Goal: Task Accomplishment & Management: Manage account settings

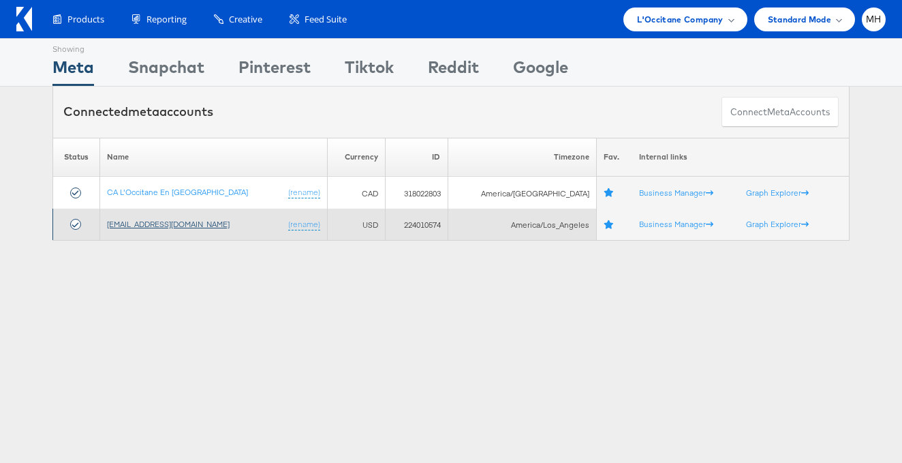
click at [189, 226] on link "[EMAIL_ADDRESS][DOMAIN_NAME]" at bounding box center [168, 224] width 123 height 10
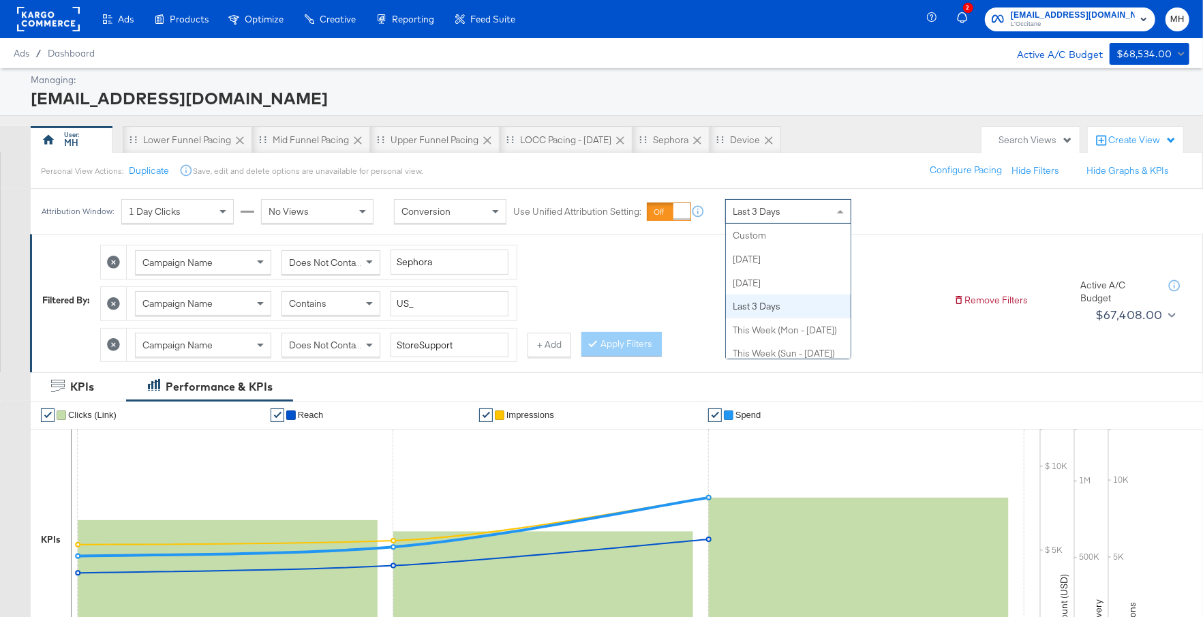
click at [806, 215] on div "Last 3 Days" at bounding box center [788, 211] width 125 height 23
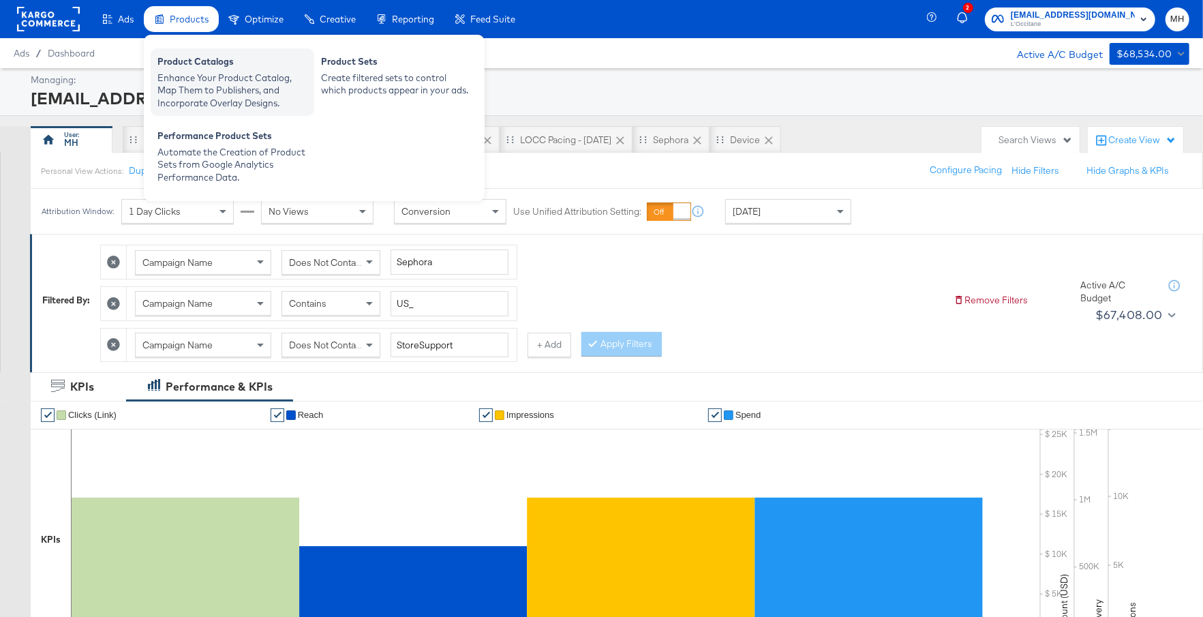
click at [204, 67] on div "Product Catalogs" at bounding box center [232, 63] width 150 height 16
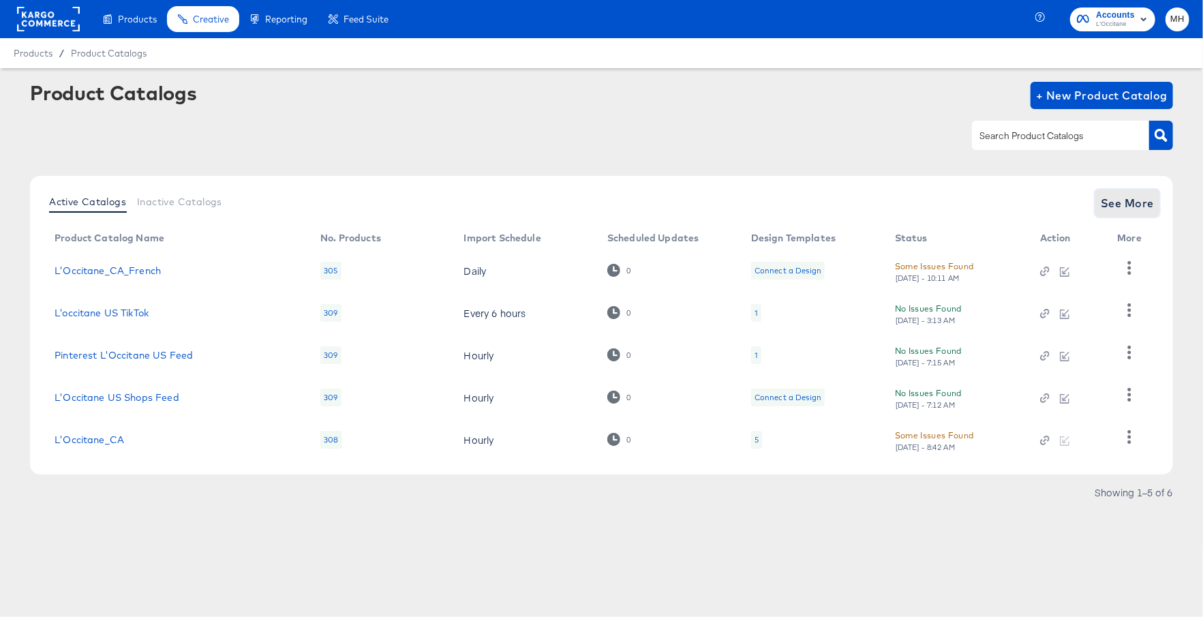
click at [1144, 209] on span "See More" at bounding box center [1127, 203] width 53 height 19
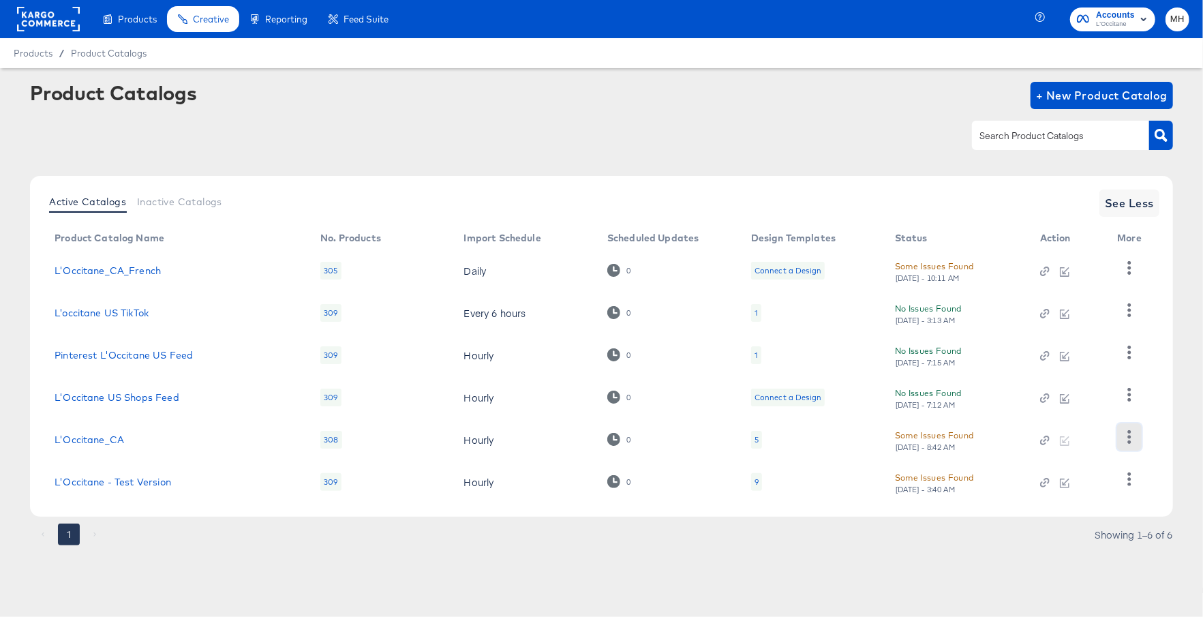
click at [1128, 436] on icon "button" at bounding box center [1129, 436] width 13 height 13
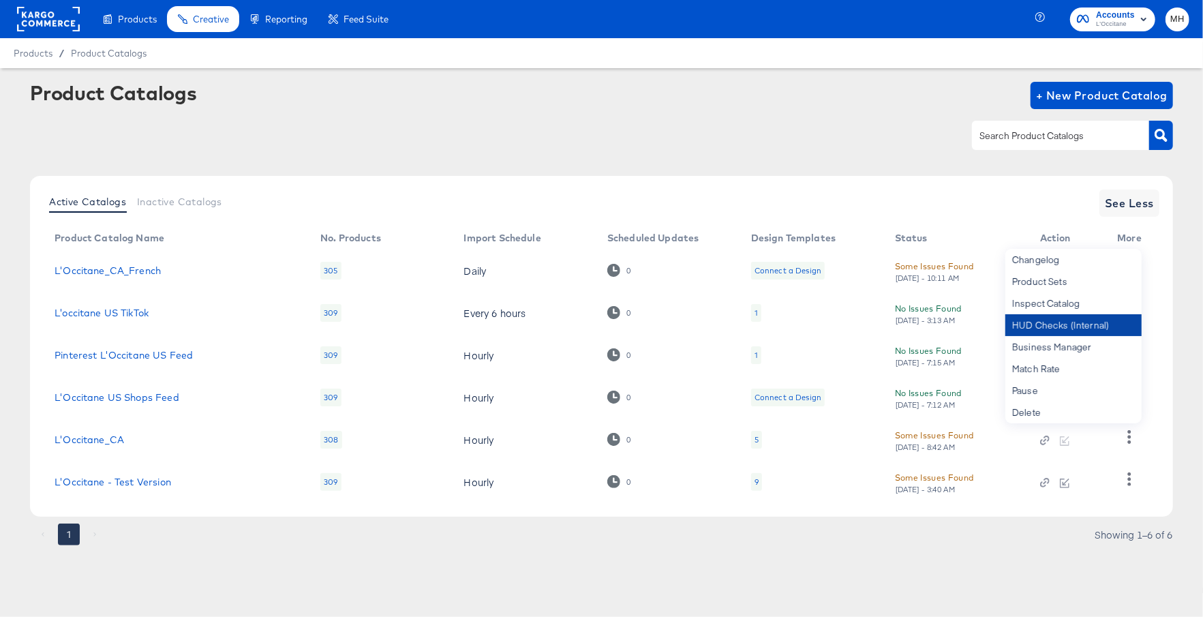
click at [1049, 327] on div "HUD Checks (Internal)" at bounding box center [1073, 325] width 136 height 22
click at [240, 117] on div "Product Catalogs + New Product Catalog" at bounding box center [601, 123] width 1143 height 83
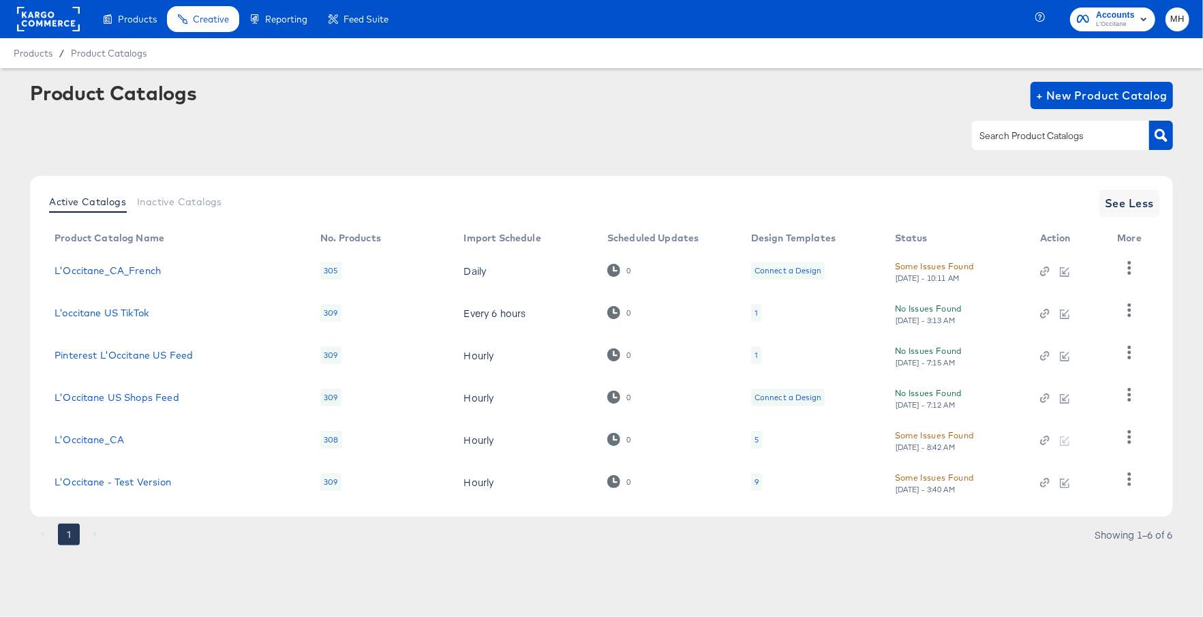
click at [757, 486] on div "9" at bounding box center [757, 481] width 4 height 11
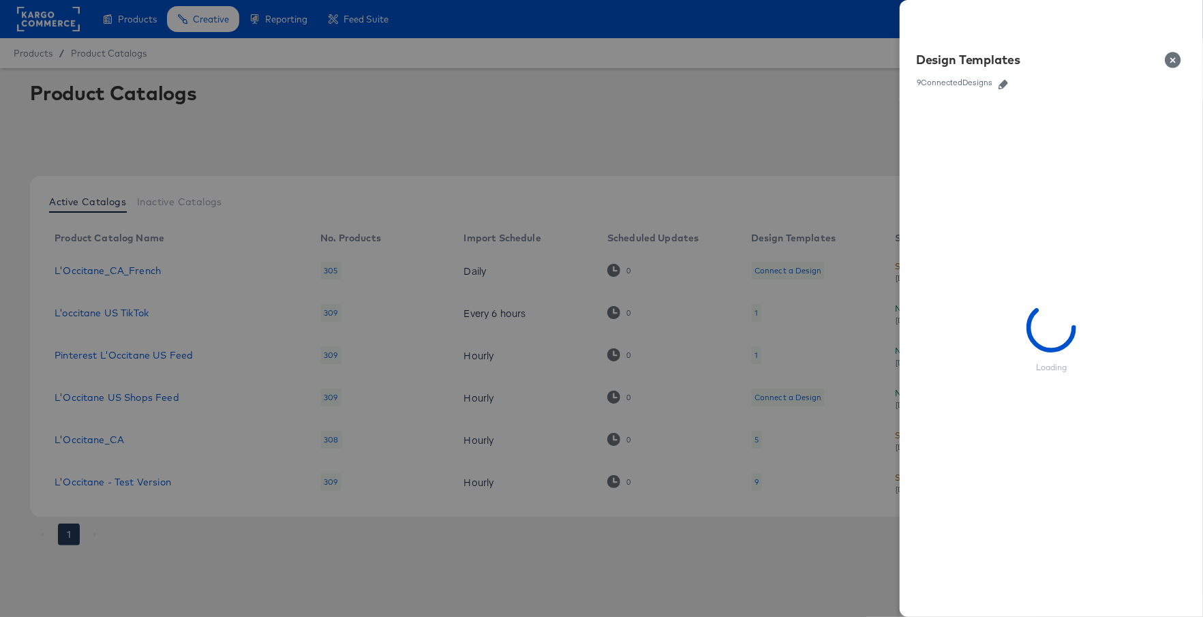
click at [1003, 85] on icon "button" at bounding box center [1004, 85] width 10 height 10
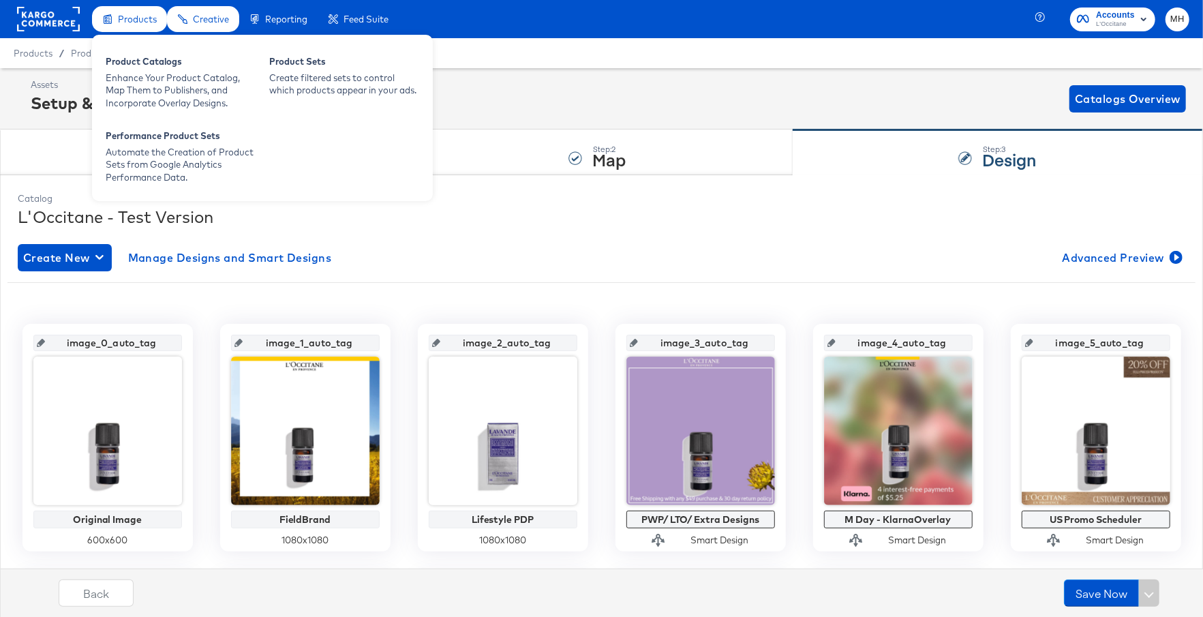
click at [146, 23] on span "Products" at bounding box center [137, 19] width 39 height 11
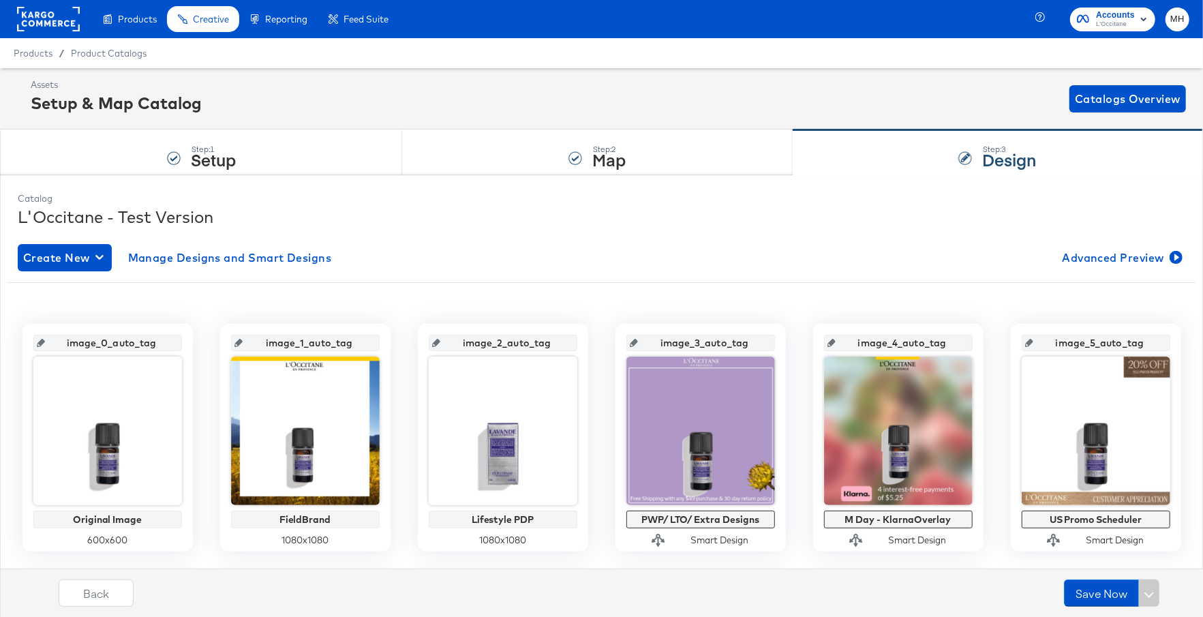
click at [58, 14] on rect at bounding box center [48, 19] width 63 height 25
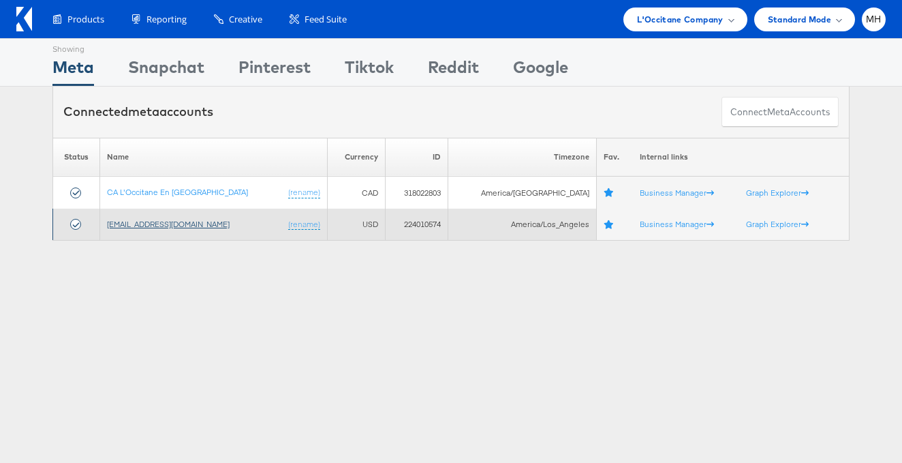
click at [183, 224] on link "social@us.loccitane.com" at bounding box center [168, 224] width 123 height 10
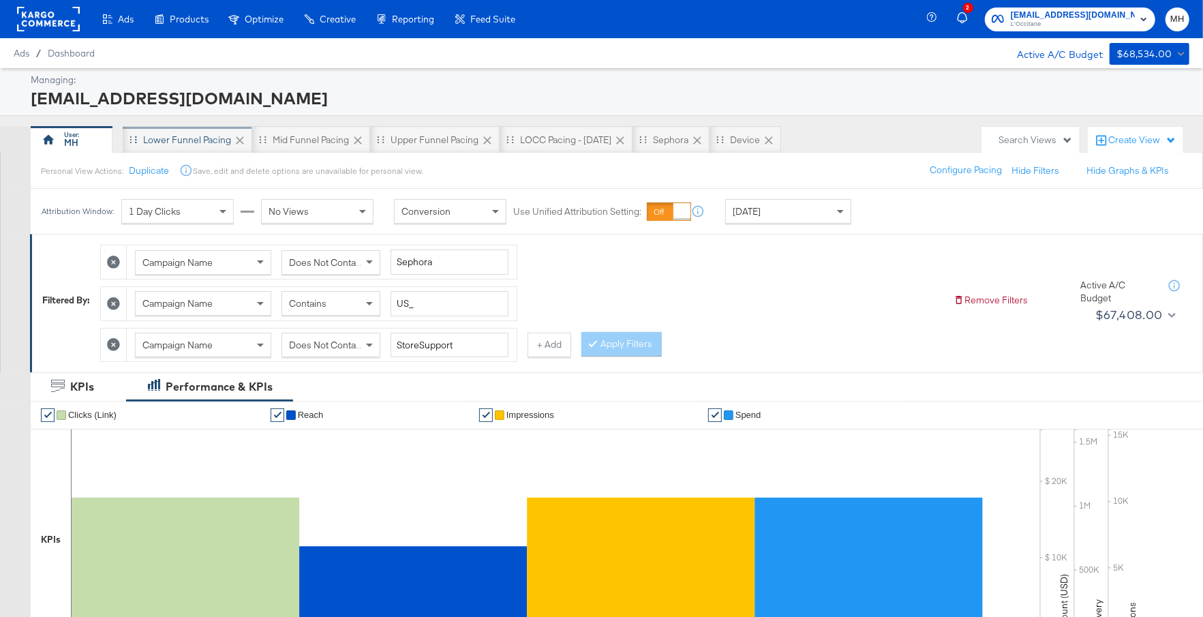
click at [206, 143] on div "Lower Funnel Pacing" at bounding box center [187, 140] width 88 height 13
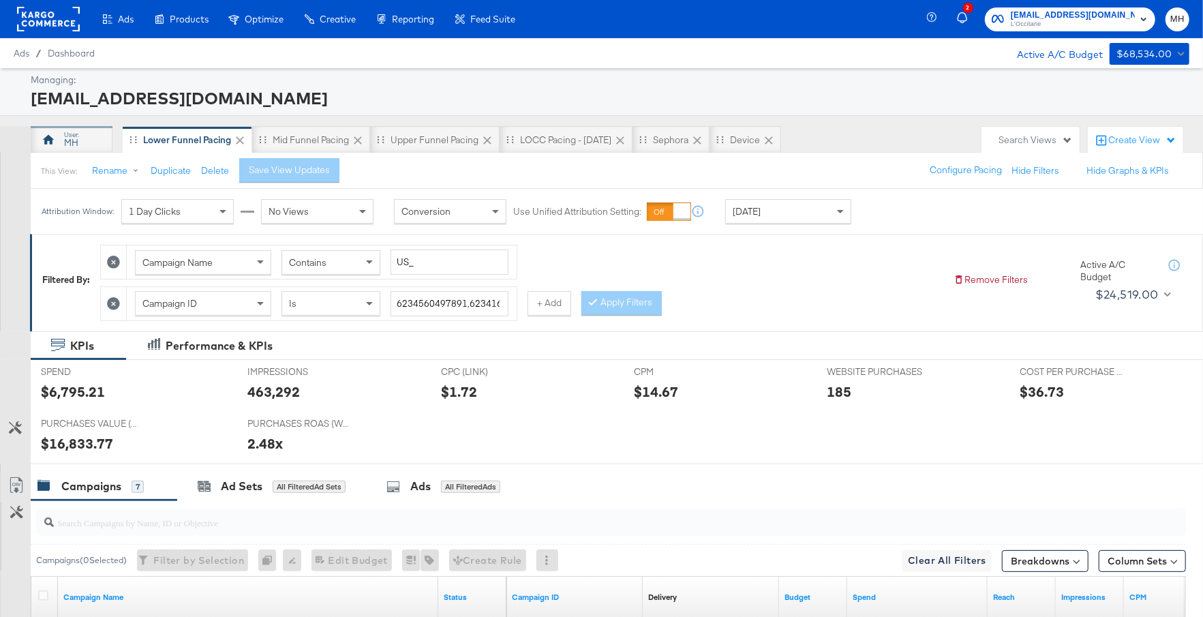
click at [75, 140] on div "MH" at bounding box center [71, 142] width 14 height 13
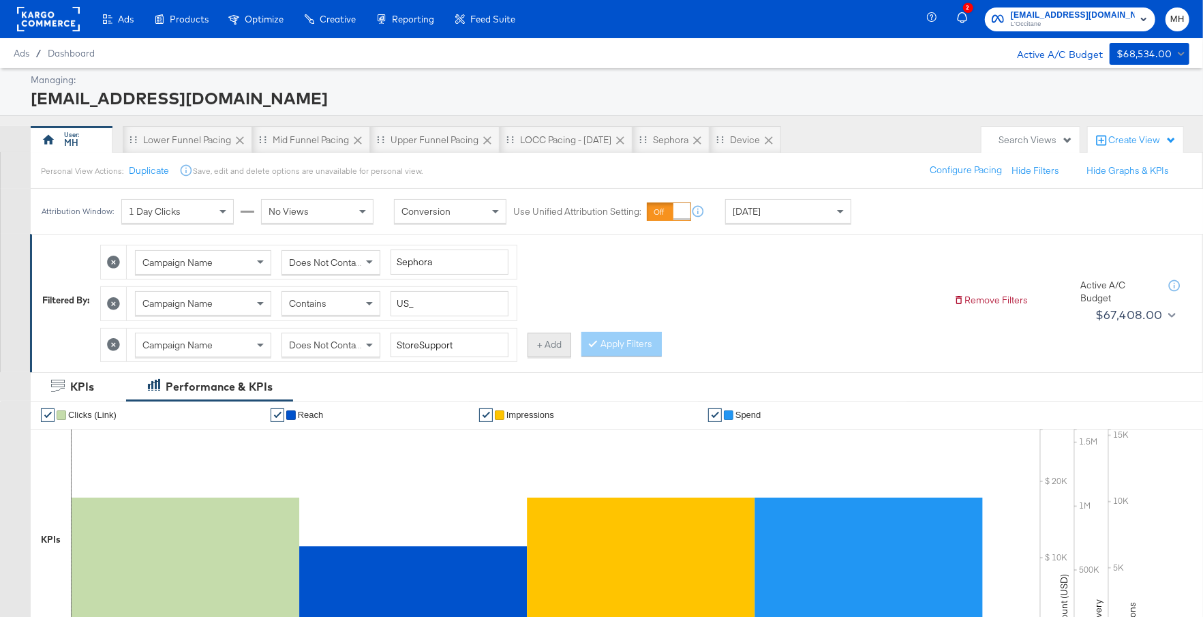
click at [551, 343] on button "+ Add" at bounding box center [550, 345] width 44 height 25
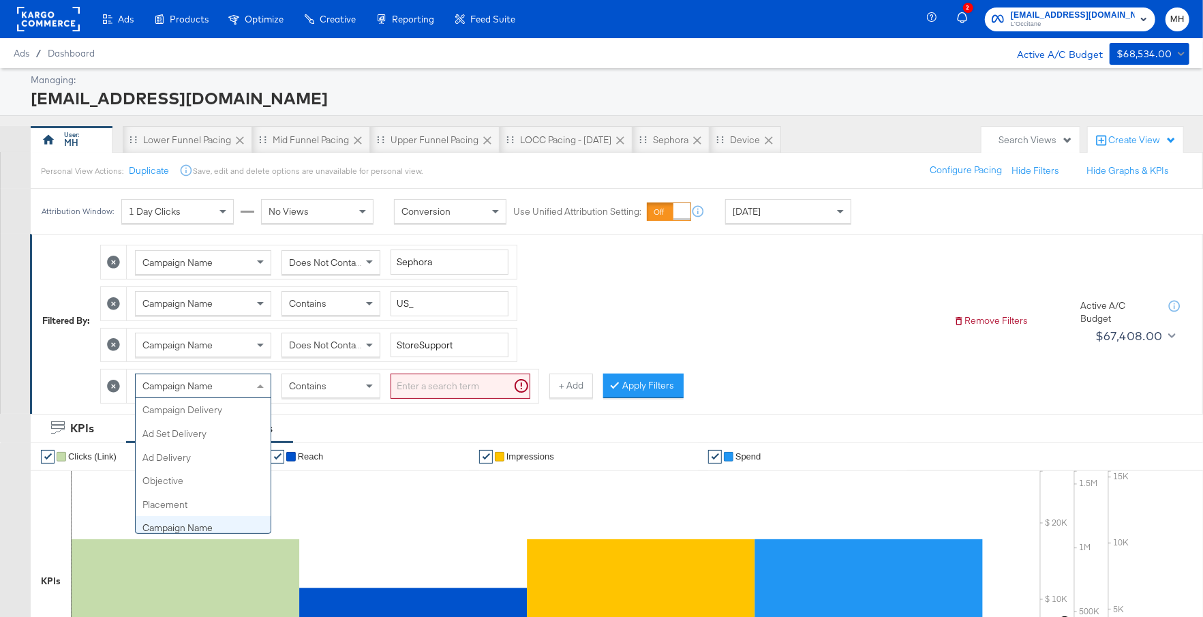
click at [246, 386] on div "Campaign Name" at bounding box center [203, 385] width 135 height 23
type input "de"
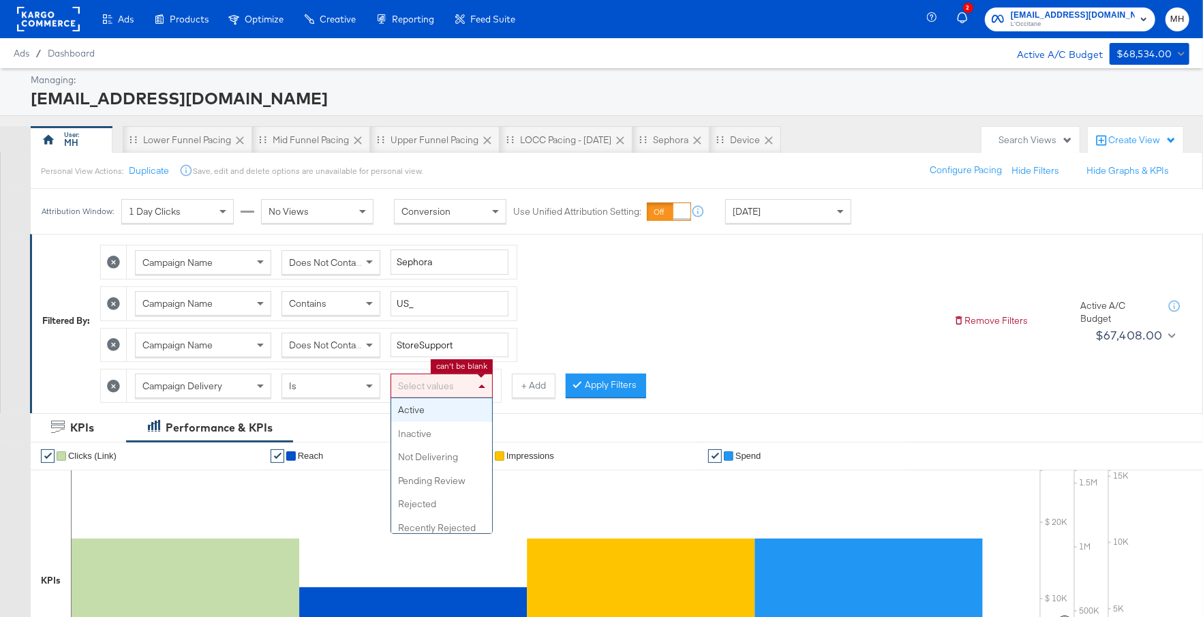
click at [451, 388] on div "Select values" at bounding box center [441, 385] width 101 height 23
type input "h"
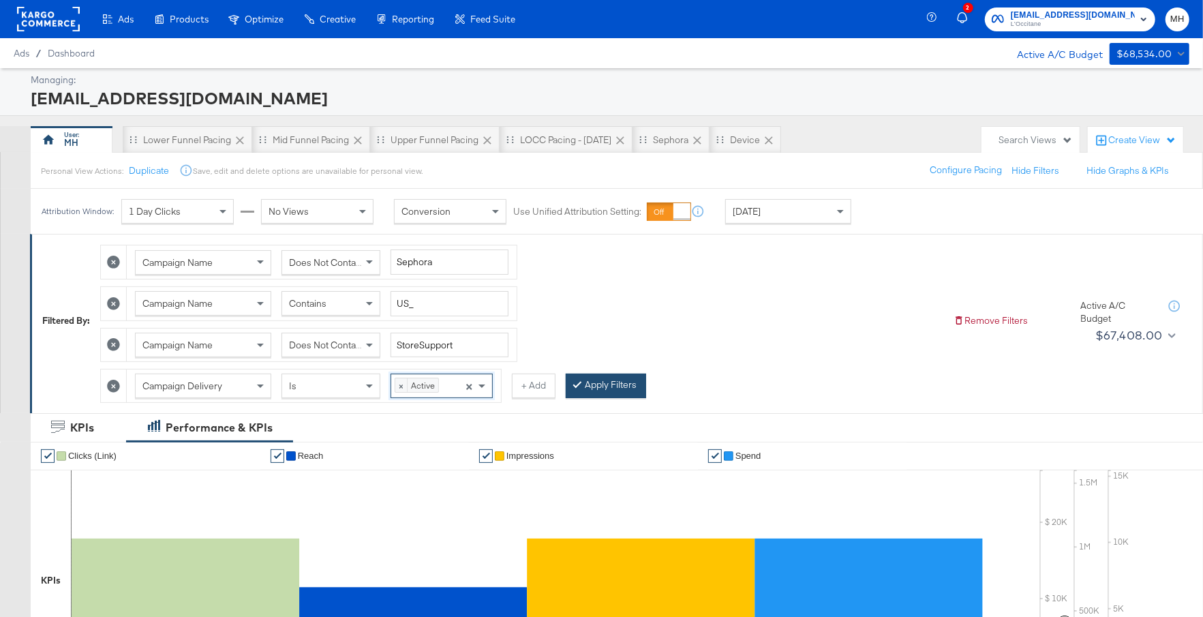
click at [598, 382] on button "Apply Filters" at bounding box center [606, 386] width 80 height 25
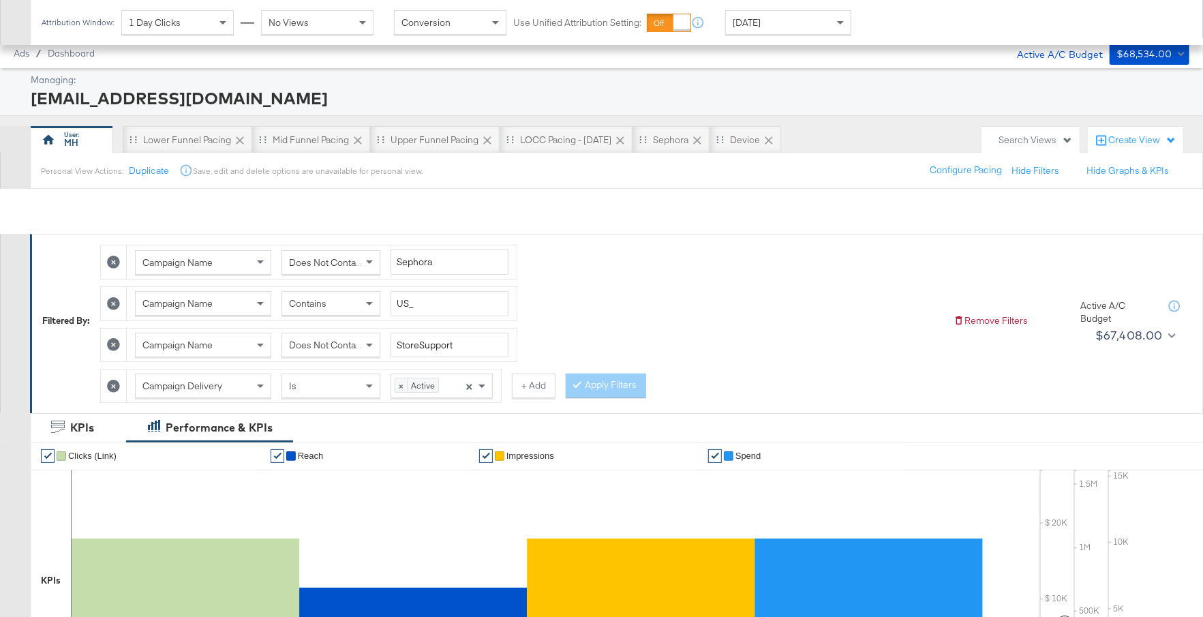
scroll to position [718, 0]
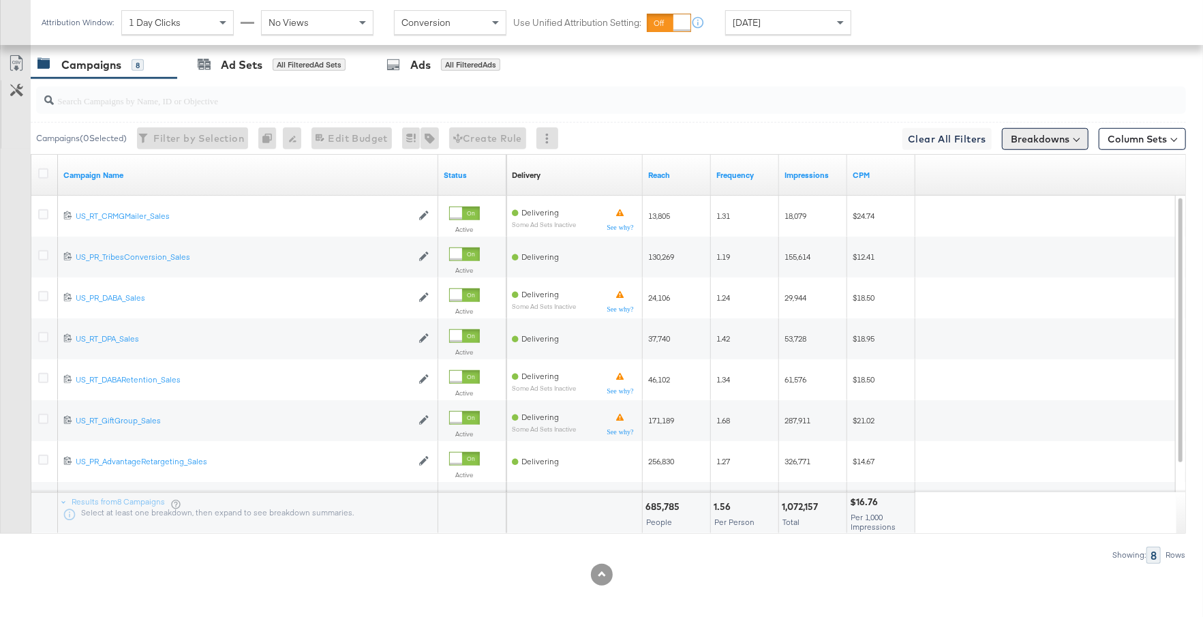
click at [1051, 136] on button "Breakdowns" at bounding box center [1045, 139] width 87 height 22
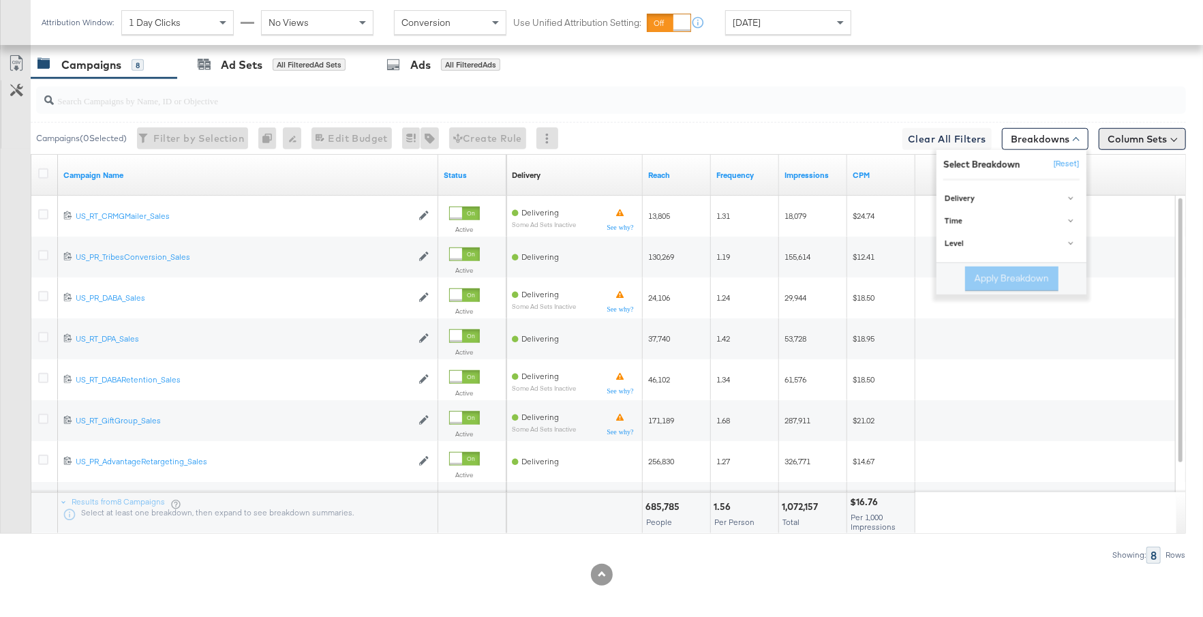
click at [1132, 134] on button "Column Sets" at bounding box center [1142, 139] width 87 height 22
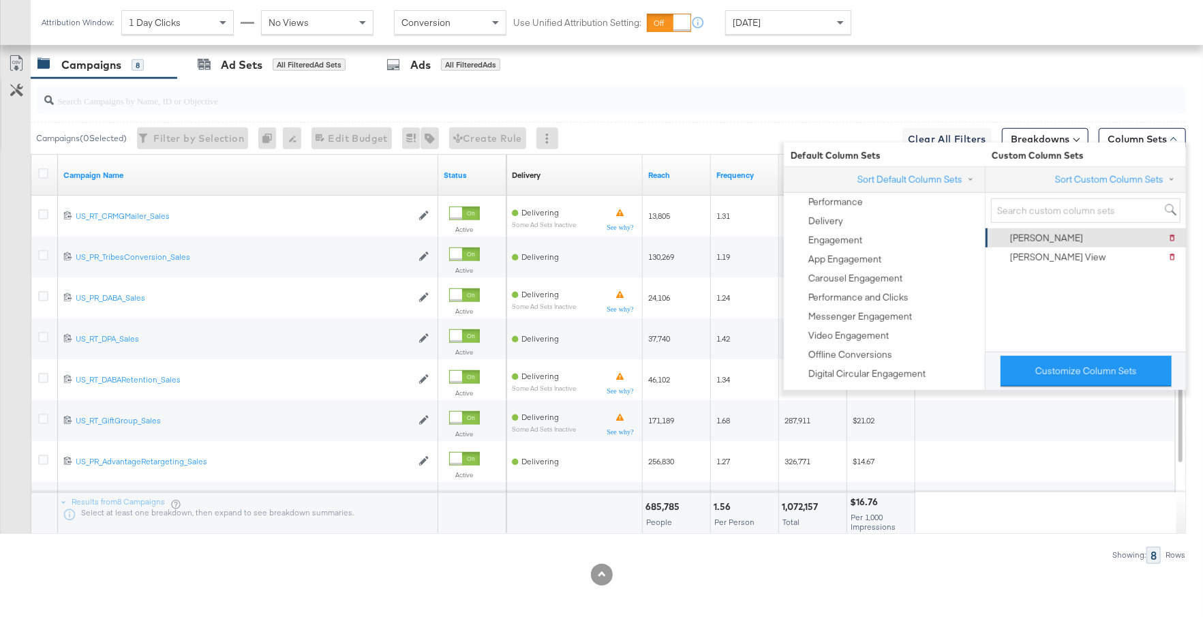
click at [1030, 239] on div "Mansi" at bounding box center [1046, 238] width 73 height 13
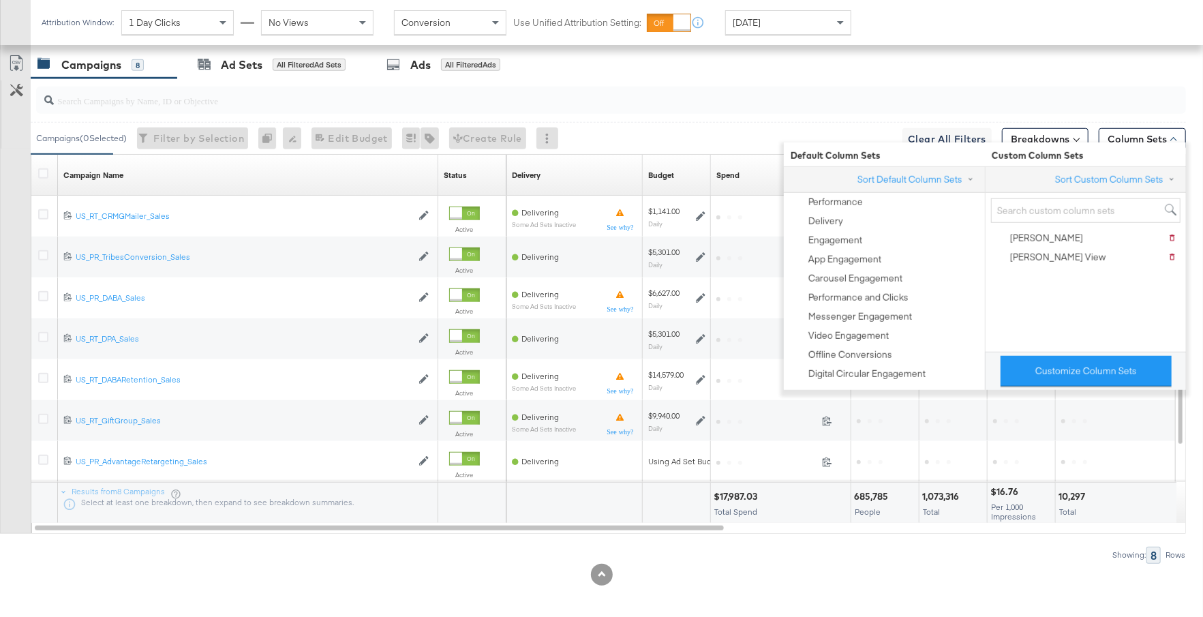
click at [757, 553] on div "Showing: 8 Rows" at bounding box center [593, 555] width 1186 height 17
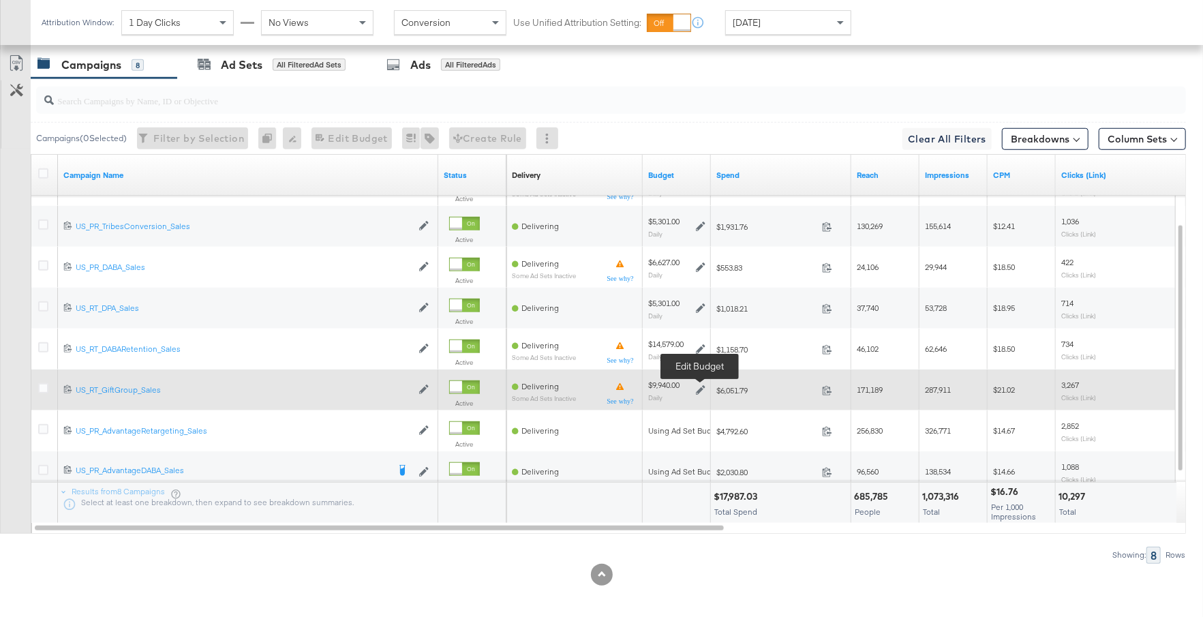
click at [698, 386] on icon at bounding box center [701, 391] width 10 height 10
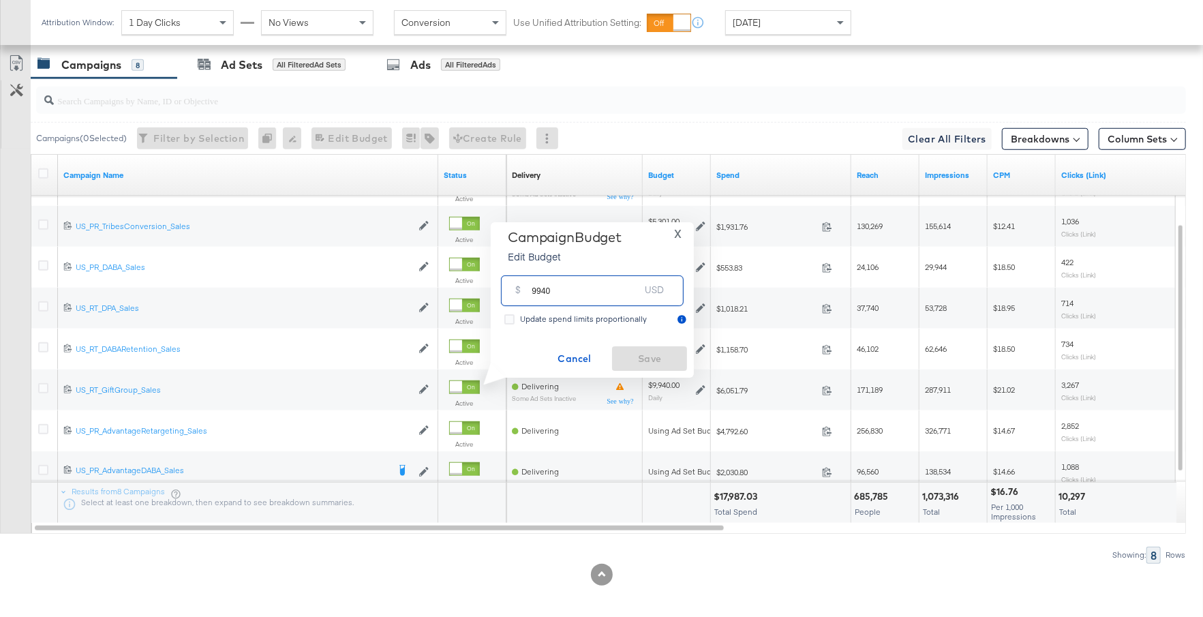
drag, startPoint x: 560, startPoint y: 290, endPoint x: 511, endPoint y: 290, distance: 49.1
click at [511, 290] on div "$ 9940 USD" at bounding box center [592, 290] width 183 height 31
paste input "$23,743.73"
click at [530, 275] on input "$23,743" at bounding box center [586, 268] width 112 height 29
click at [650, 354] on div "Cancel Save" at bounding box center [592, 358] width 189 height 25
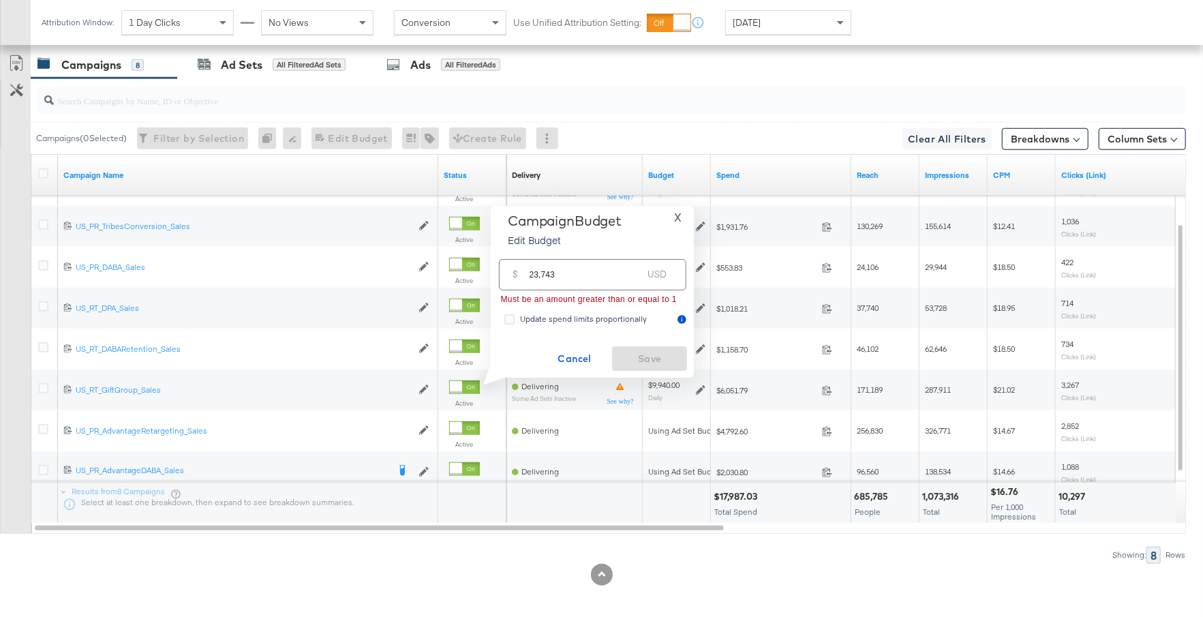
click at [601, 264] on input "23,743" at bounding box center [586, 268] width 112 height 29
click at [542, 275] on input "23,743" at bounding box center [586, 268] width 112 height 29
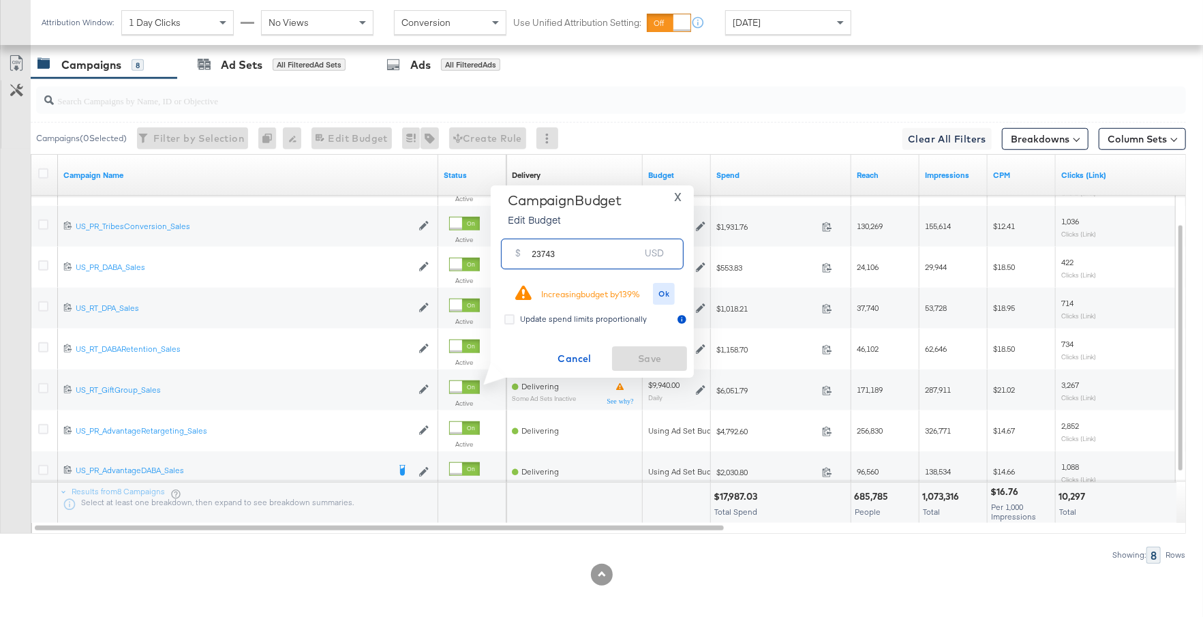
drag, startPoint x: 558, startPoint y: 258, endPoint x: 520, endPoint y: 258, distance: 38.2
click at [520, 258] on div "$ 23743 USD" at bounding box center [592, 254] width 183 height 31
type input "2"
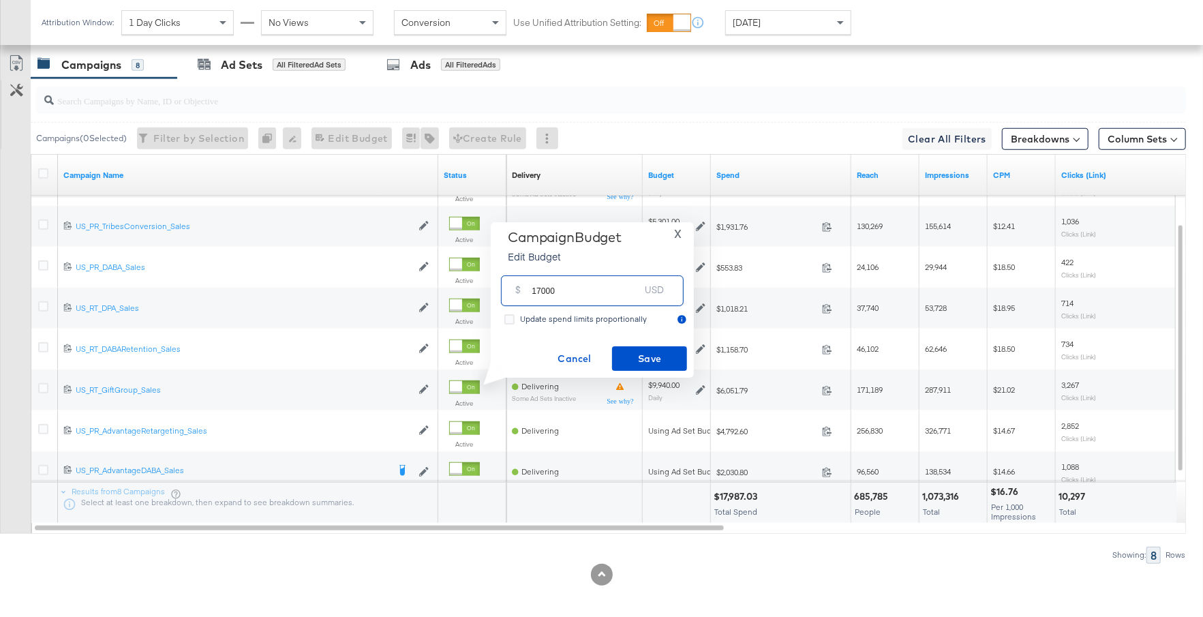
drag, startPoint x: 571, startPoint y: 297, endPoint x: 503, endPoint y: 291, distance: 68.4
click at [503, 291] on div "$ 17000 USD" at bounding box center [592, 290] width 183 height 31
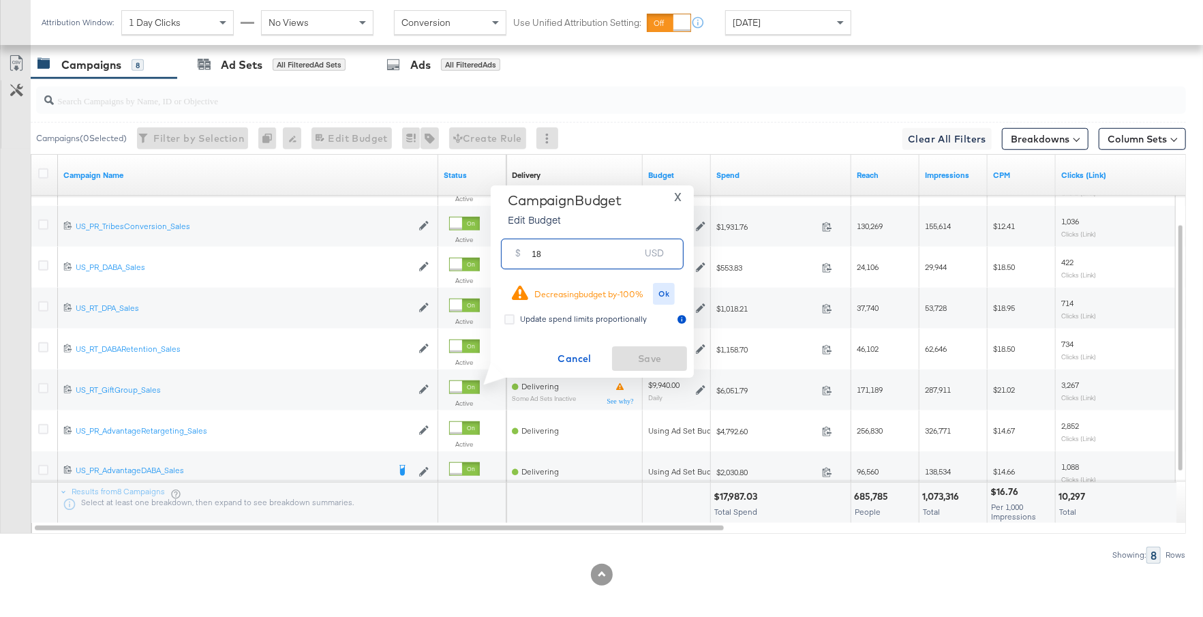
type input "1"
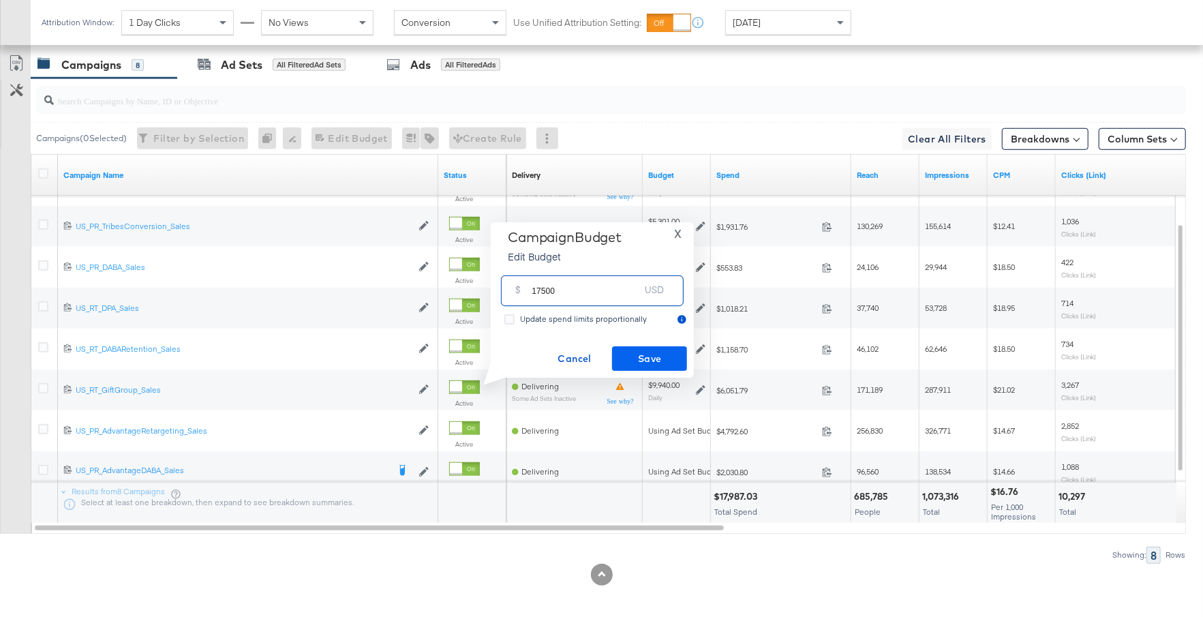
type input "17500"
click at [631, 350] on button "Save" at bounding box center [649, 358] width 75 height 25
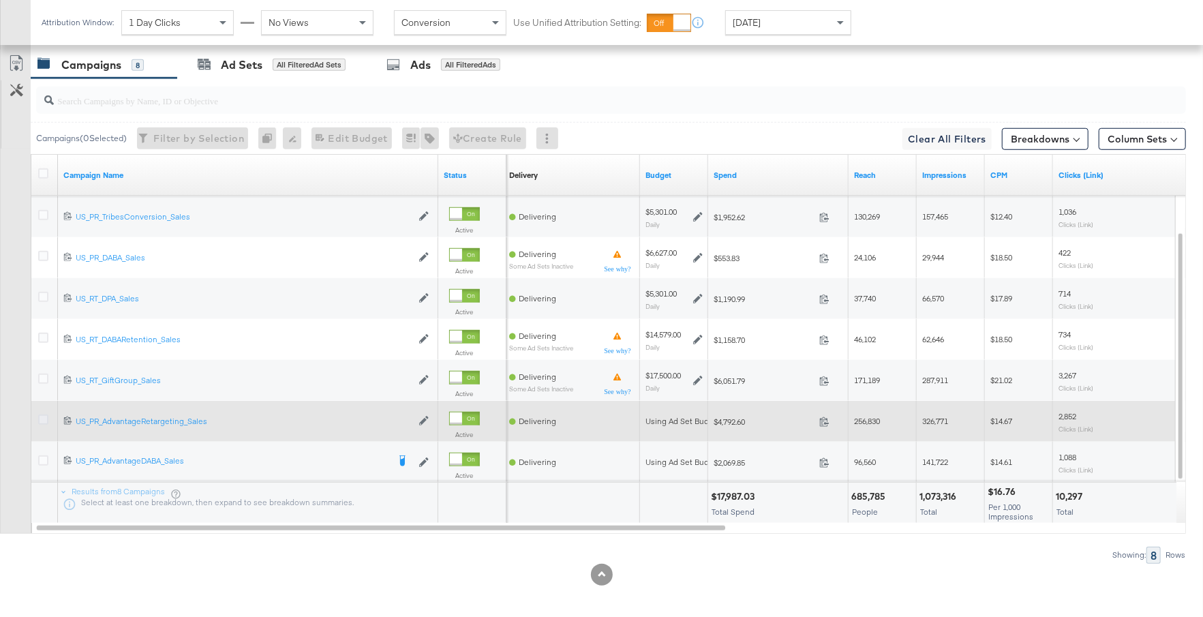
click at [42, 414] on icon at bounding box center [43, 419] width 10 height 10
click at [0, 0] on input "checkbox" at bounding box center [0, 0] width 0 height 0
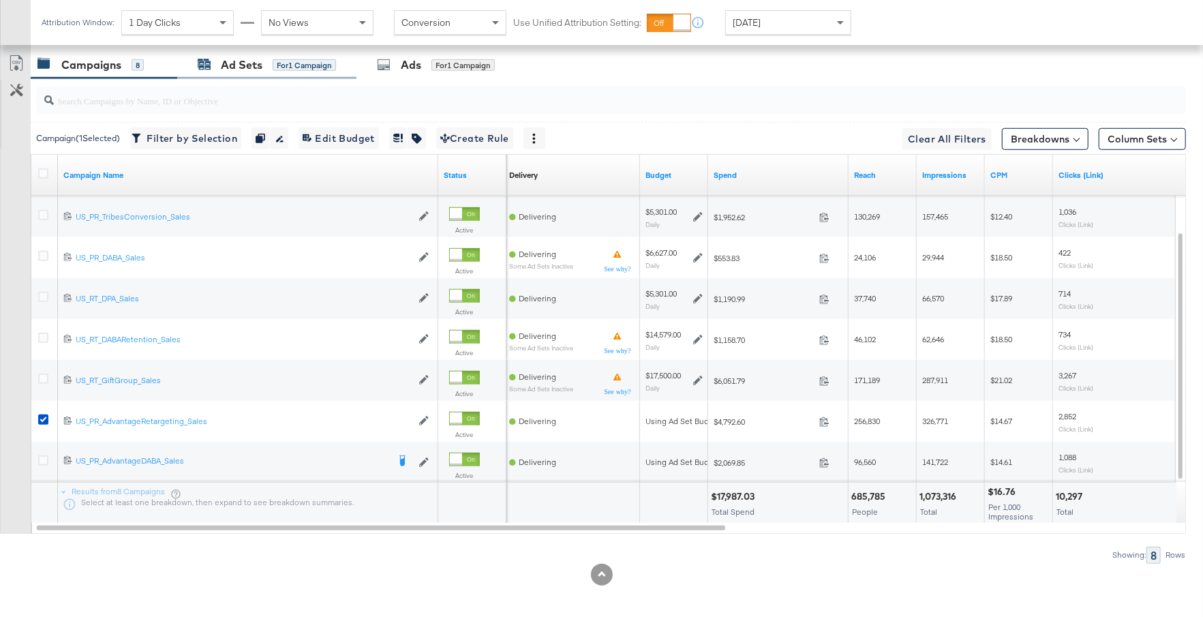
click at [264, 63] on div "Ad Sets for 1 Campaign" at bounding box center [267, 65] width 138 height 16
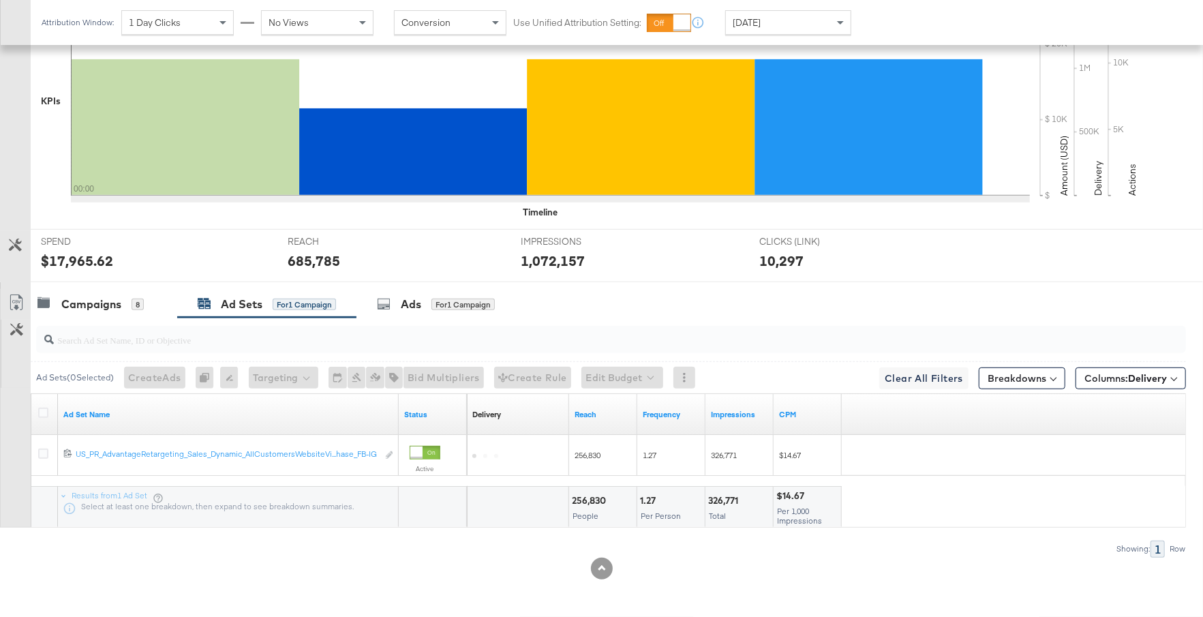
scroll to position [473, 0]
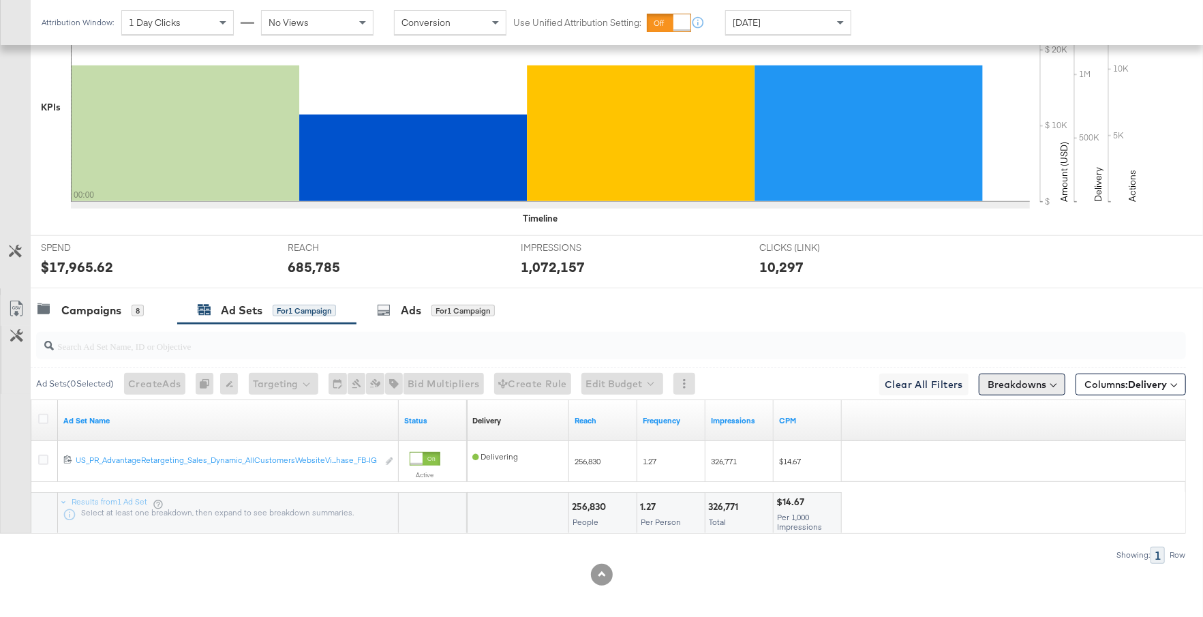
click at [1043, 374] on button "Breakdowns" at bounding box center [1022, 385] width 87 height 22
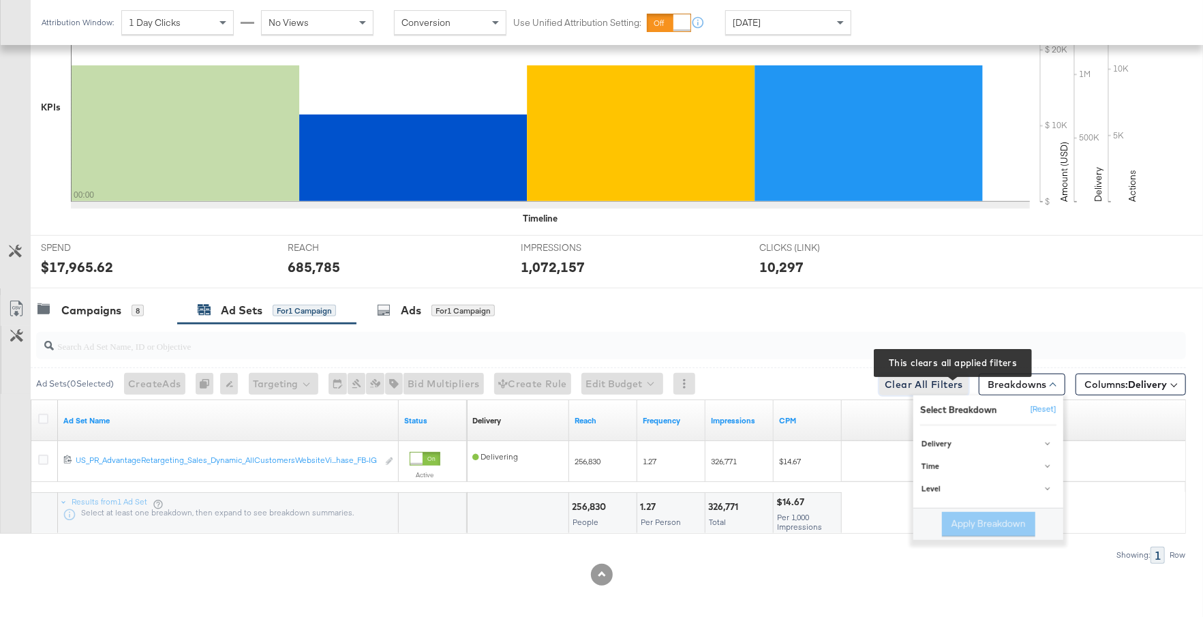
click at [953, 380] on span "Clear All Filters This clears all applied filters" at bounding box center [924, 384] width 78 height 17
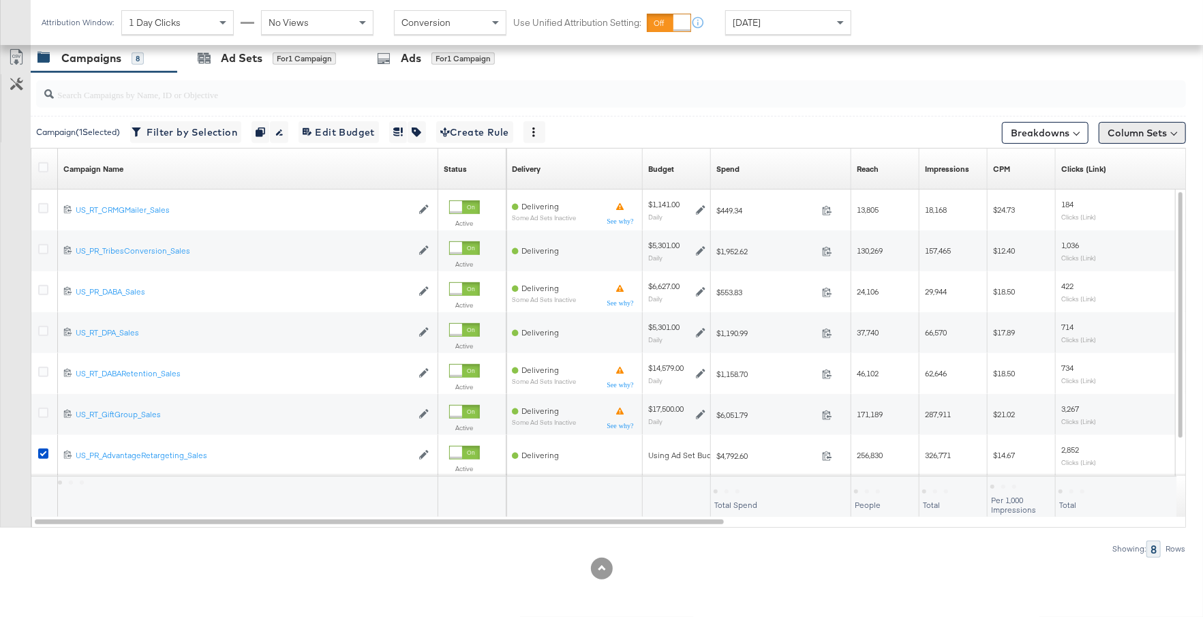
scroll to position [217, 0]
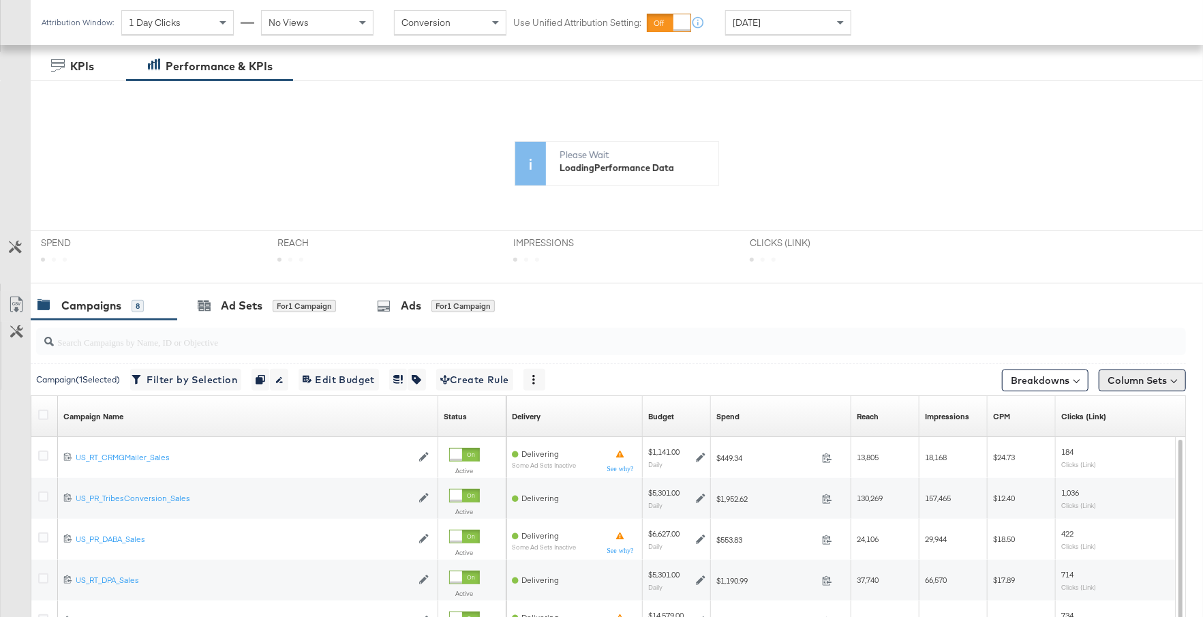
click at [1129, 379] on button "Column Sets" at bounding box center [1142, 380] width 87 height 22
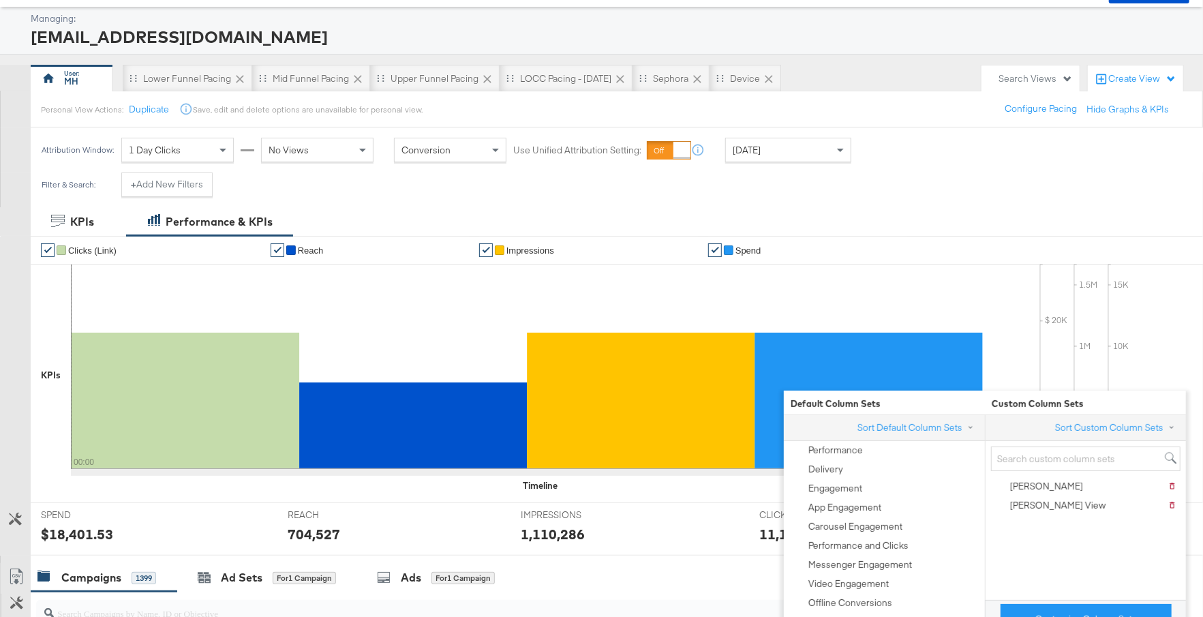
scroll to position [0, 0]
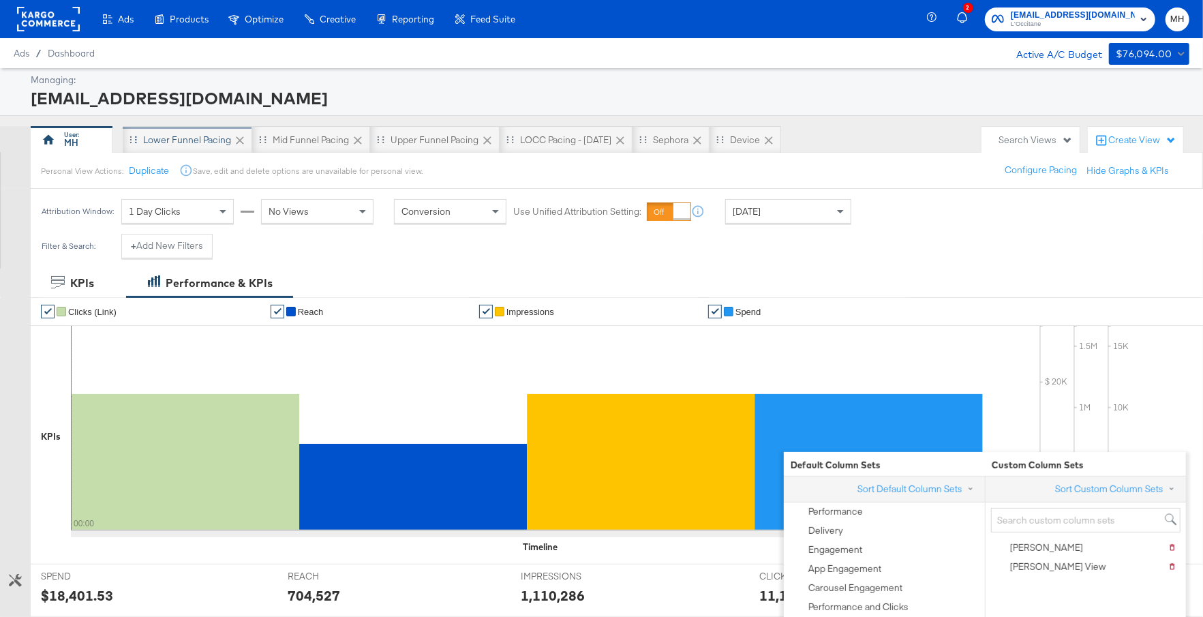
click at [213, 138] on div "Lower Funnel Pacing" at bounding box center [187, 140] width 88 height 13
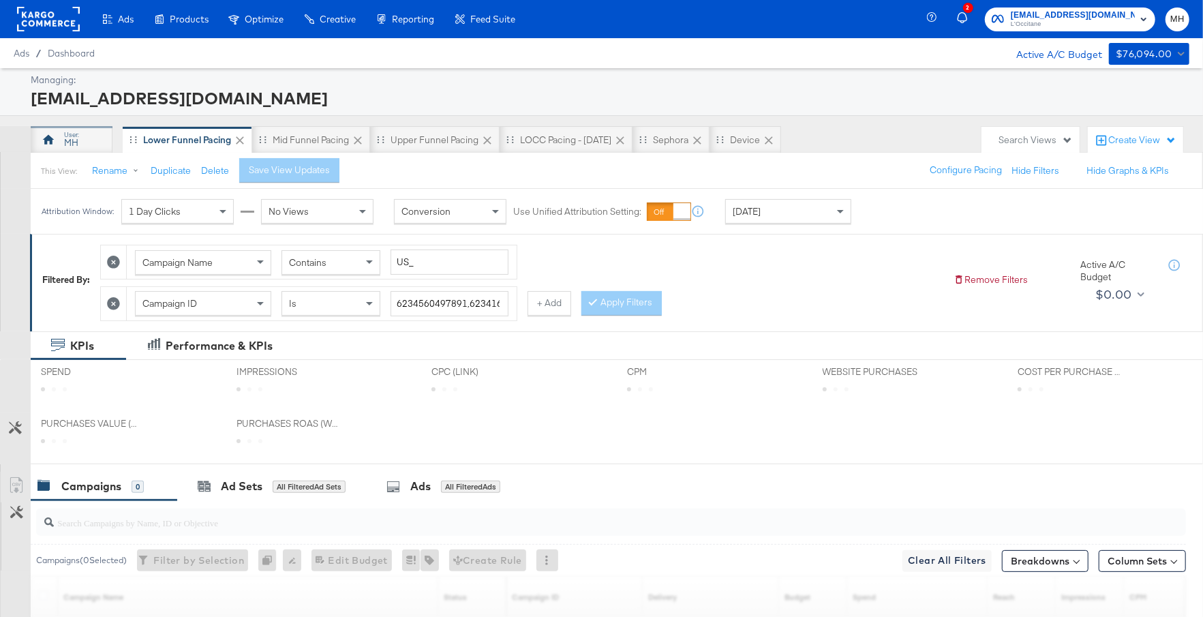
click at [81, 141] on div "MH" at bounding box center [72, 139] width 82 height 27
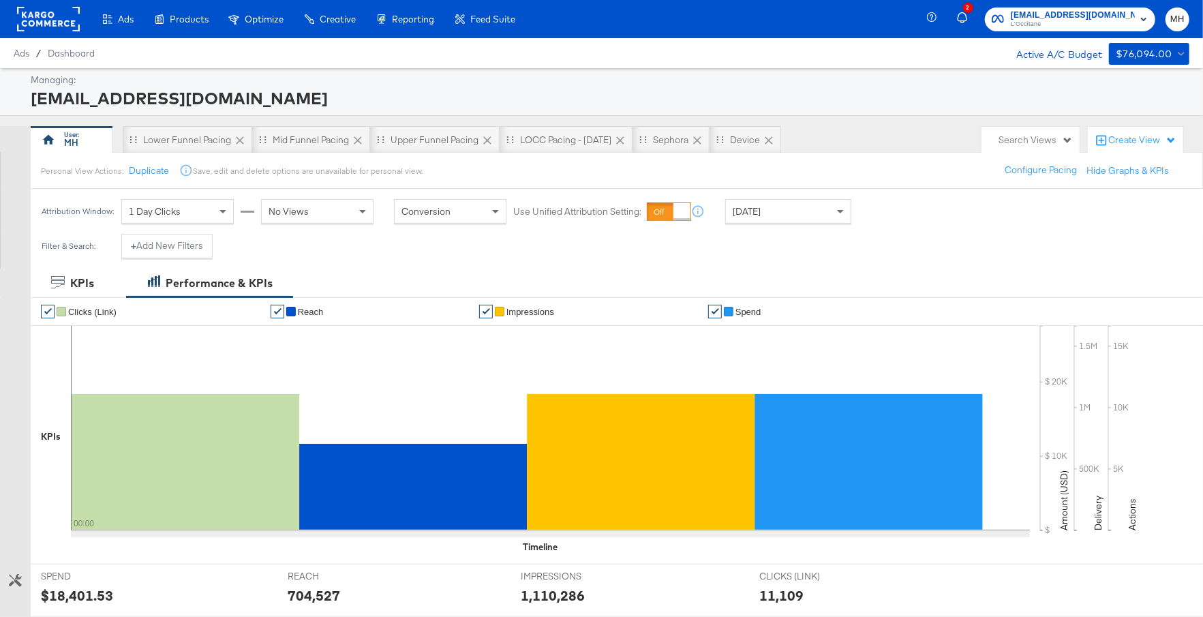
scroll to position [578, 0]
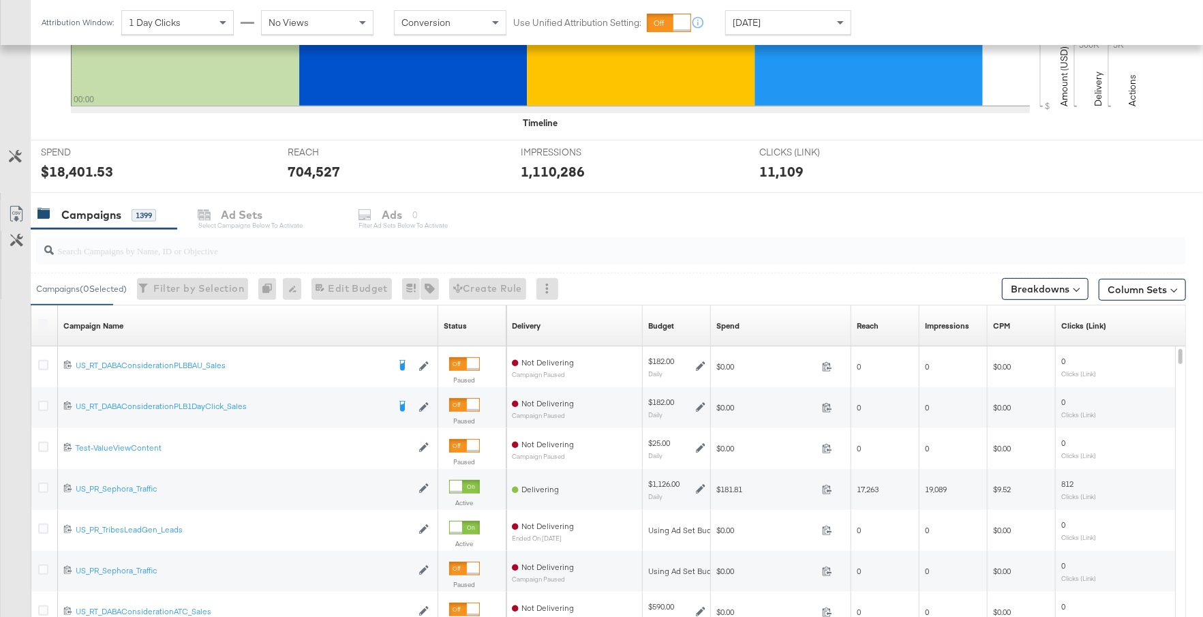
scroll to position [459, 0]
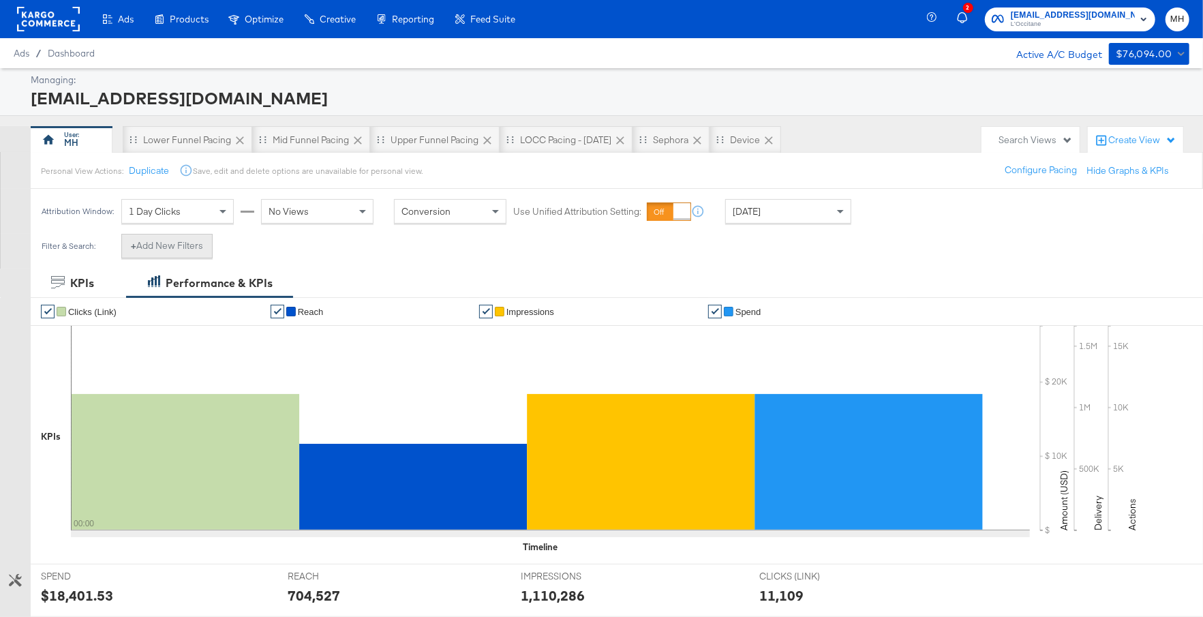
click at [196, 249] on button "+ Add New Filters" at bounding box center [166, 246] width 91 height 25
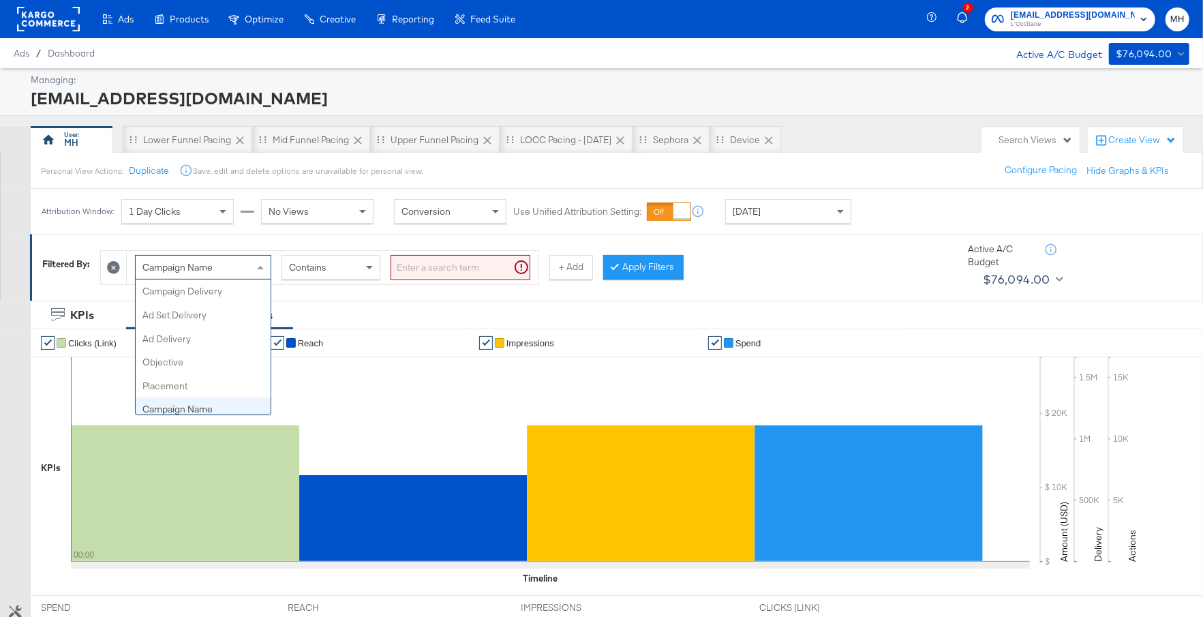
click at [226, 271] on div "Campaign Name" at bounding box center [203, 267] width 135 height 23
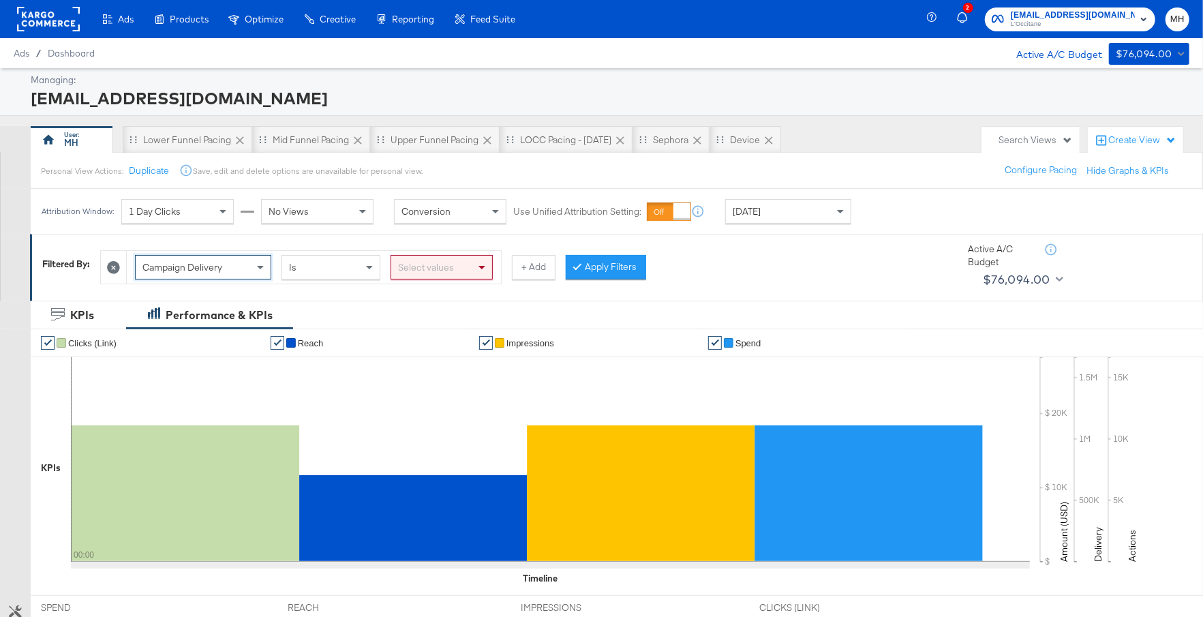
click at [451, 277] on div "Select values" at bounding box center [442, 267] width 102 height 25
click at [596, 269] on button "Apply Filters" at bounding box center [606, 267] width 80 height 25
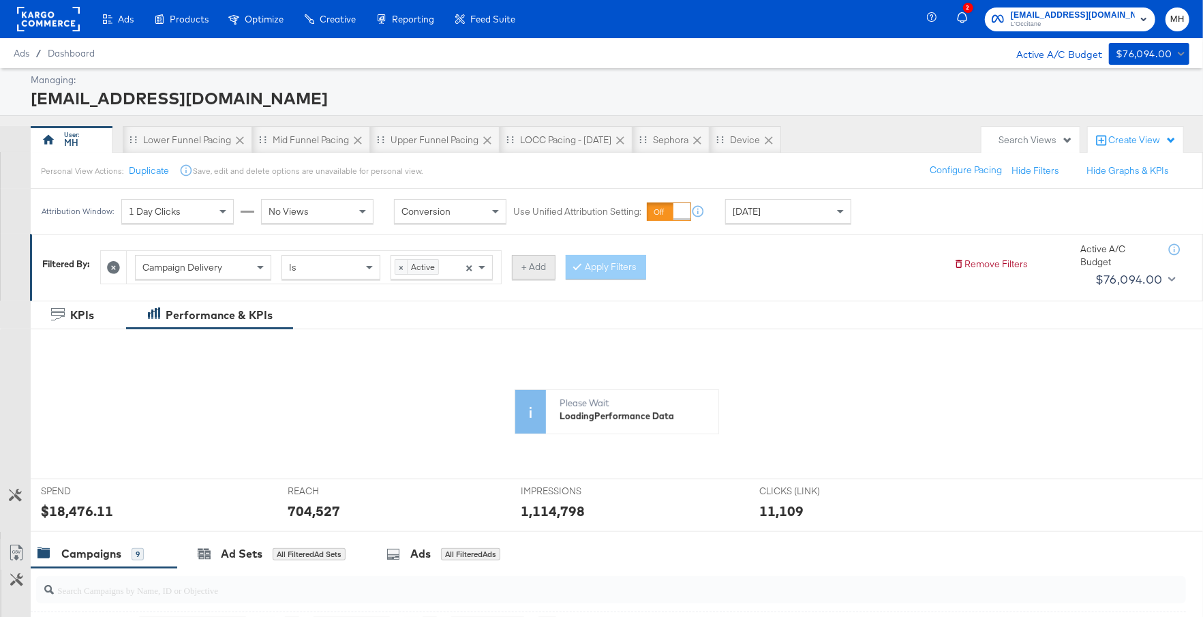
click at [528, 271] on button "+ Add" at bounding box center [534, 267] width 44 height 25
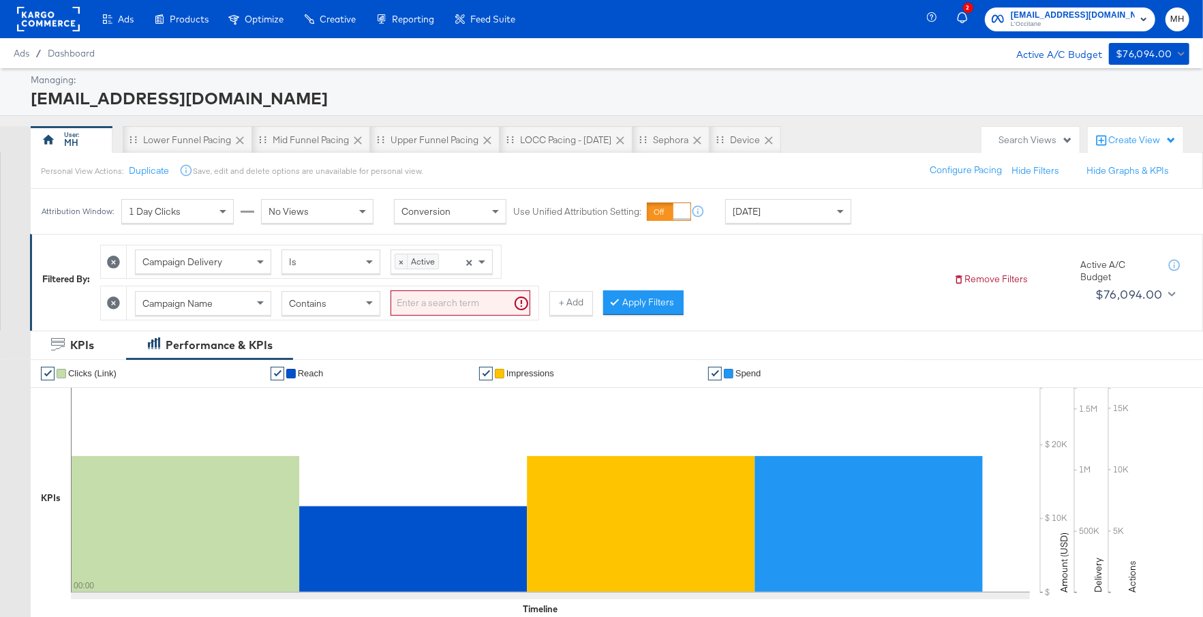
click at [344, 307] on div "Contains" at bounding box center [330, 303] width 97 height 23
click at [447, 299] on input "search" at bounding box center [461, 302] width 140 height 25
type input "sephora"
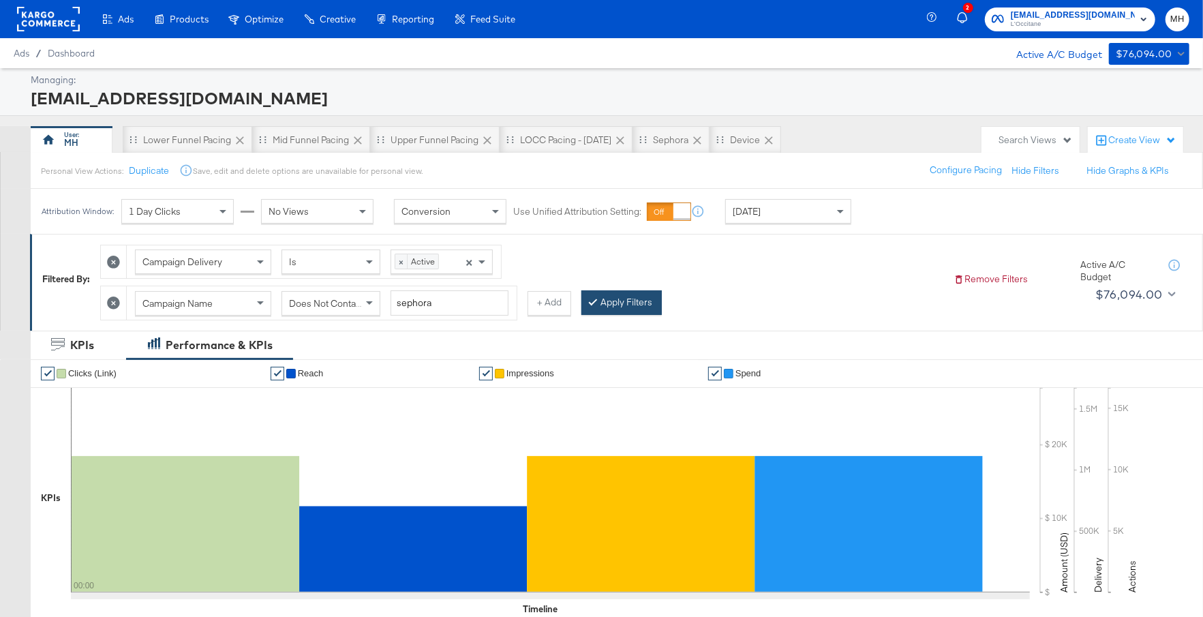
click at [620, 299] on button "Apply Filters" at bounding box center [621, 302] width 80 height 25
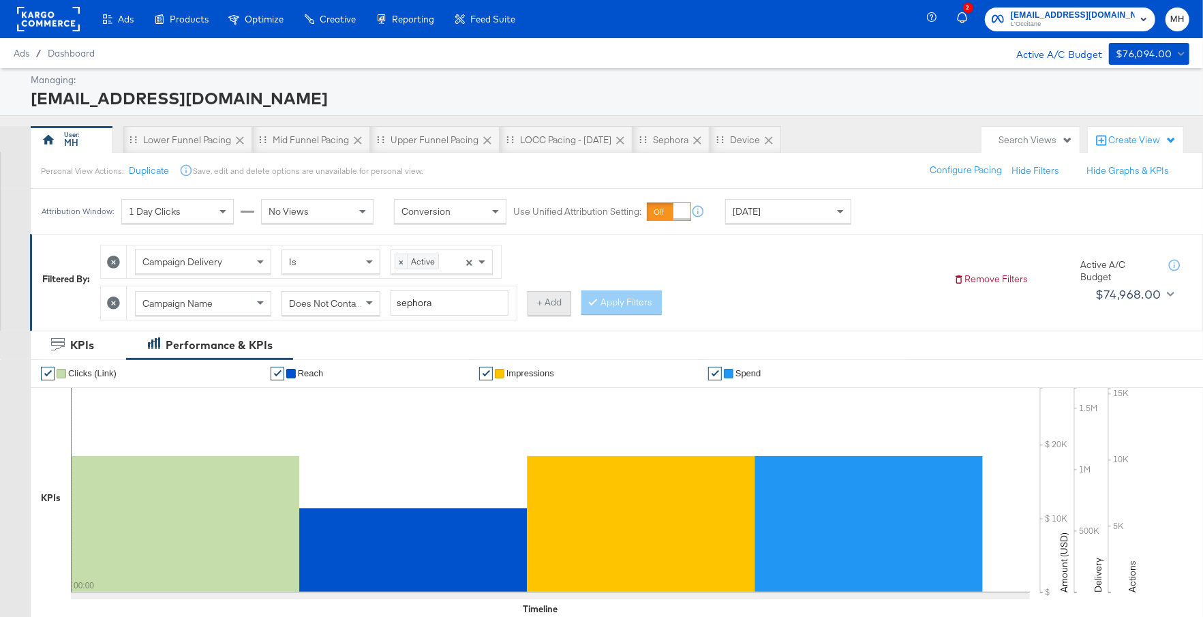
click at [550, 305] on button "+ Add" at bounding box center [550, 303] width 44 height 25
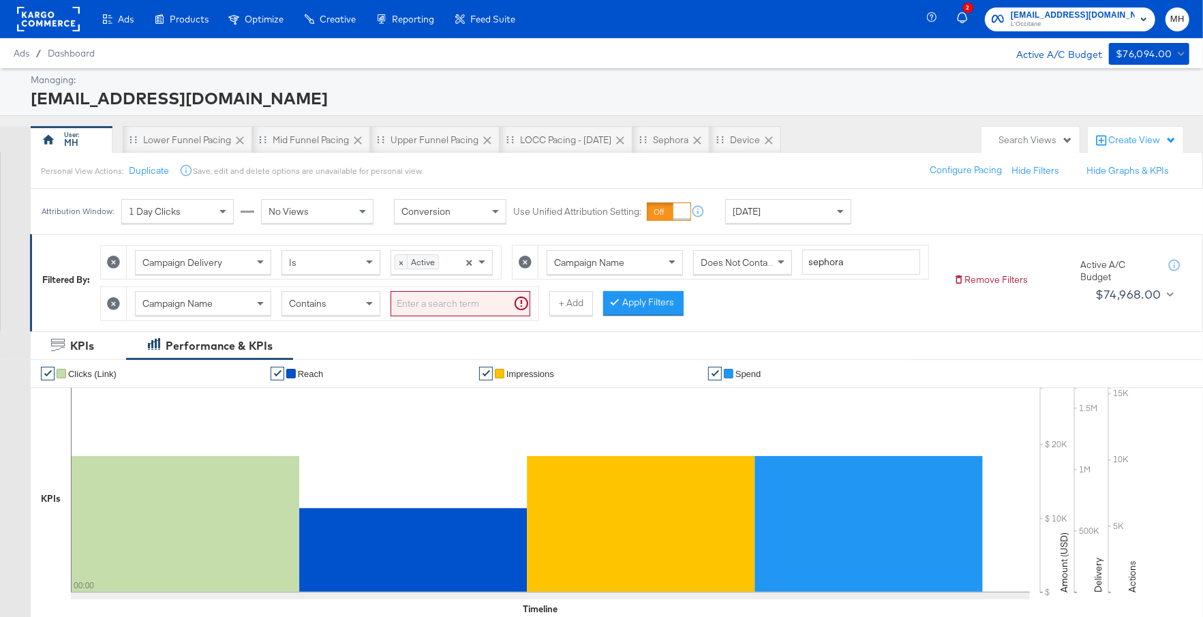
click at [359, 308] on div "Contains" at bounding box center [330, 303] width 97 height 23
click at [453, 301] on input "search" at bounding box center [461, 303] width 140 height 25
type input "CRMGmailer"
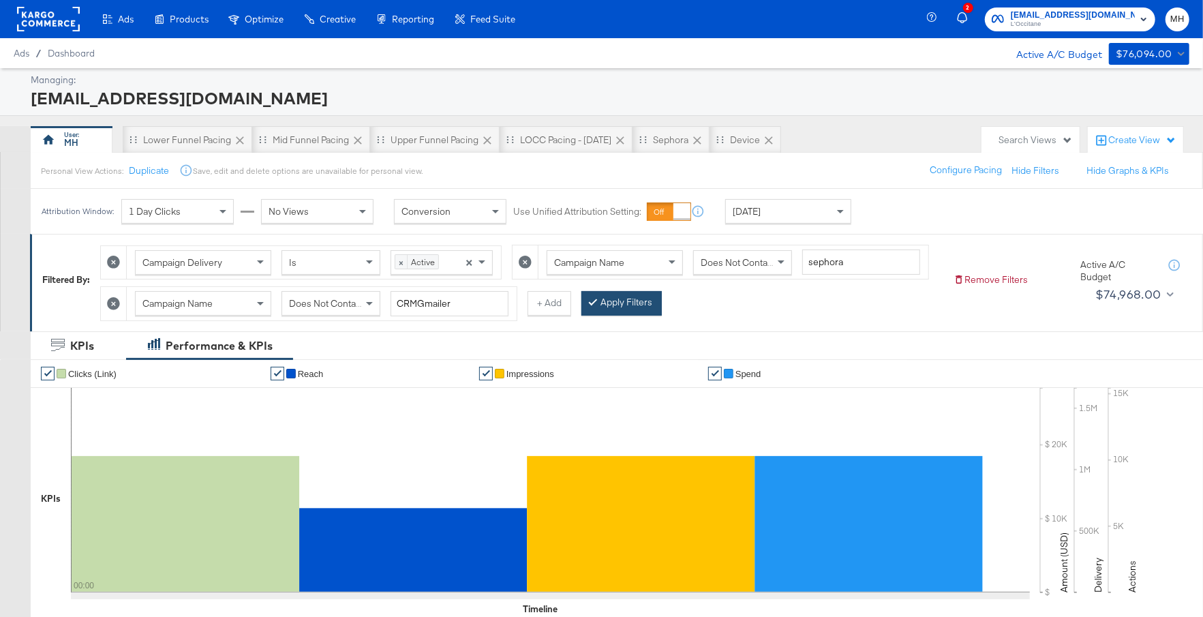
click at [635, 306] on button "Apply Filters" at bounding box center [621, 303] width 80 height 25
click at [550, 305] on button "+ Add" at bounding box center [550, 303] width 44 height 25
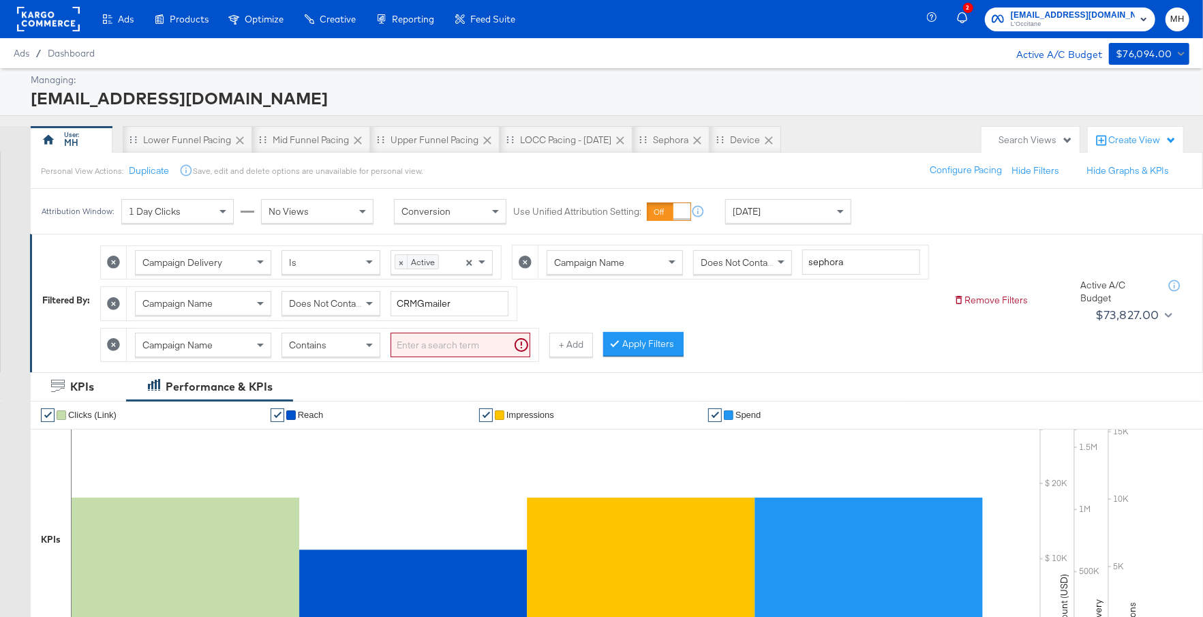
click at [107, 339] on button at bounding box center [113, 344] width 14 height 14
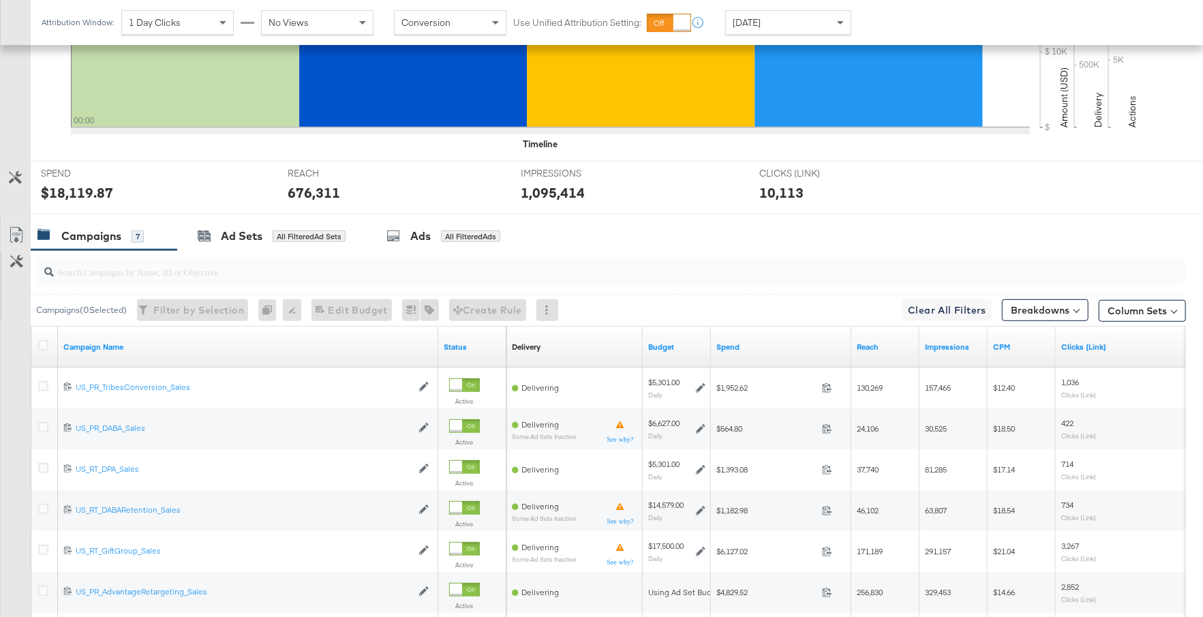
scroll to position [638, 0]
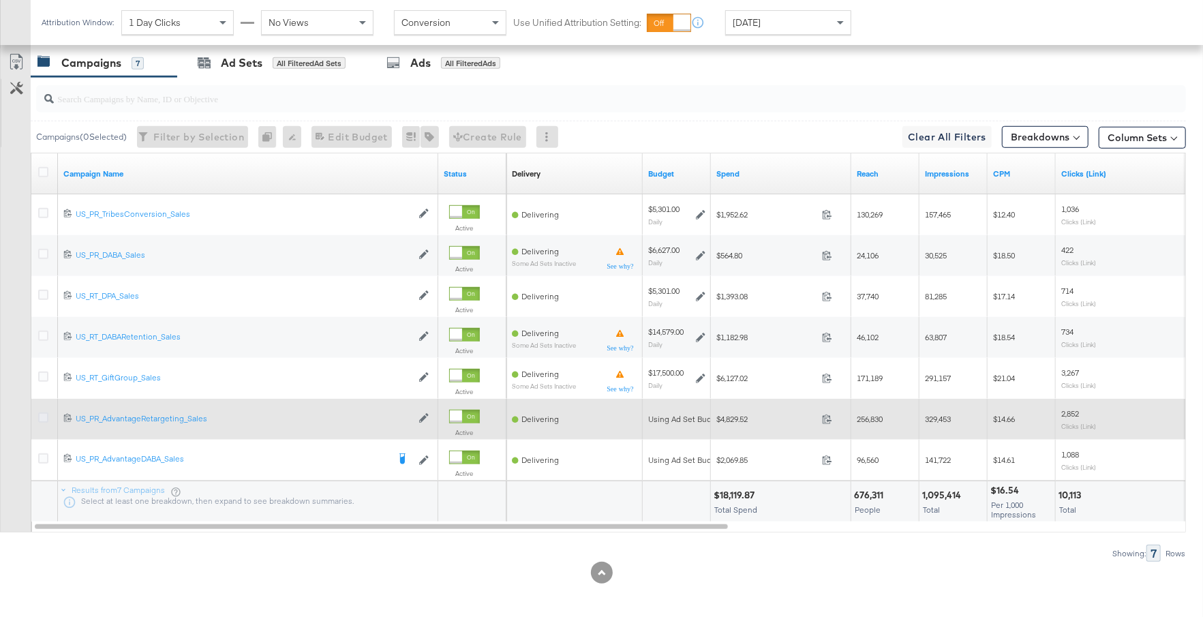
click at [43, 412] on icon at bounding box center [43, 417] width 10 height 10
click at [0, 0] on input "checkbox" at bounding box center [0, 0] width 0 height 0
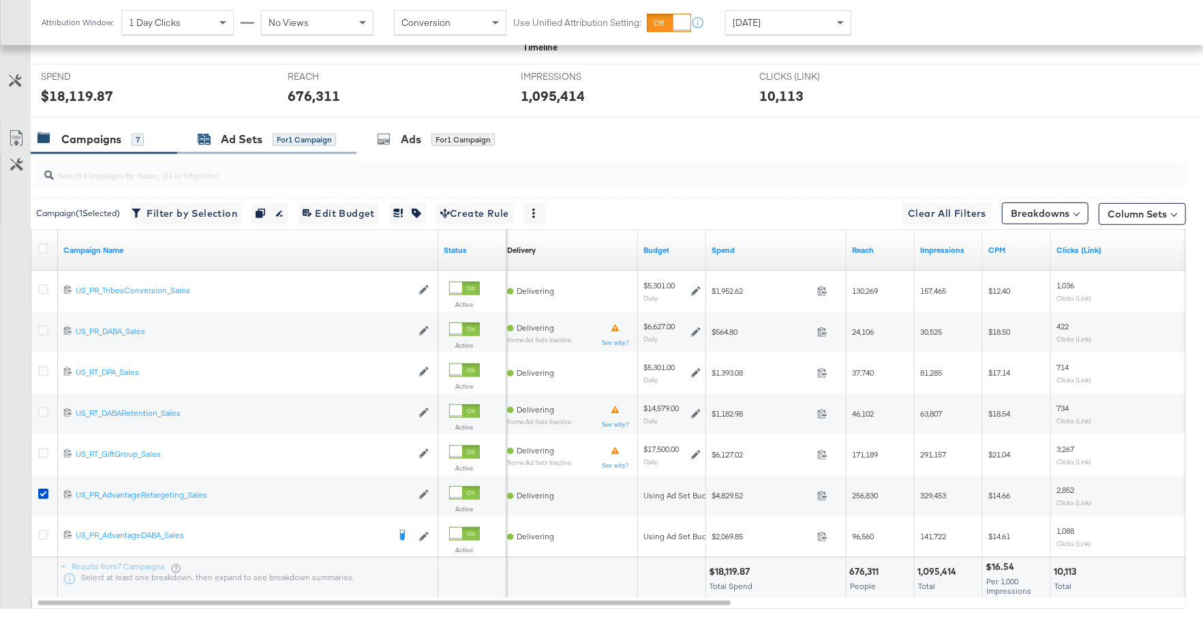
click at [275, 134] on div "for 1 Campaign" at bounding box center [304, 140] width 63 height 12
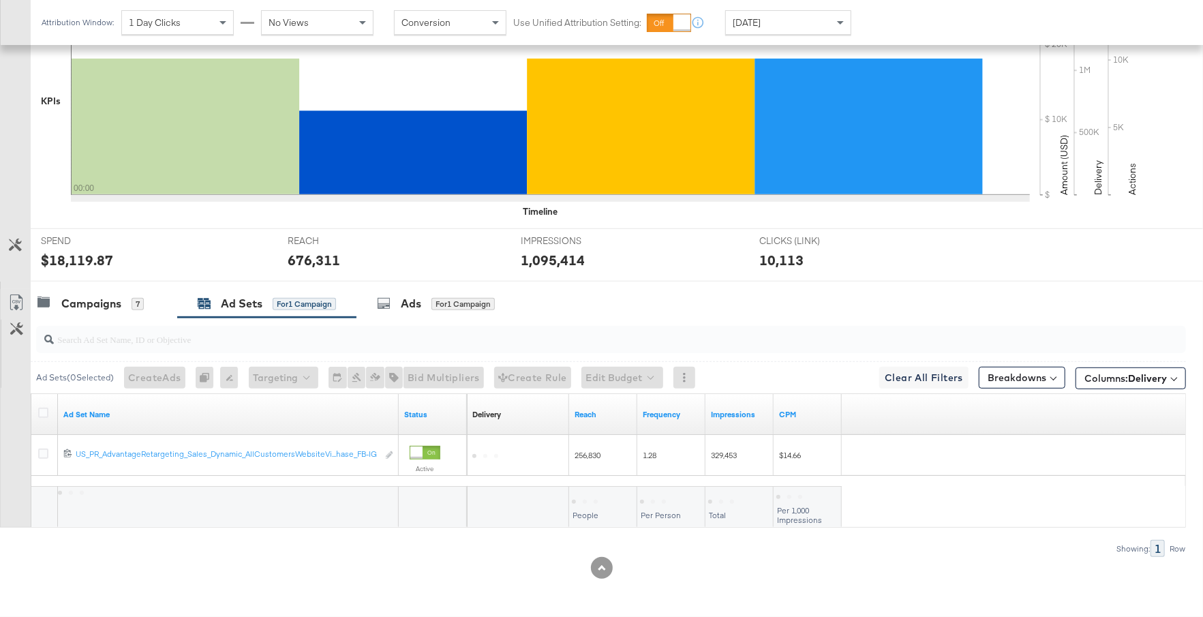
scroll to position [393, 0]
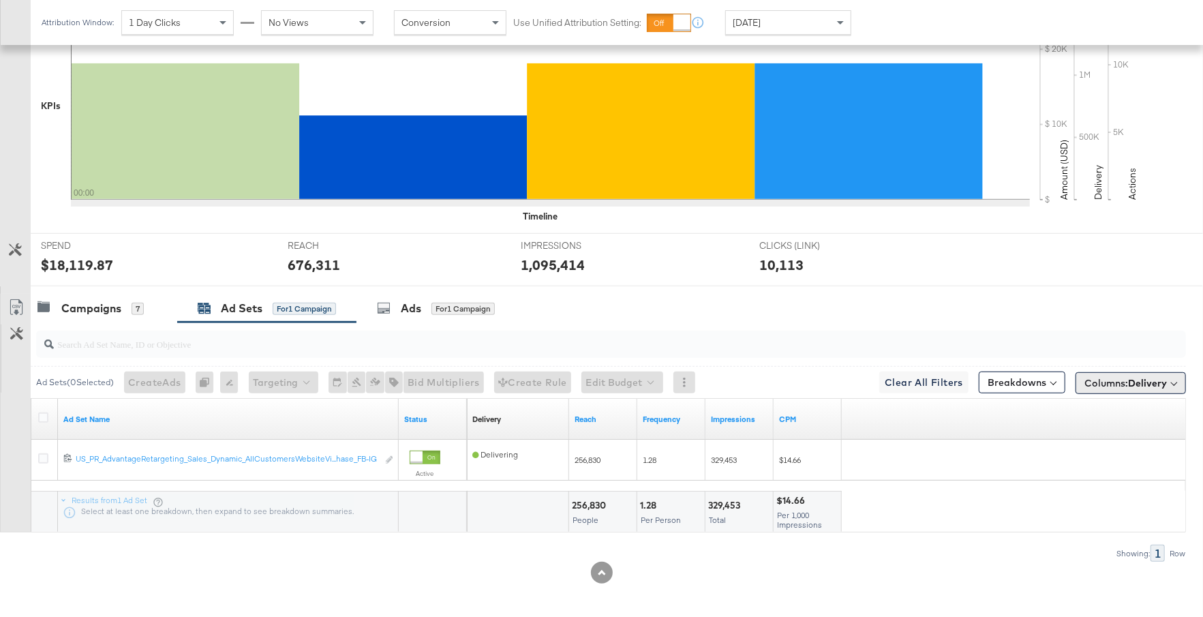
click at [1123, 376] on span "Columns: Delivery" at bounding box center [1125, 383] width 82 height 14
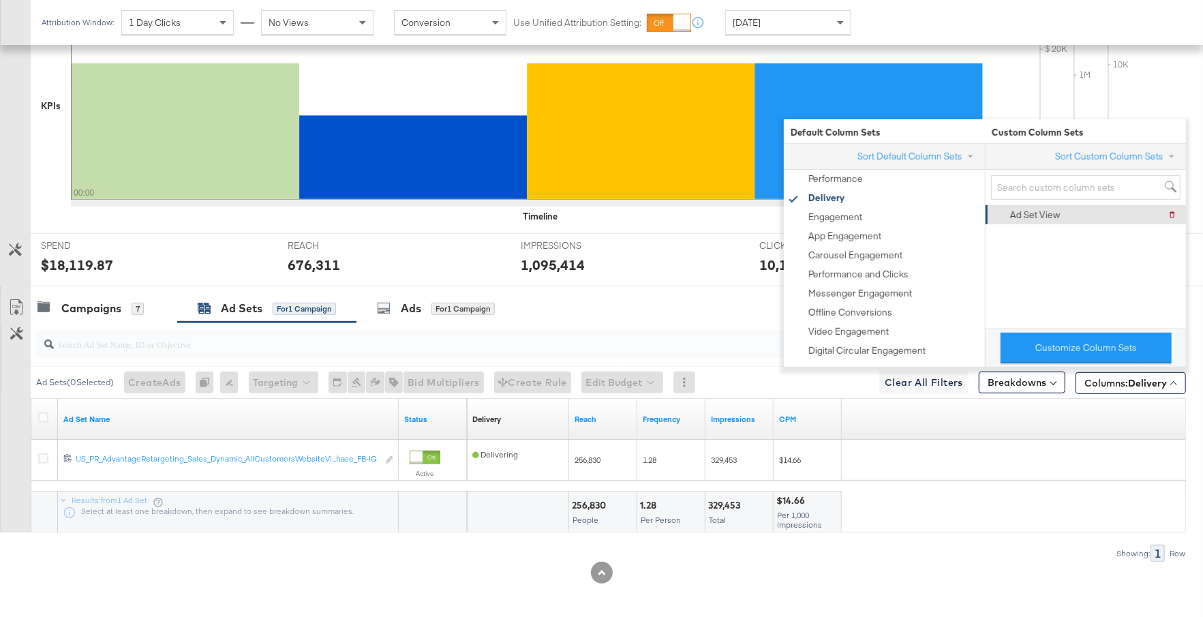
click at [1039, 215] on div "Ad Set View" at bounding box center [1035, 215] width 50 height 13
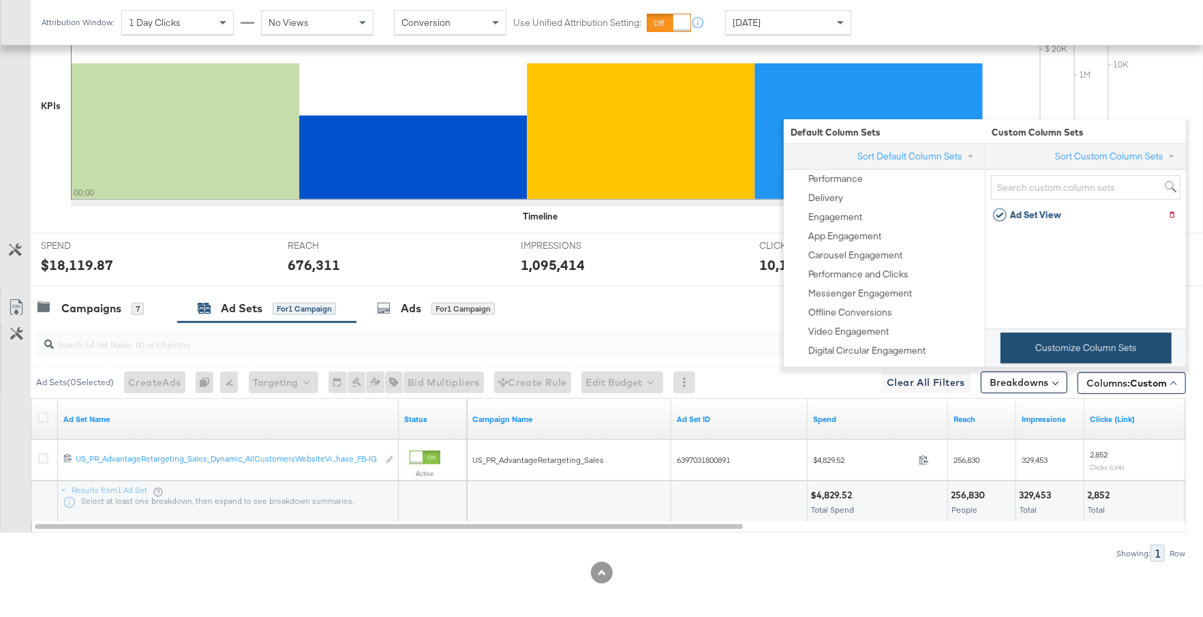
click at [1054, 345] on button "Customize Column Sets" at bounding box center [1086, 348] width 171 height 31
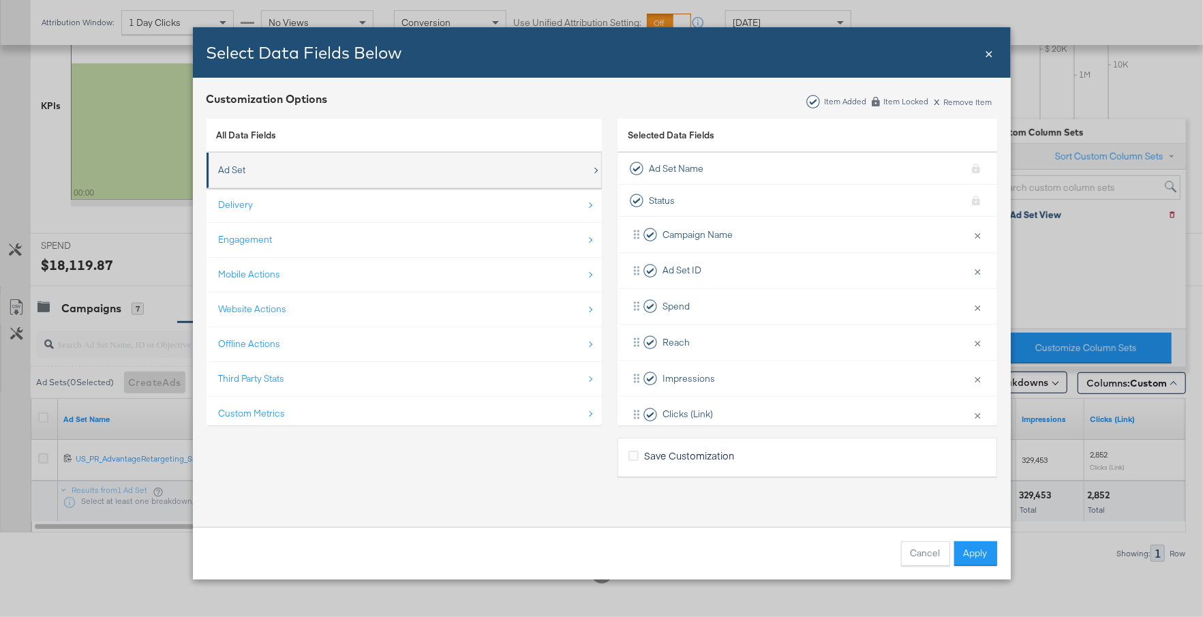
click at [384, 168] on div "Ad Set" at bounding box center [405, 170] width 373 height 28
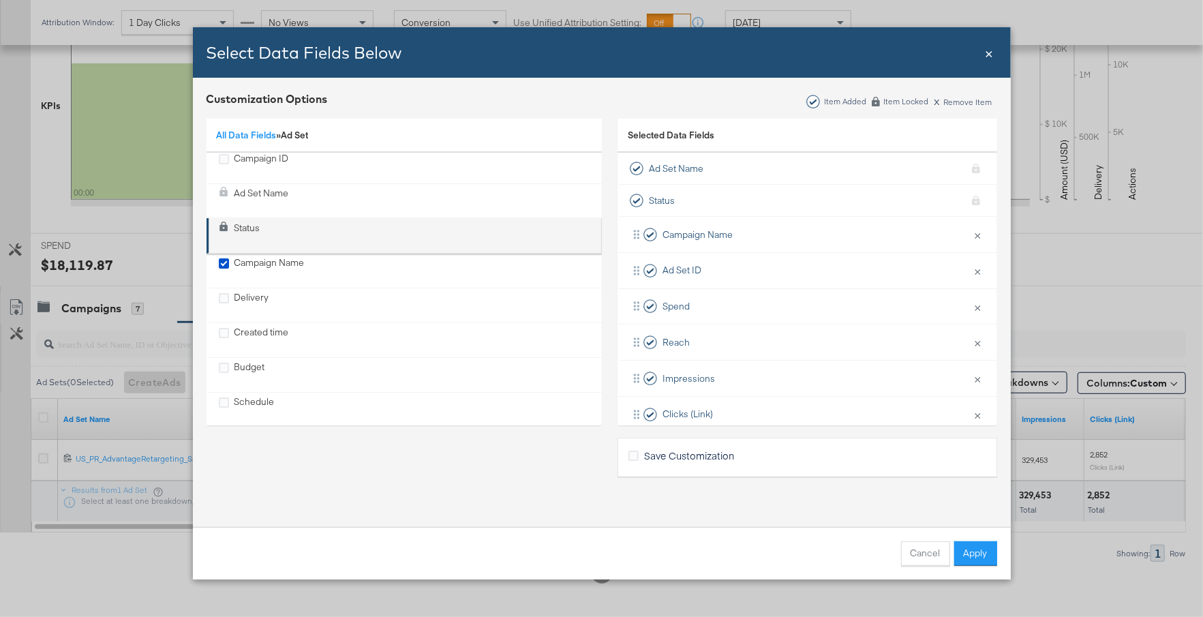
scroll to position [53, 0]
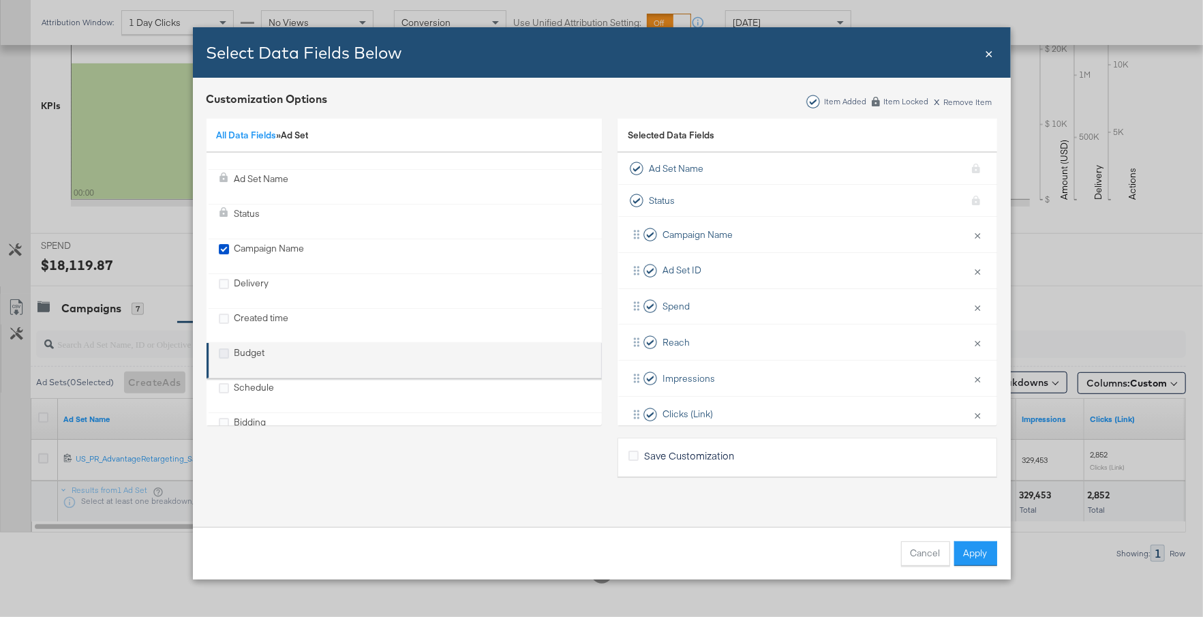
click at [226, 350] on icon "Budget" at bounding box center [224, 353] width 10 height 10
click at [0, 0] on input "Budget" at bounding box center [0, 0] width 0 height 0
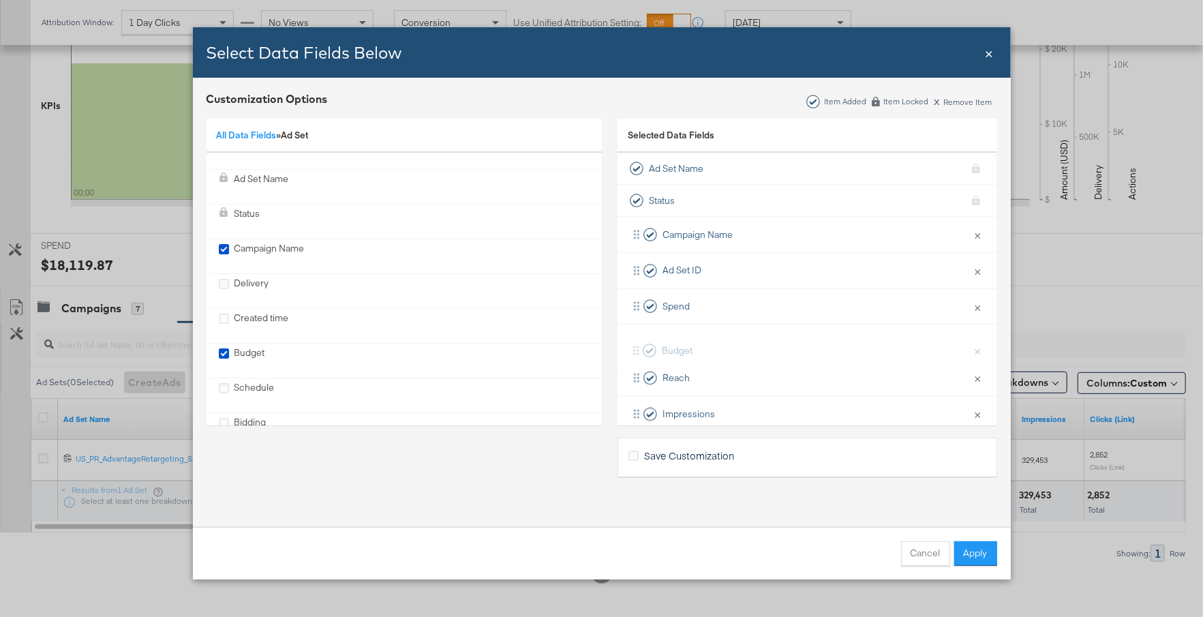
scroll to position [1, 0]
drag, startPoint x: 730, startPoint y: 376, endPoint x: 732, endPoint y: 269, distance: 106.4
click at [732, 269] on div "Campaign Name × Remove from KPIs Ad Set ID × Remove from KPIs Spend × Remove fr…" at bounding box center [808, 449] width 380 height 467
click at [981, 551] on button "Apply" at bounding box center [975, 553] width 43 height 25
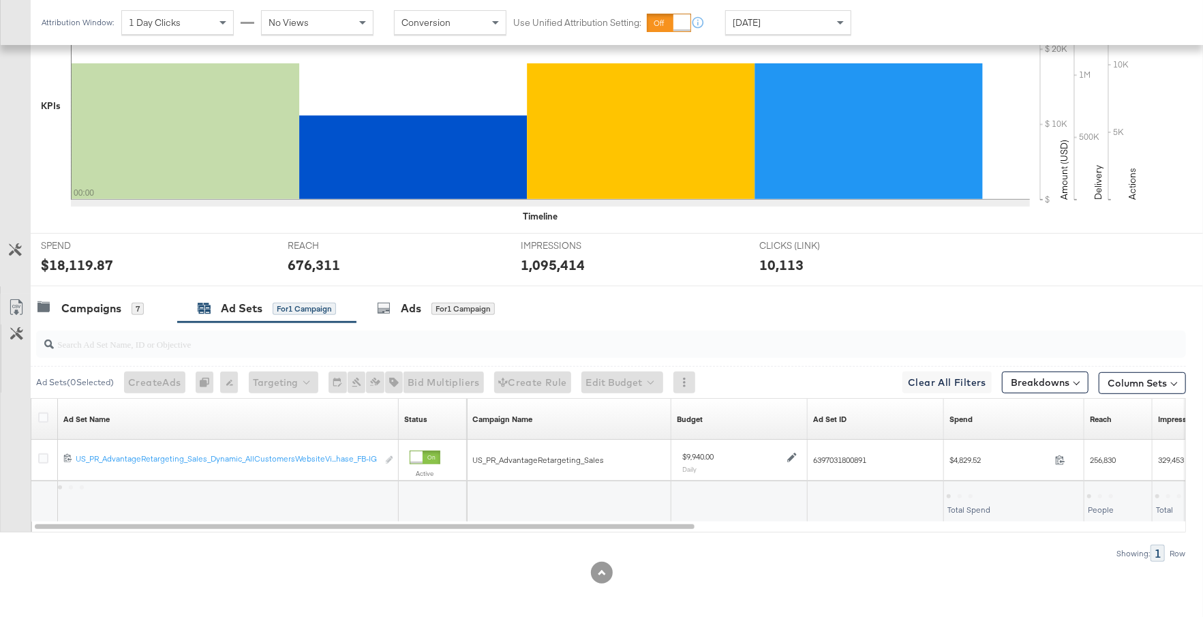
scroll to position [0, 0]
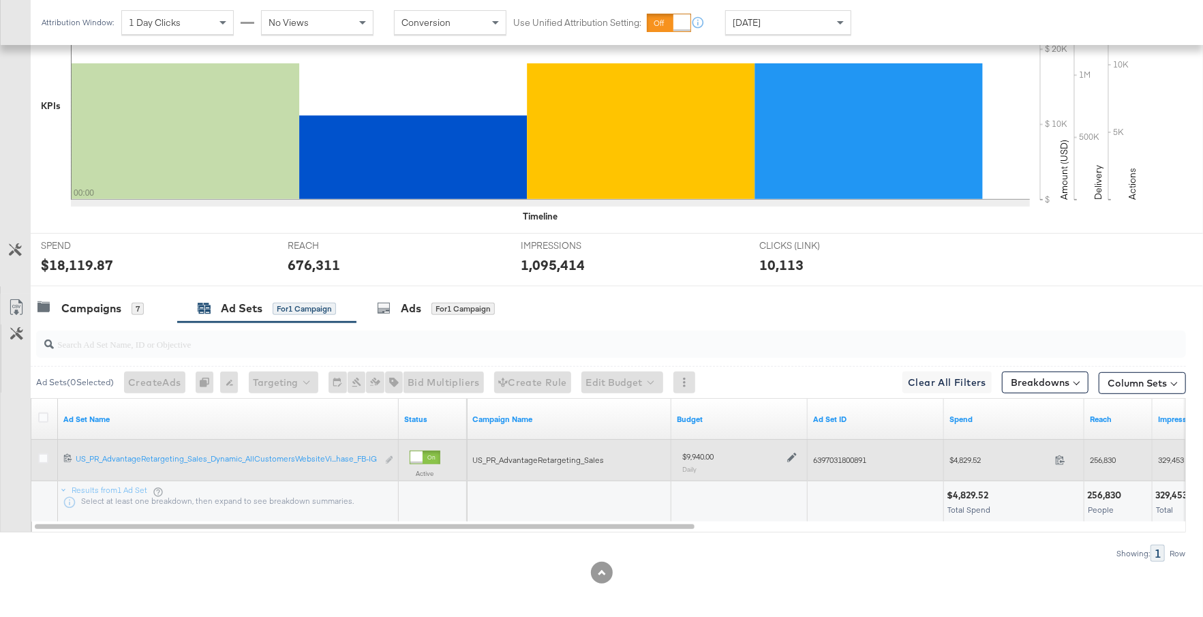
click at [792, 457] on icon at bounding box center [792, 458] width 10 height 10
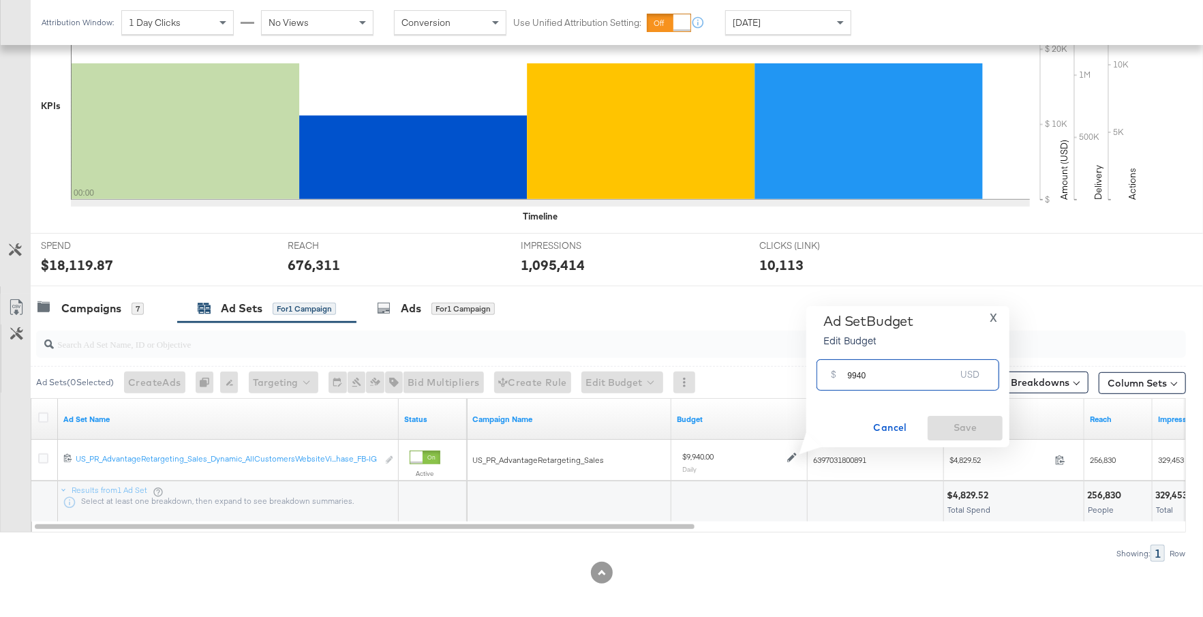
drag, startPoint x: 867, startPoint y: 377, endPoint x: 823, endPoint y: 378, distance: 43.6
click at [823, 378] on div "$ 9940 USD" at bounding box center [908, 374] width 183 height 31
paste input "$17,176.6"
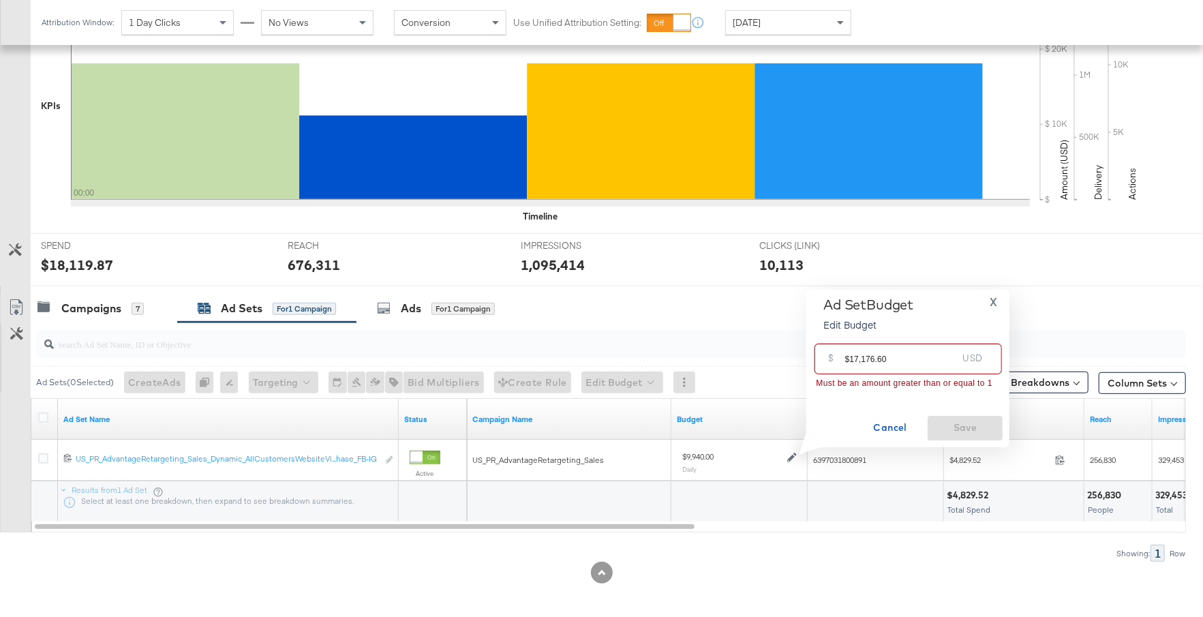
click at [864, 363] on input "$17,176.60" at bounding box center [901, 353] width 112 height 29
click at [860, 361] on input "$17,176.60" at bounding box center [901, 353] width 112 height 29
click at [877, 361] on input "$17,176.60" at bounding box center [901, 353] width 112 height 29
click at [862, 361] on input "$17,17660" at bounding box center [901, 353] width 112 height 29
click at [851, 360] on input "$1717660" at bounding box center [901, 353] width 112 height 29
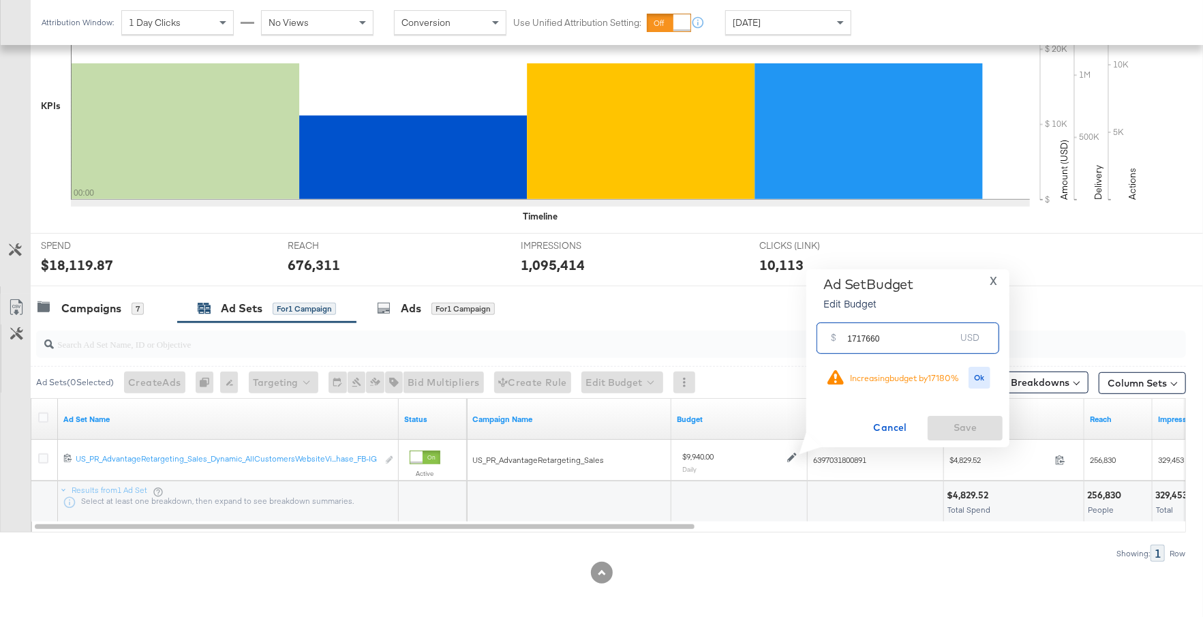
click at [882, 339] on input "1717660" at bounding box center [901, 332] width 108 height 29
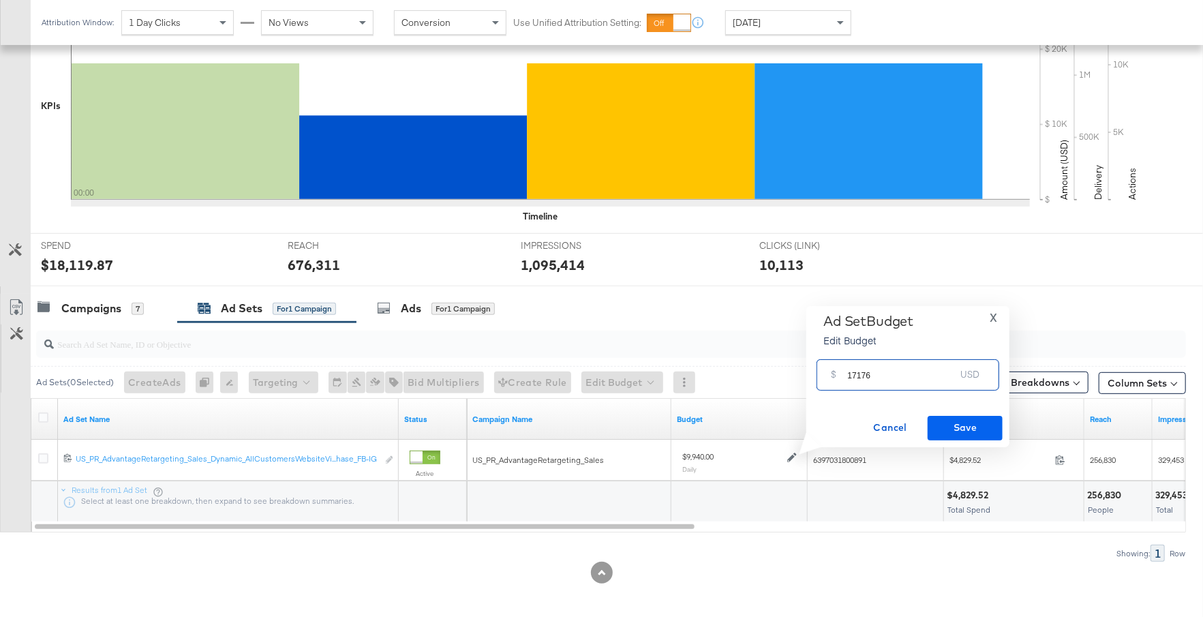
type input "17176"
click at [966, 433] on span "Save" at bounding box center [965, 427] width 64 height 17
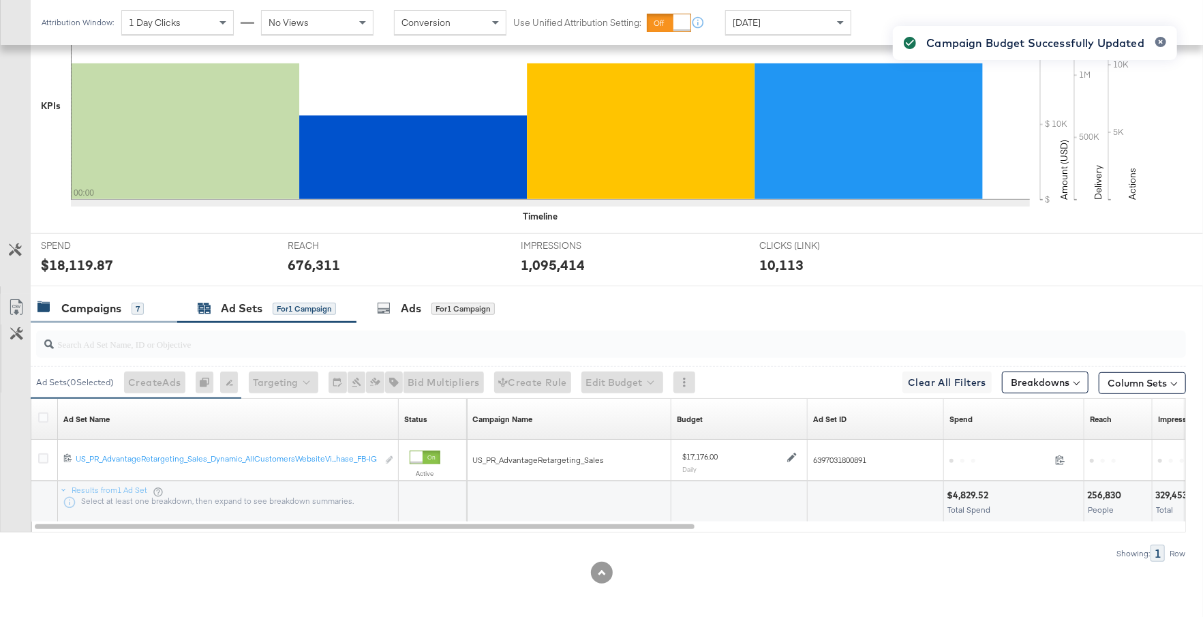
click at [95, 307] on div "Campaigns" at bounding box center [91, 309] width 60 height 16
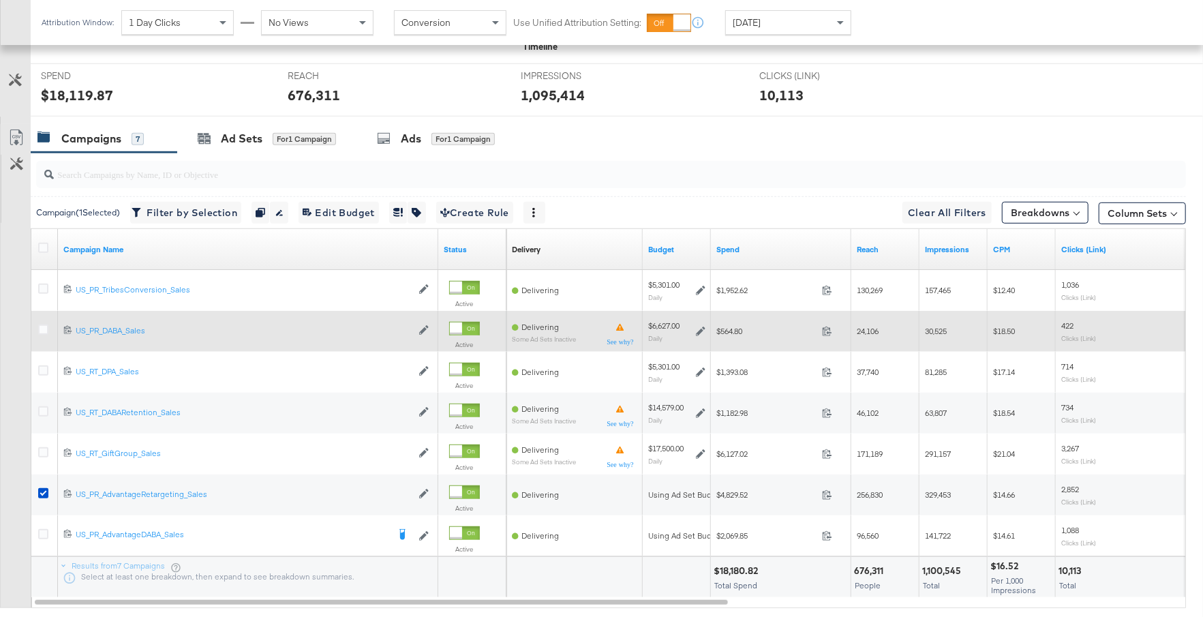
scroll to position [616, 0]
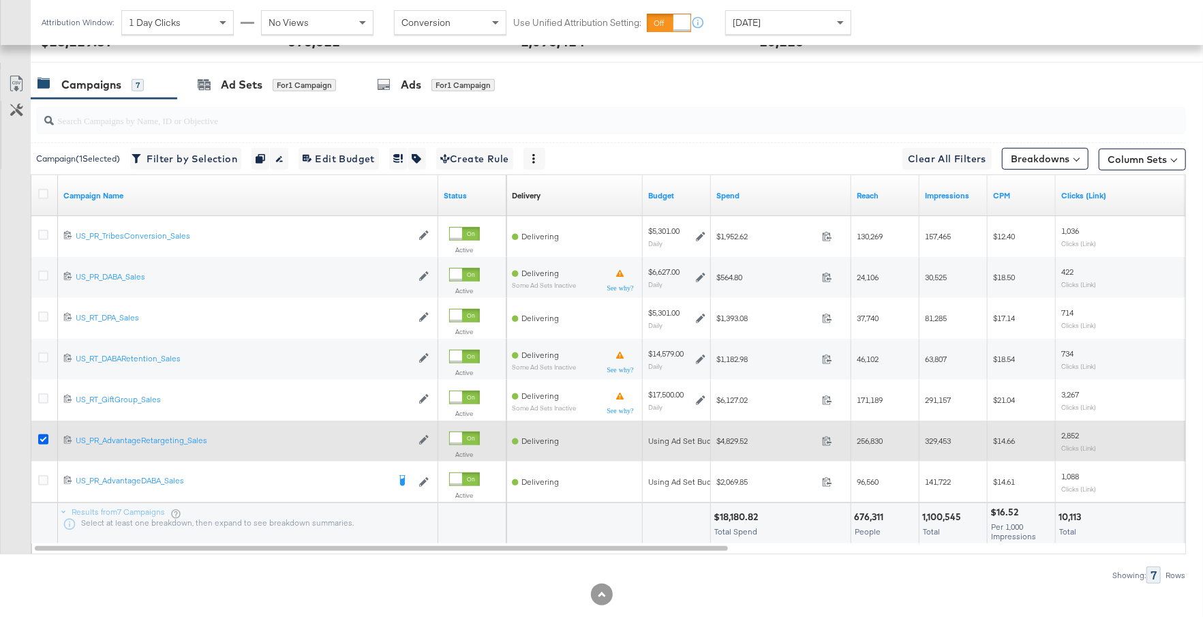
click at [43, 437] on icon at bounding box center [43, 439] width 10 height 10
click at [0, 0] on input "checkbox" at bounding box center [0, 0] width 0 height 0
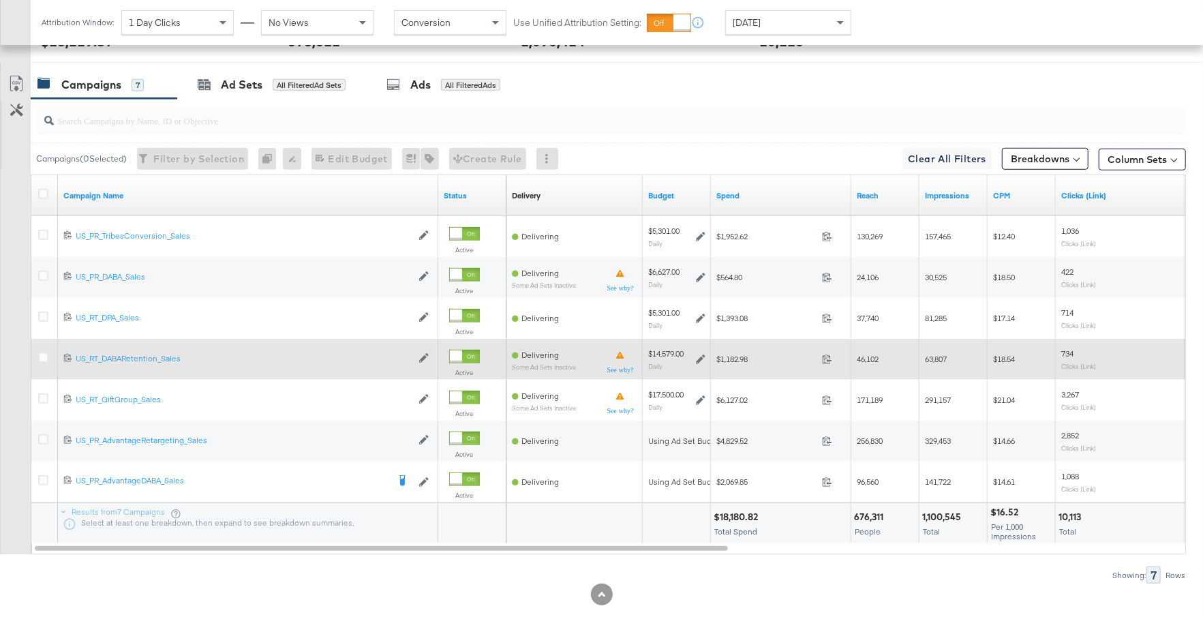
click at [697, 356] on icon at bounding box center [701, 359] width 10 height 10
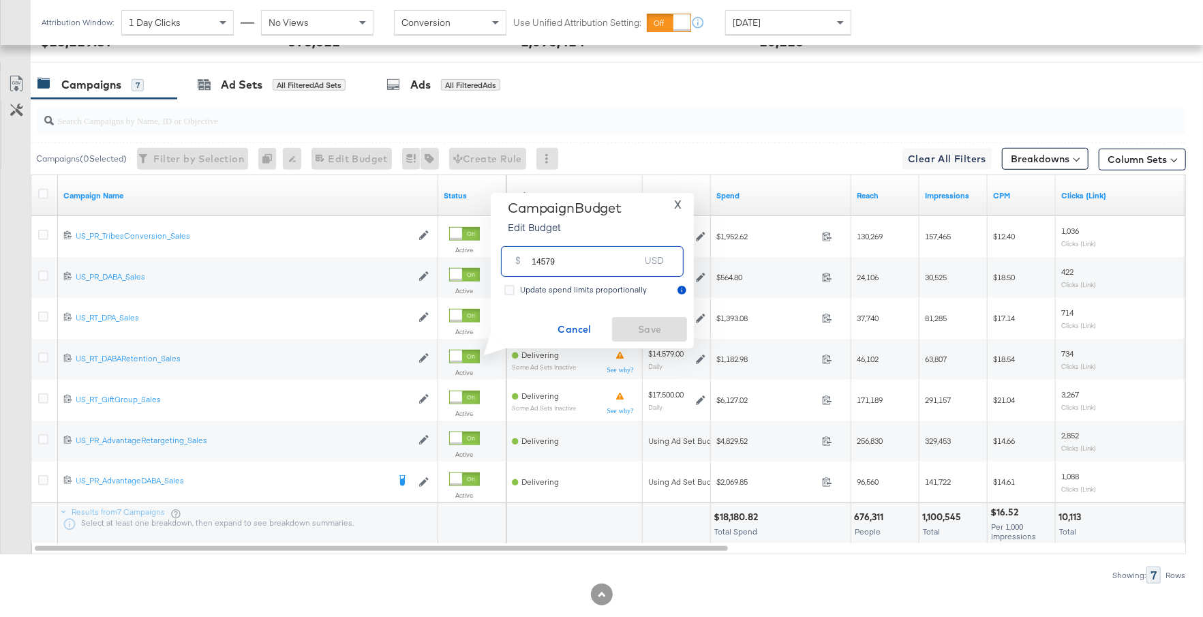
drag, startPoint x: 571, startPoint y: 264, endPoint x: 526, endPoint y: 262, distance: 45.0
click at [526, 262] on div "$ 14579 USD" at bounding box center [592, 261] width 183 height 31
type input "7000"
click at [633, 320] on button "Save" at bounding box center [649, 329] width 75 height 25
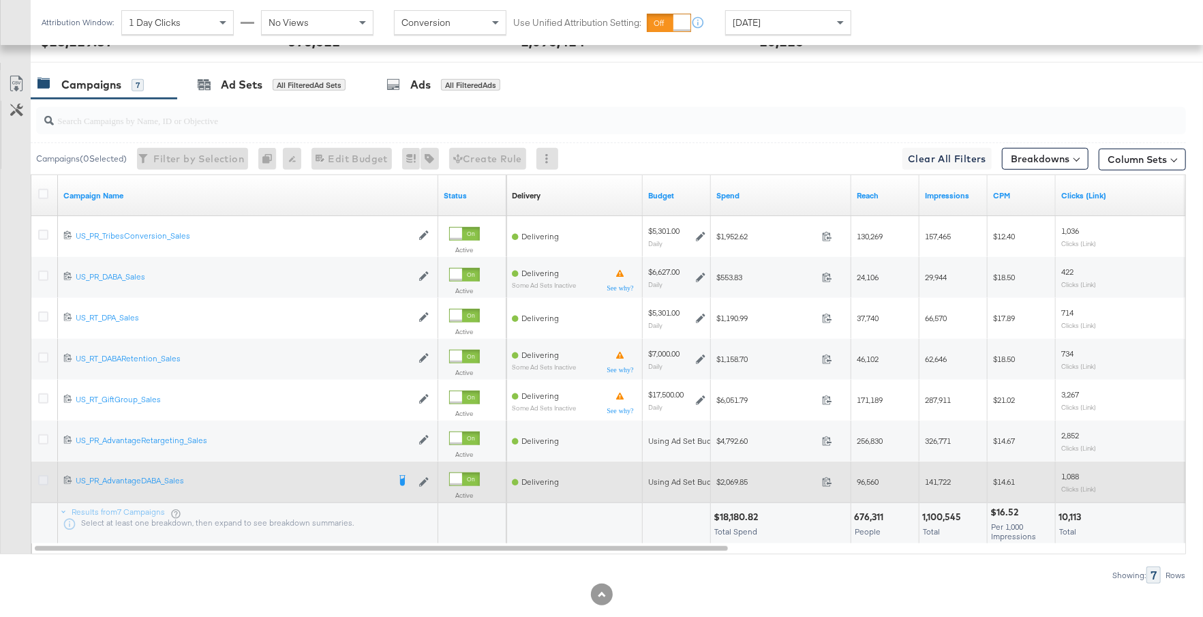
click at [43, 475] on icon at bounding box center [43, 480] width 10 height 10
click at [0, 0] on input "checkbox" at bounding box center [0, 0] width 0 height 0
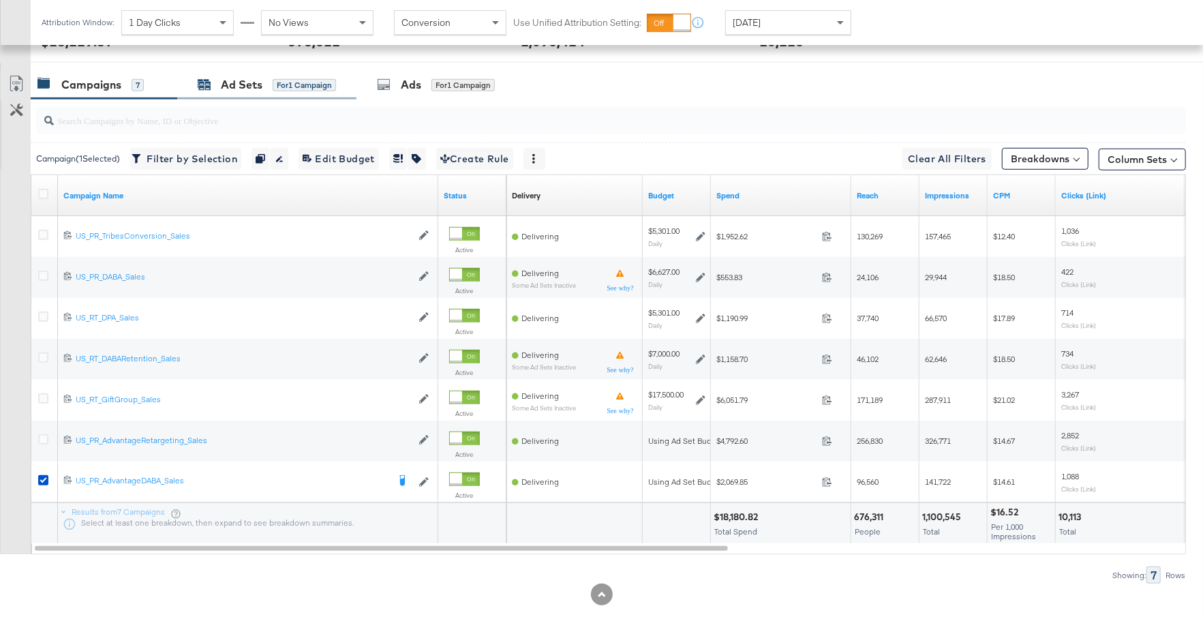
click at [231, 84] on div "Ad Sets" at bounding box center [242, 85] width 42 height 16
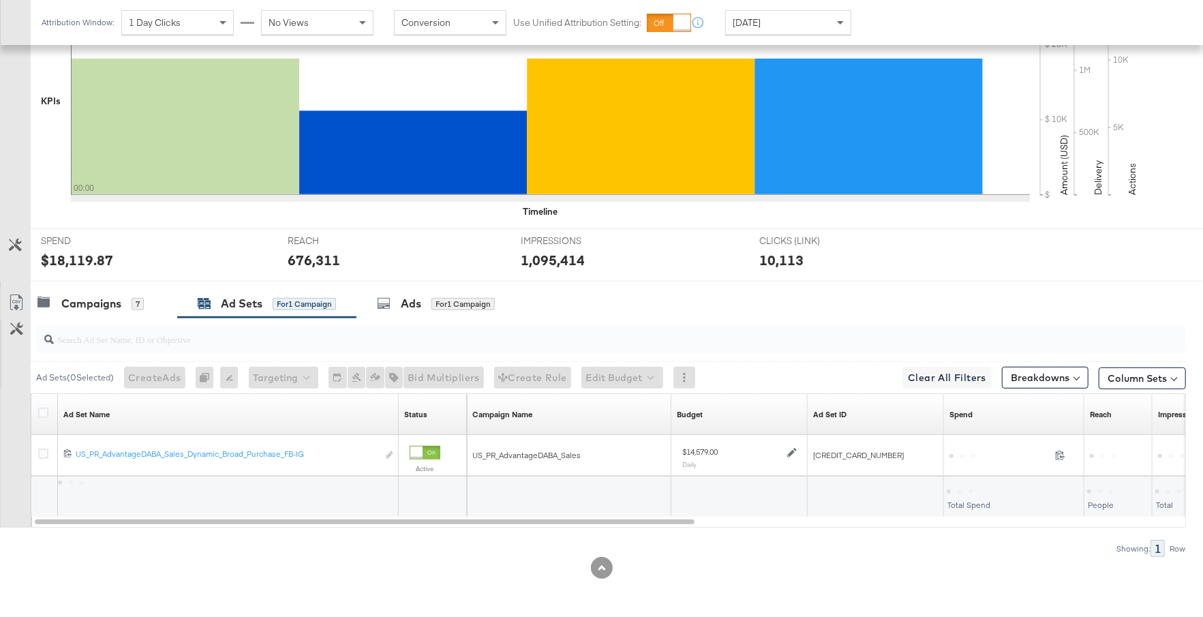
scroll to position [393, 0]
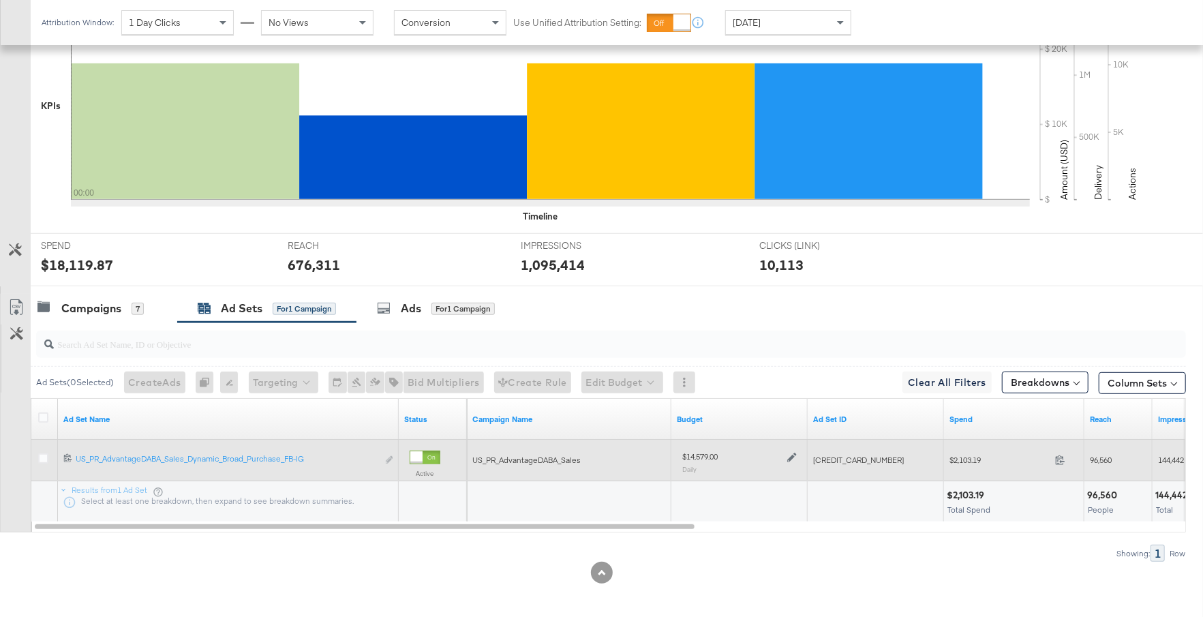
click at [793, 453] on icon at bounding box center [792, 458] width 10 height 10
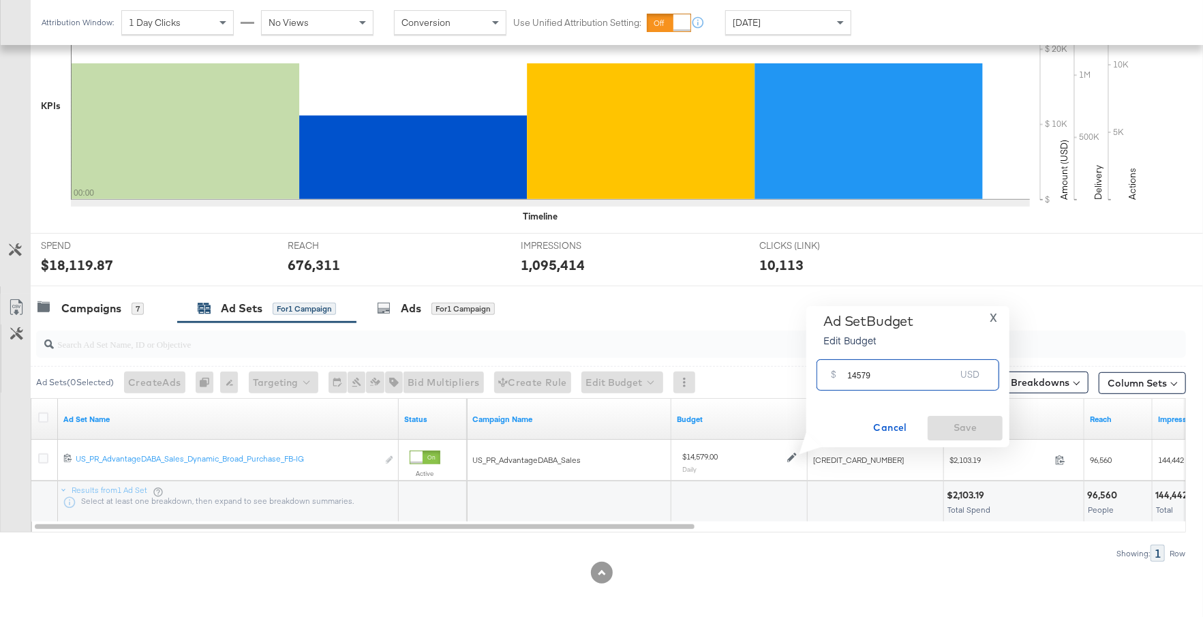
drag, startPoint x: 874, startPoint y: 374, endPoint x: 838, endPoint y: 374, distance: 35.5
click at [836, 374] on div "$ 14579 USD" at bounding box center [908, 374] width 183 height 31
type input "7000"
click at [954, 432] on span "Save" at bounding box center [965, 427] width 64 height 17
click at [79, 305] on div "Campaigns" at bounding box center [91, 309] width 60 height 16
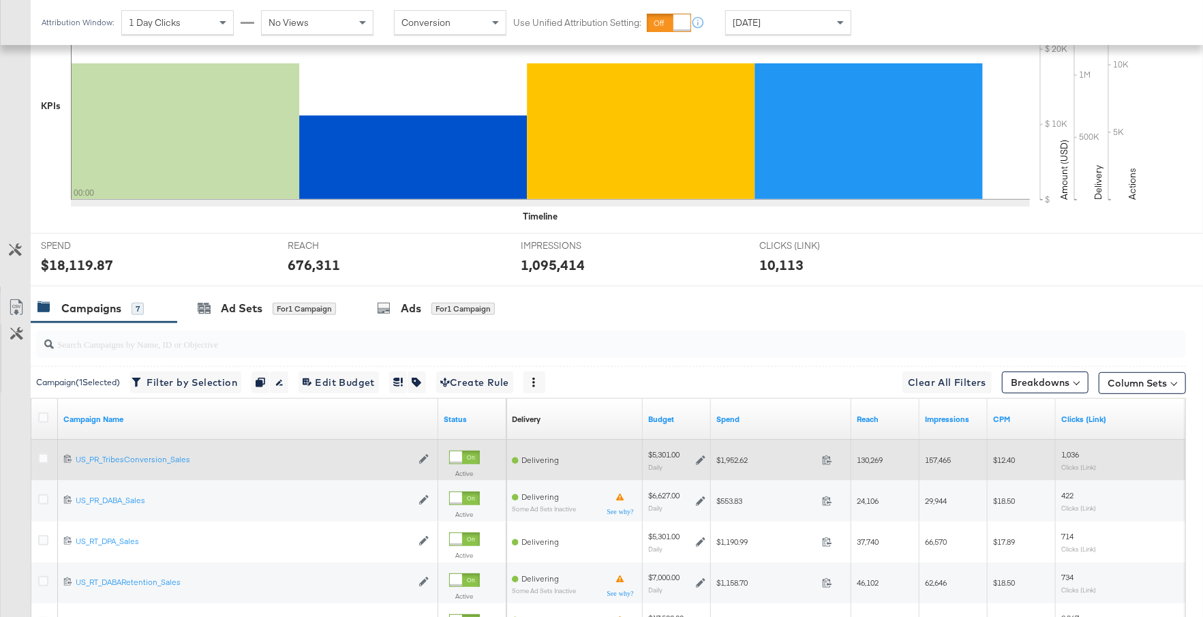
click at [699, 457] on icon at bounding box center [701, 460] width 10 height 10
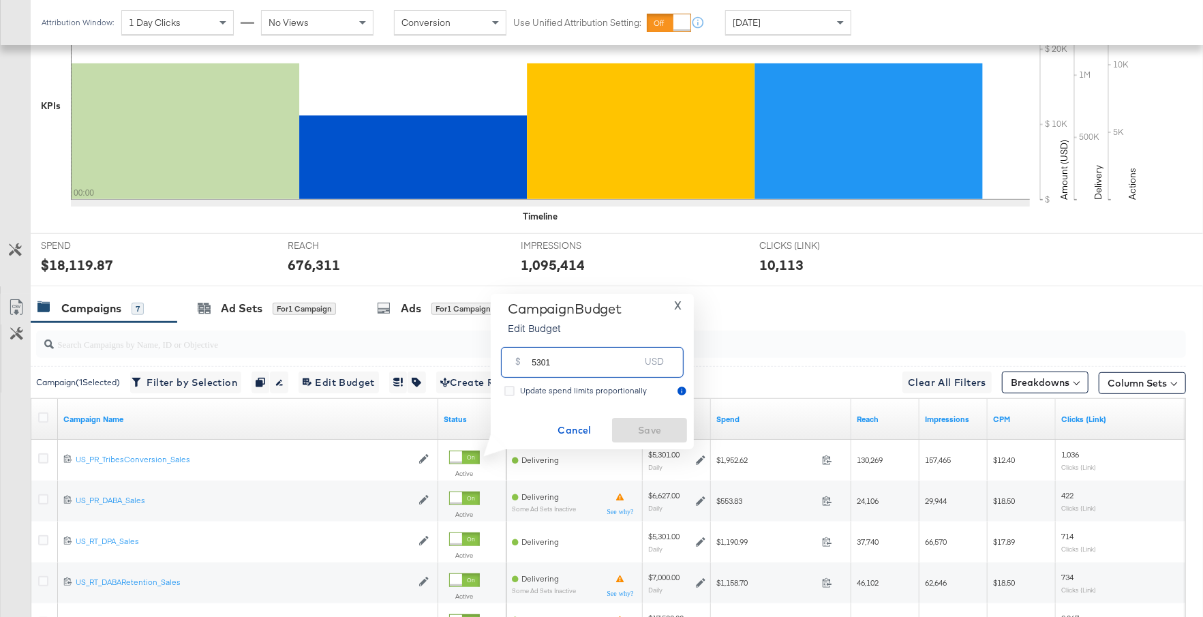
drag, startPoint x: 558, startPoint y: 362, endPoint x: 511, endPoint y: 362, distance: 47.0
click at [511, 362] on div "$ 5301 USD" at bounding box center [592, 362] width 183 height 31
type input "5500"
click at [641, 429] on span "Save" at bounding box center [650, 430] width 64 height 17
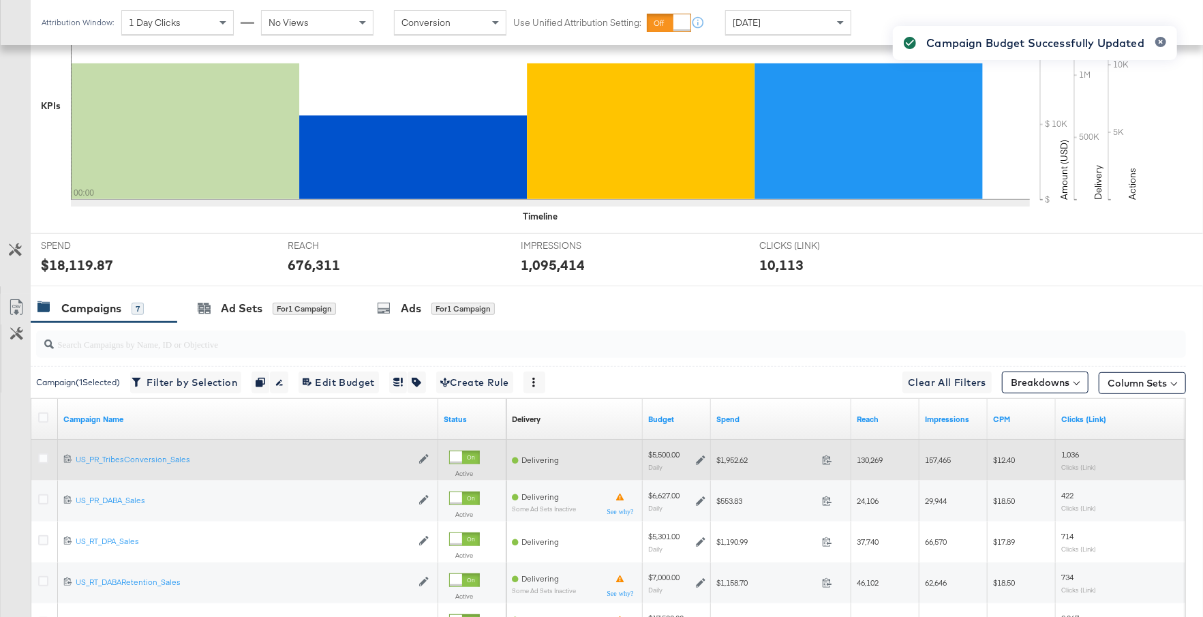
click at [697, 459] on icon at bounding box center [701, 460] width 10 height 10
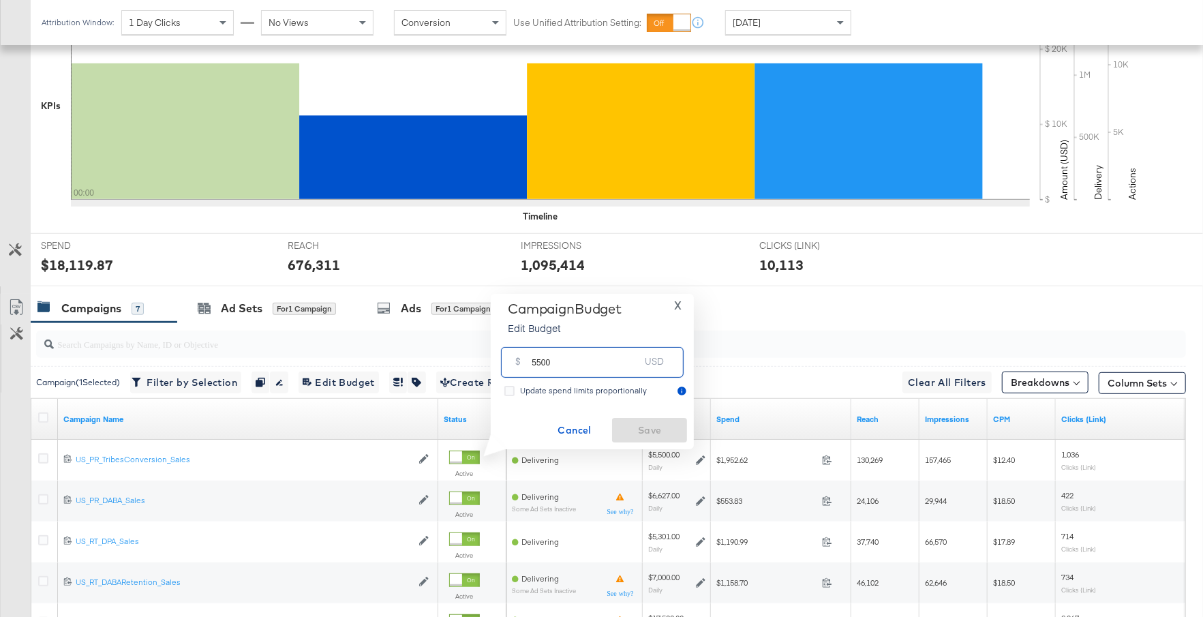
drag, startPoint x: 556, startPoint y: 363, endPoint x: 523, endPoint y: 362, distance: 32.7
click at [523, 362] on div "$ 5500 USD" at bounding box center [592, 362] width 183 height 31
type input "7000"
click at [636, 435] on span "Save" at bounding box center [650, 430] width 64 height 17
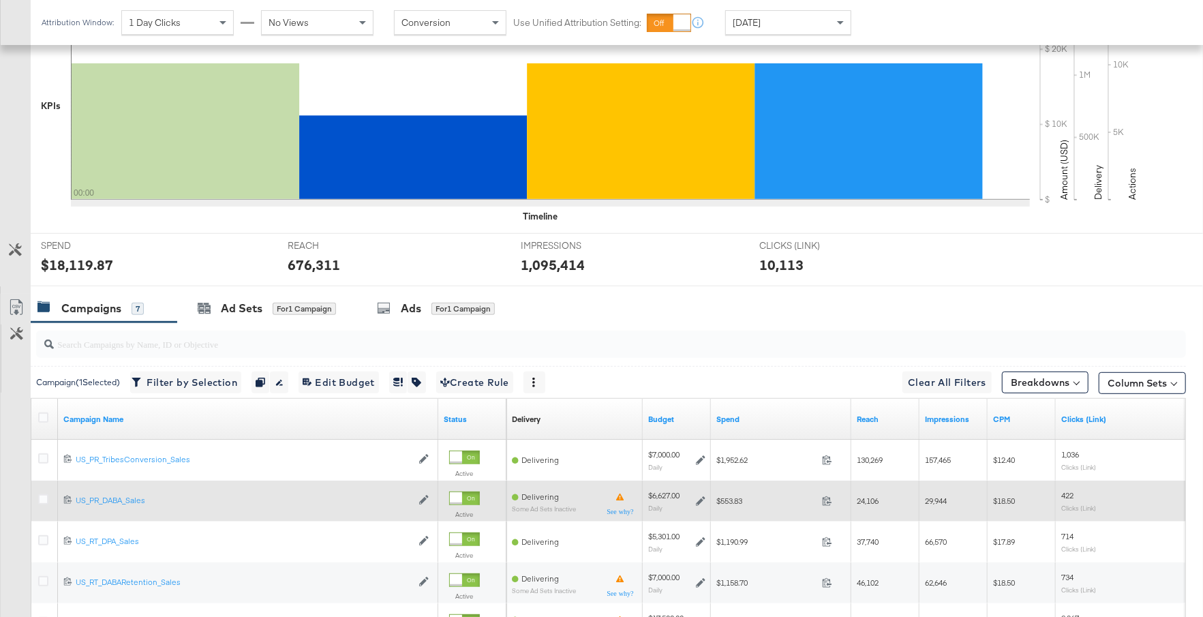
click at [698, 499] on icon at bounding box center [701, 501] width 10 height 10
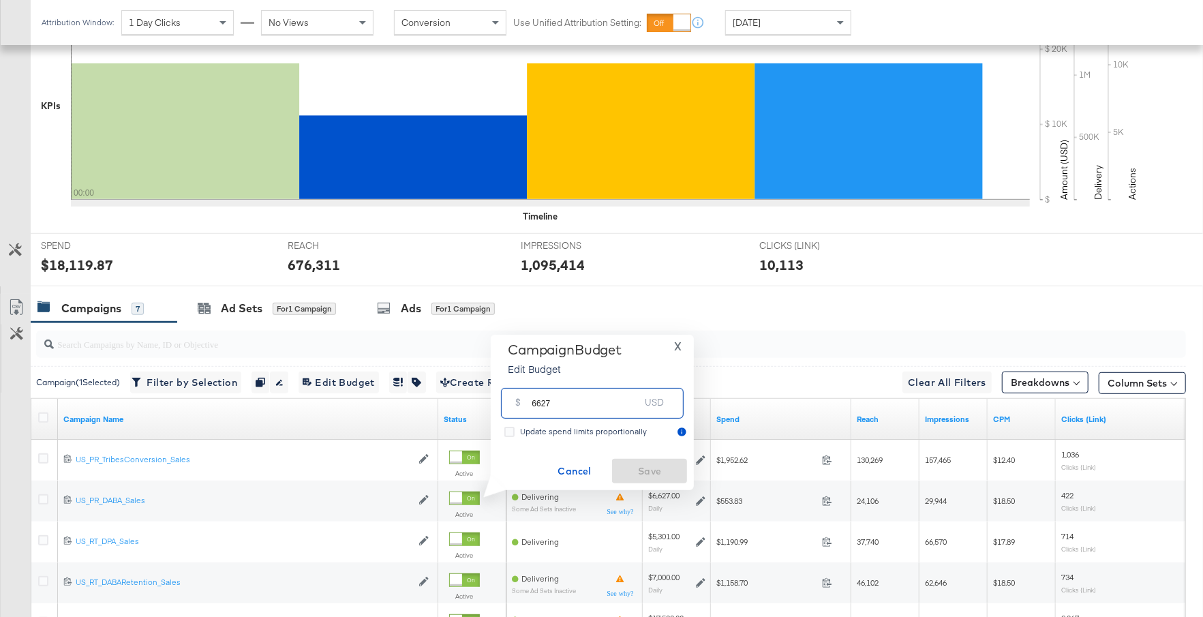
drag, startPoint x: 553, startPoint y: 407, endPoint x: 504, endPoint y: 405, distance: 48.4
click at [503, 404] on div "$ 6627 USD" at bounding box center [592, 403] width 183 height 31
type input "2500"
click at [642, 476] on span "Save" at bounding box center [650, 471] width 64 height 17
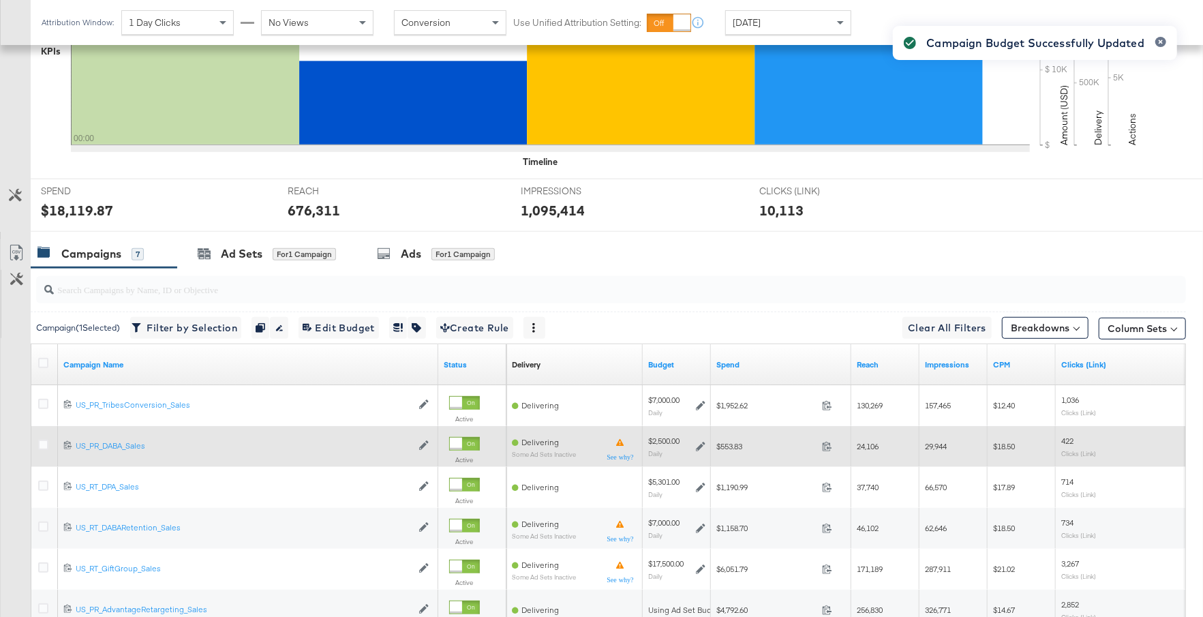
scroll to position [448, 0]
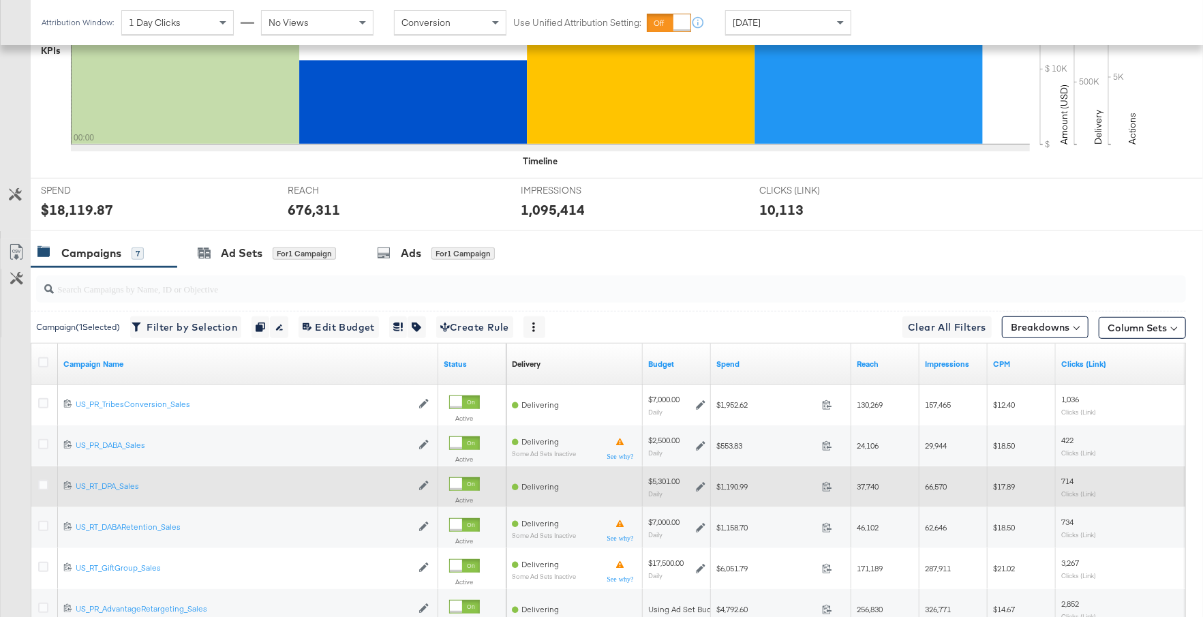
click at [699, 483] on icon at bounding box center [701, 487] width 10 height 10
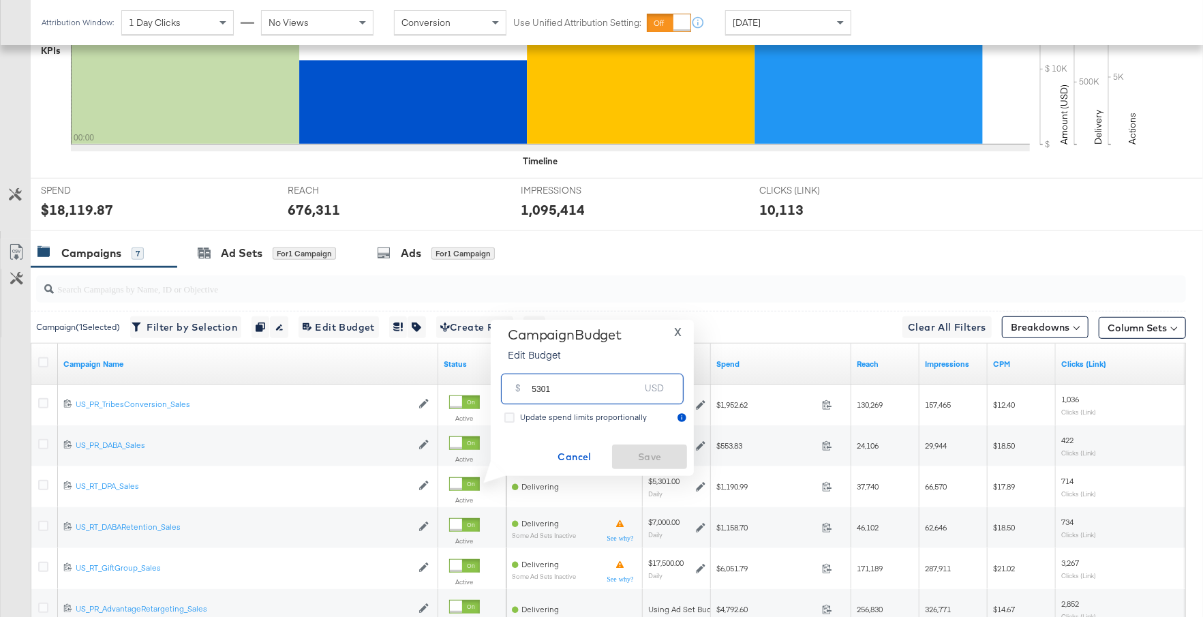
drag, startPoint x: 562, startPoint y: 387, endPoint x: 504, endPoint y: 387, distance: 57.9
click at [504, 387] on div "$ 5301 USD" at bounding box center [592, 389] width 183 height 31
type input "4000"
click at [654, 459] on span "Save" at bounding box center [650, 457] width 64 height 17
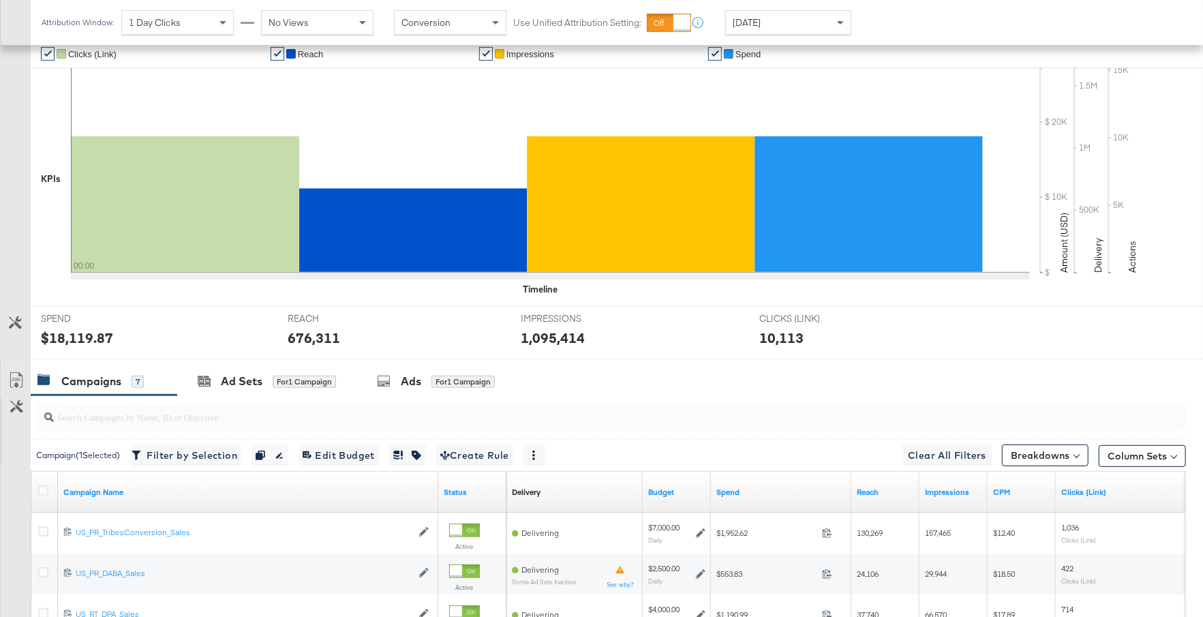
scroll to position [638, 0]
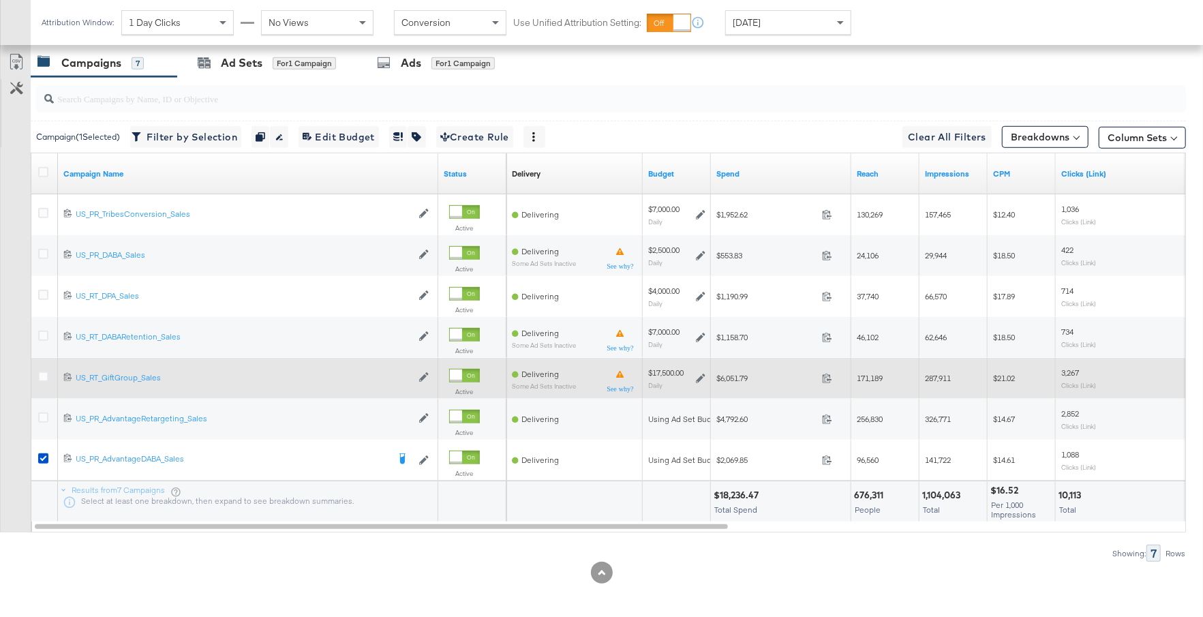
click at [699, 374] on icon at bounding box center [701, 379] width 10 height 10
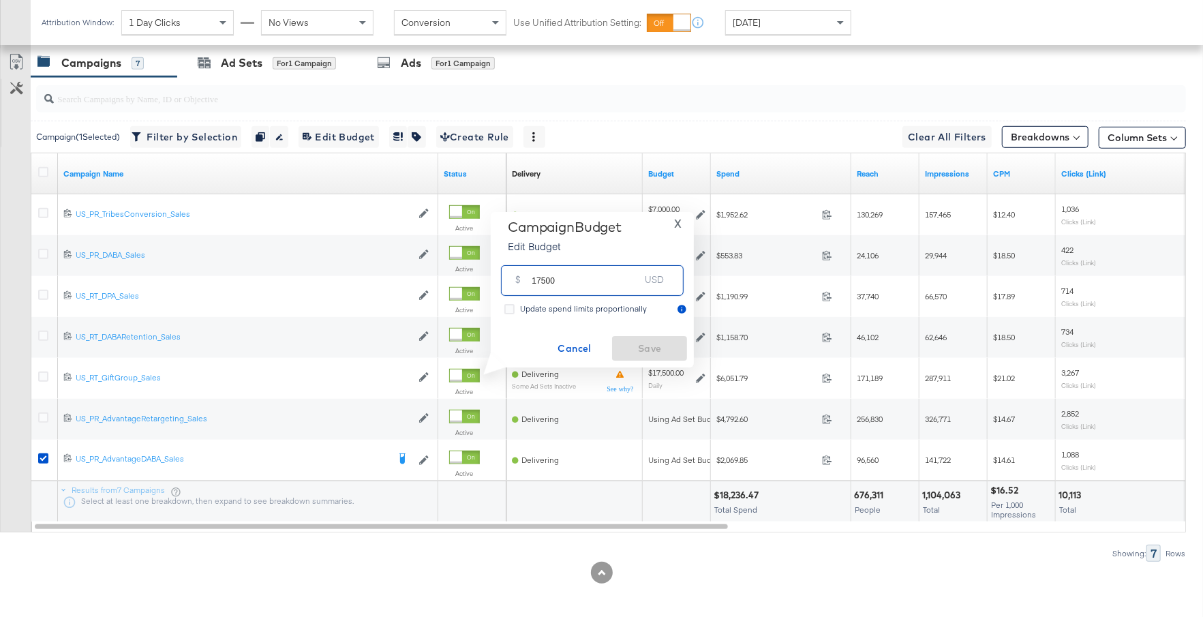
drag, startPoint x: 559, startPoint y: 282, endPoint x: 513, endPoint y: 282, distance: 45.7
click at [511, 282] on div "$ 17500 USD" at bounding box center [592, 280] width 183 height 31
type input "25000"
click at [643, 342] on span "Save" at bounding box center [650, 348] width 64 height 17
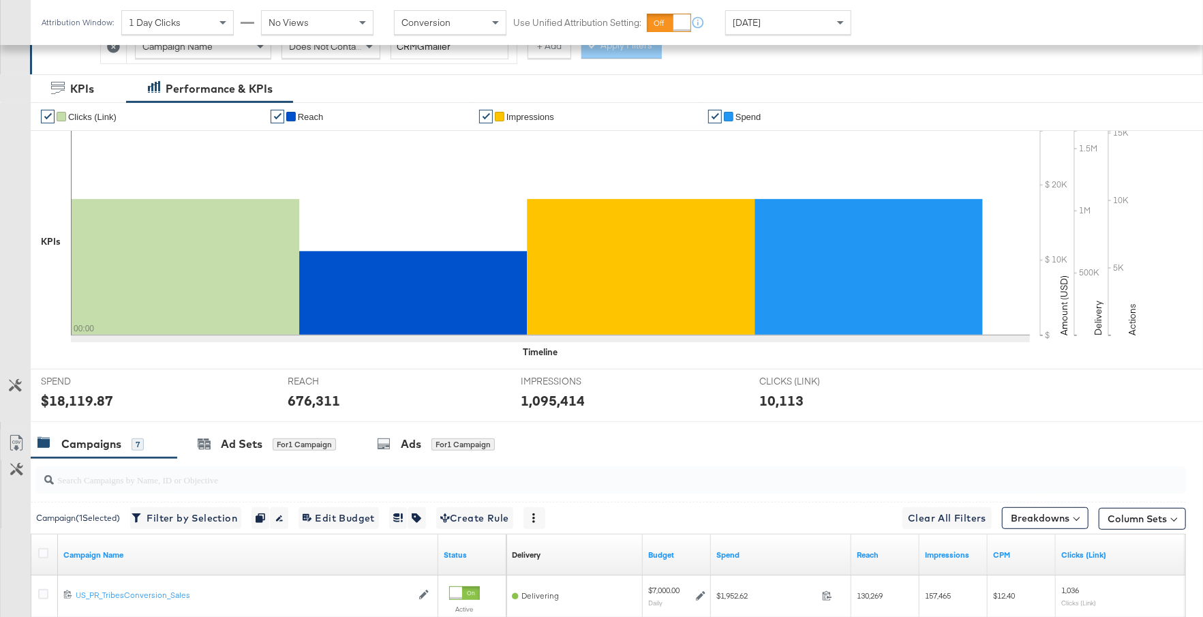
scroll to position [0, 0]
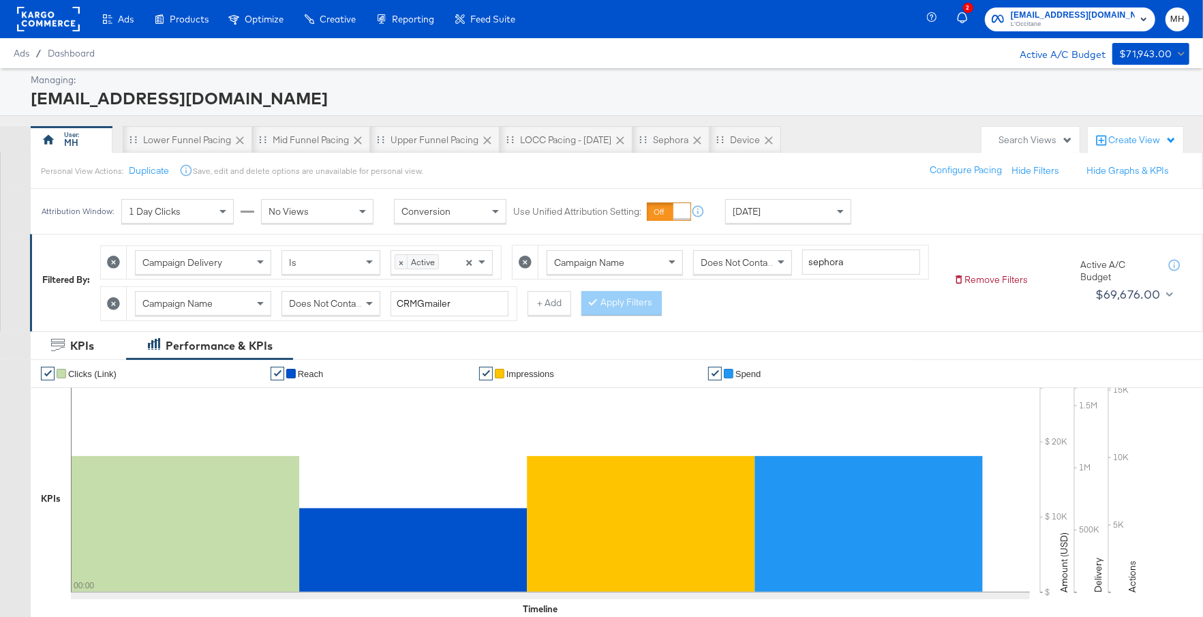
click at [1118, 16] on span "[EMAIL_ADDRESS][DOMAIN_NAME]" at bounding box center [1073, 15] width 124 height 14
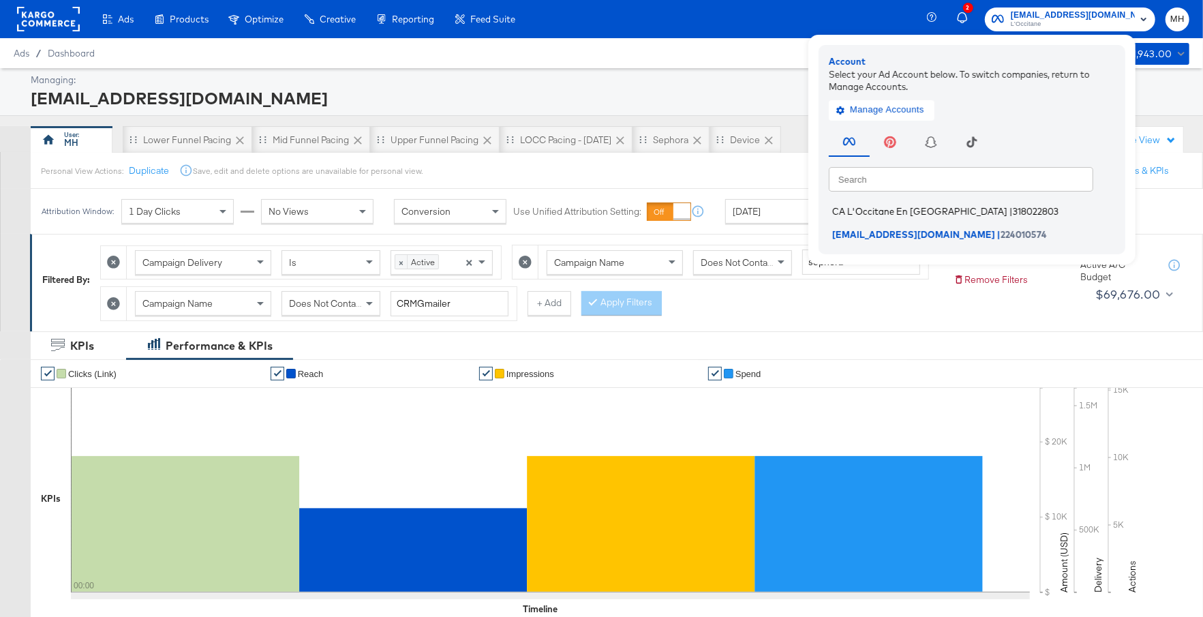
click at [904, 213] on span "CA L'Occitane En [GEOGRAPHIC_DATA]" at bounding box center [919, 211] width 175 height 11
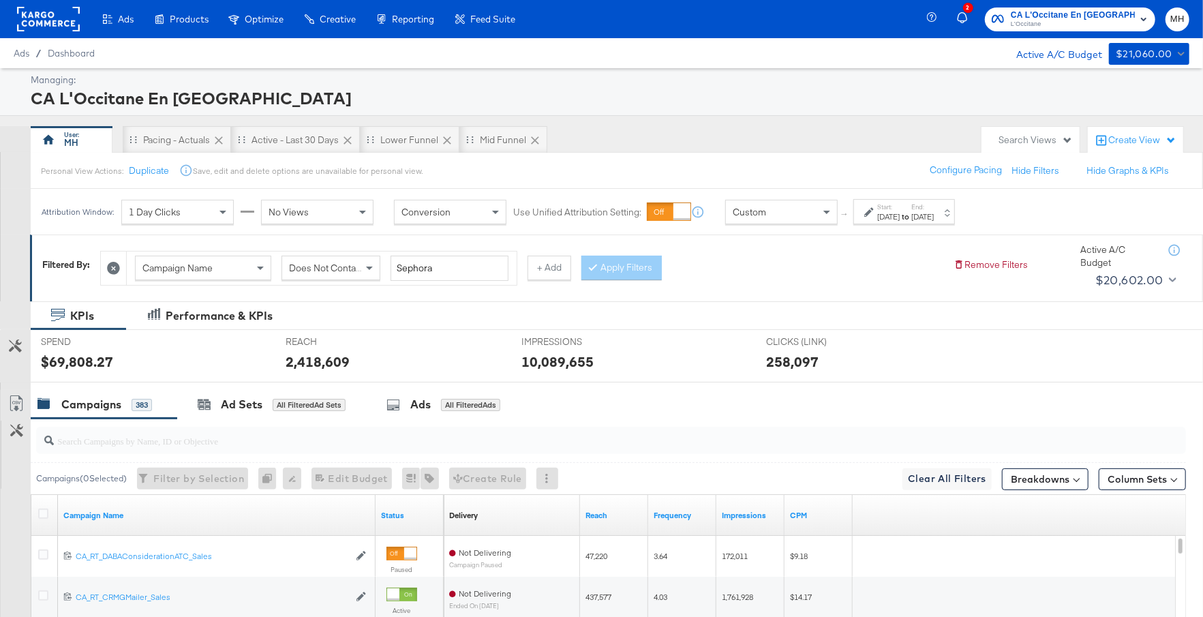
click at [900, 217] on div "[DATE]" at bounding box center [888, 216] width 22 height 11
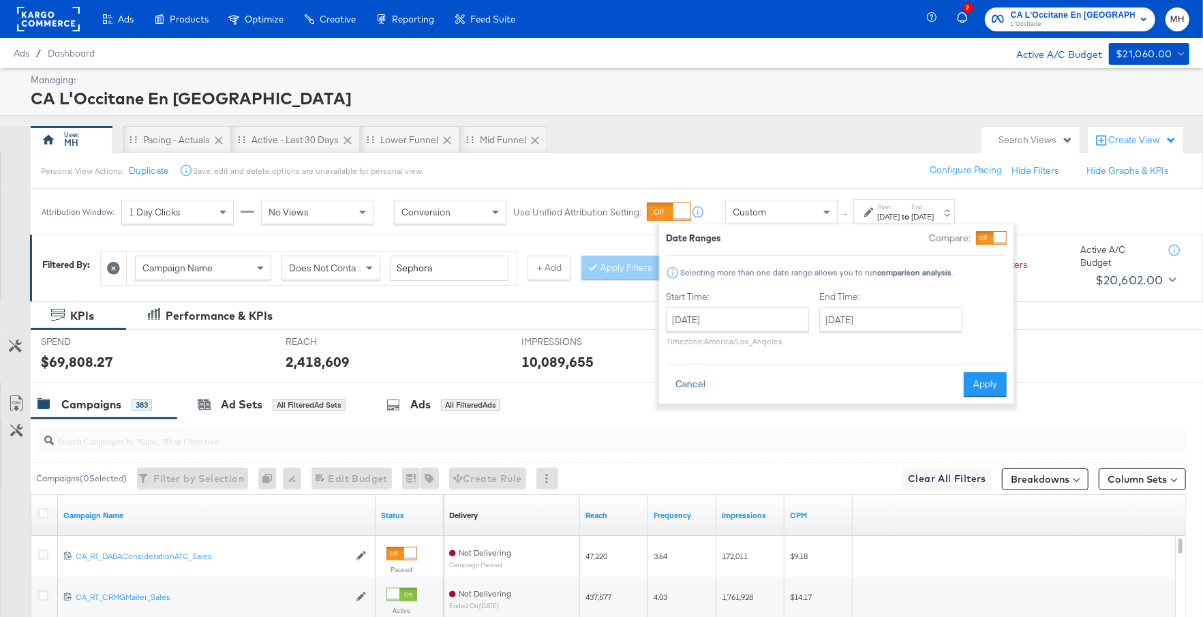
click at [686, 383] on button "Cancel" at bounding box center [690, 384] width 49 height 25
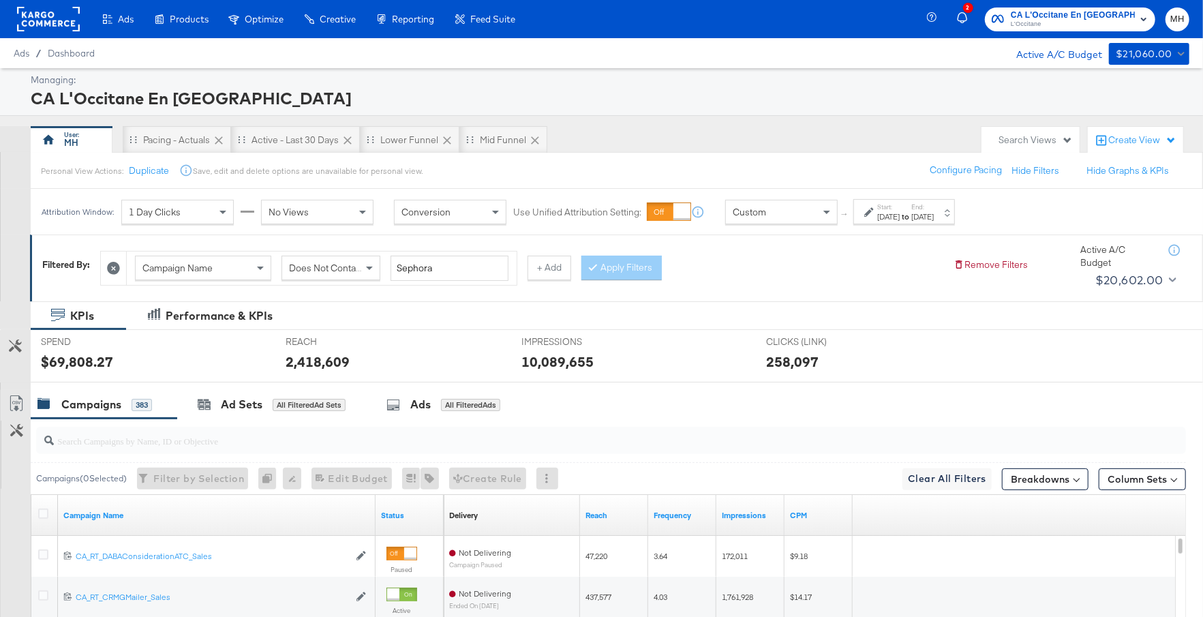
click at [934, 211] on div "Jun 24th 2025" at bounding box center [922, 216] width 22 height 11
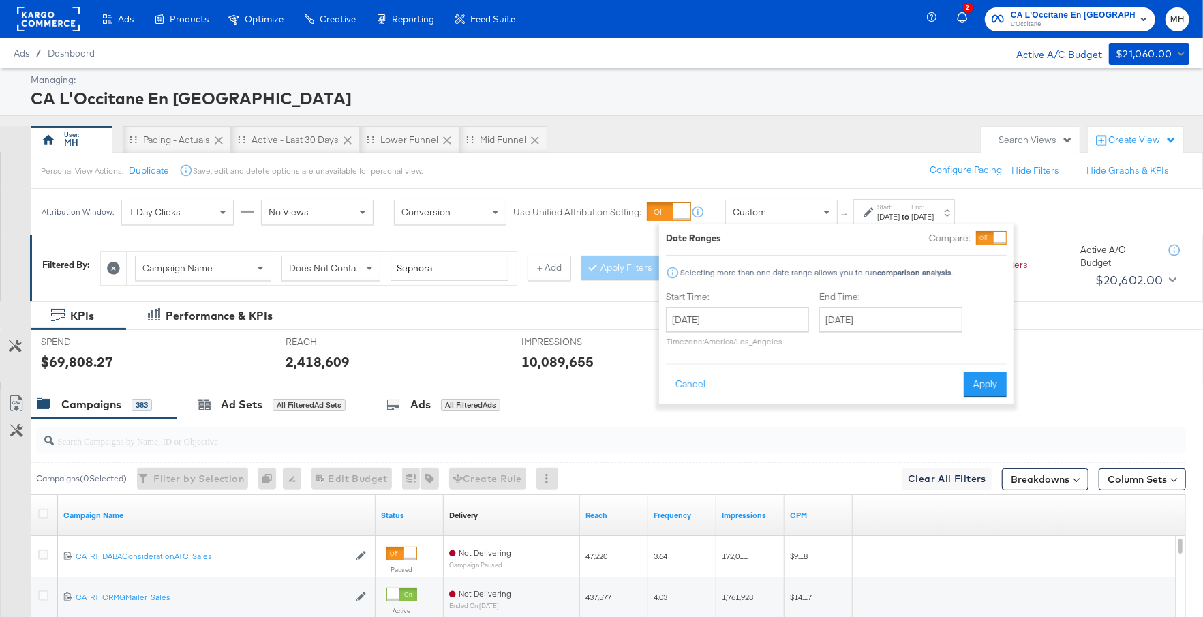
click at [772, 199] on div "Custom ↑ Start: Apr 30th 2025 to End: Jun 24th 2025 Date Ranges Compare: Select…" at bounding box center [840, 211] width 230 height 25
click at [786, 209] on div "Custom" at bounding box center [781, 211] width 111 height 23
click at [693, 386] on button "Cancel" at bounding box center [690, 384] width 49 height 25
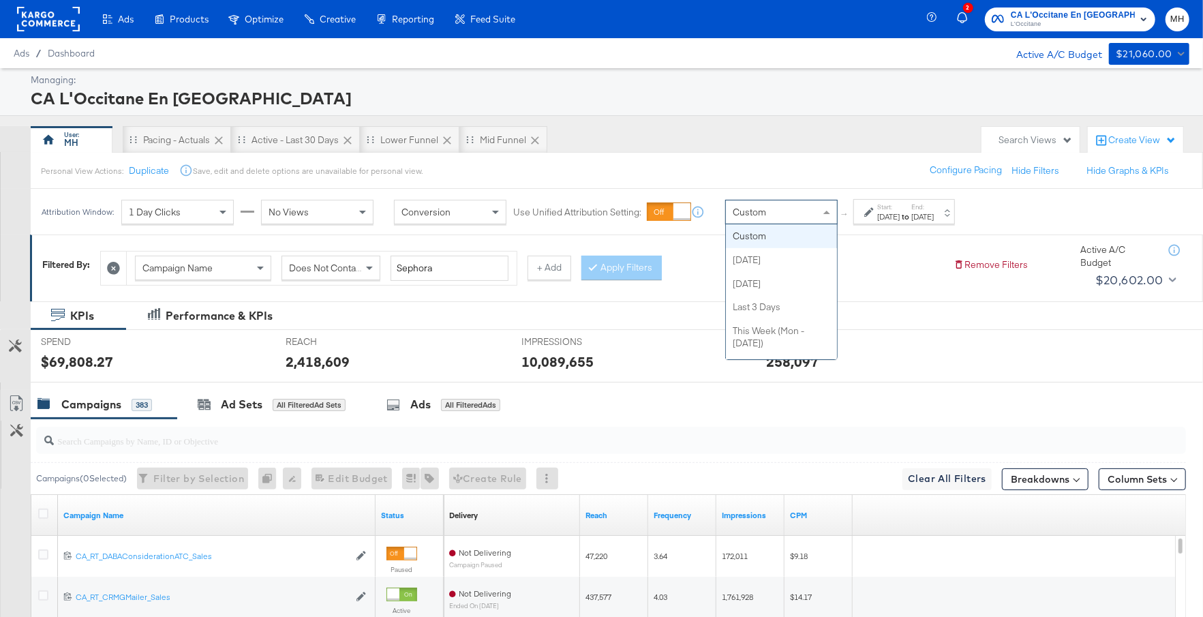
click at [808, 213] on div "Custom" at bounding box center [781, 211] width 111 height 23
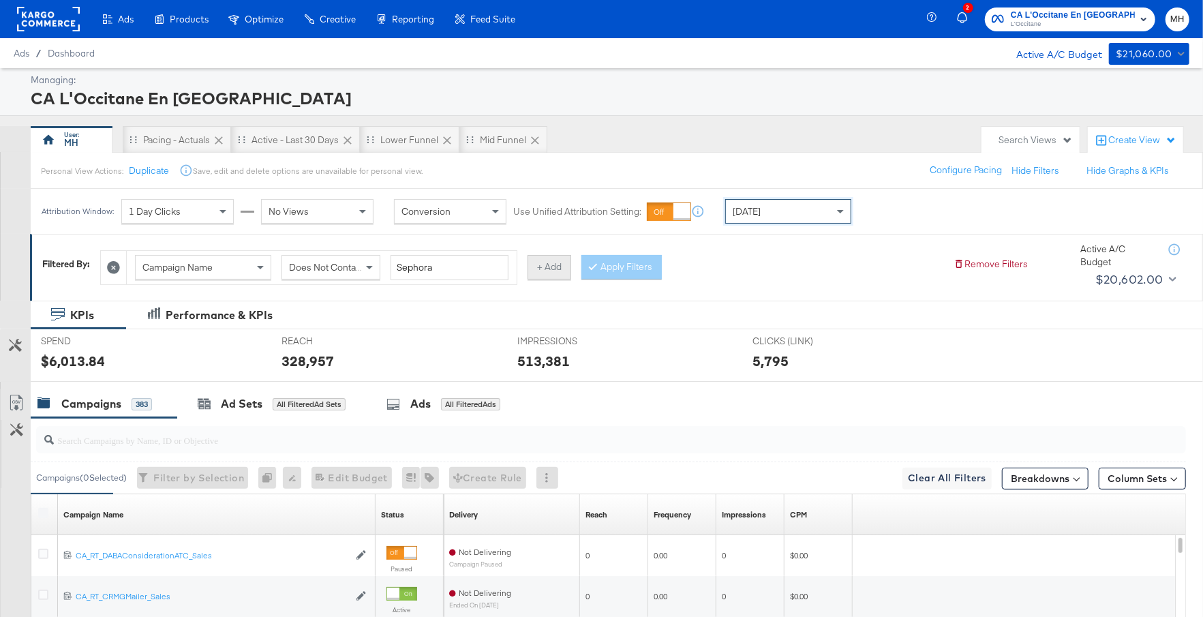
click at [551, 269] on button "+ Add" at bounding box center [550, 267] width 44 height 25
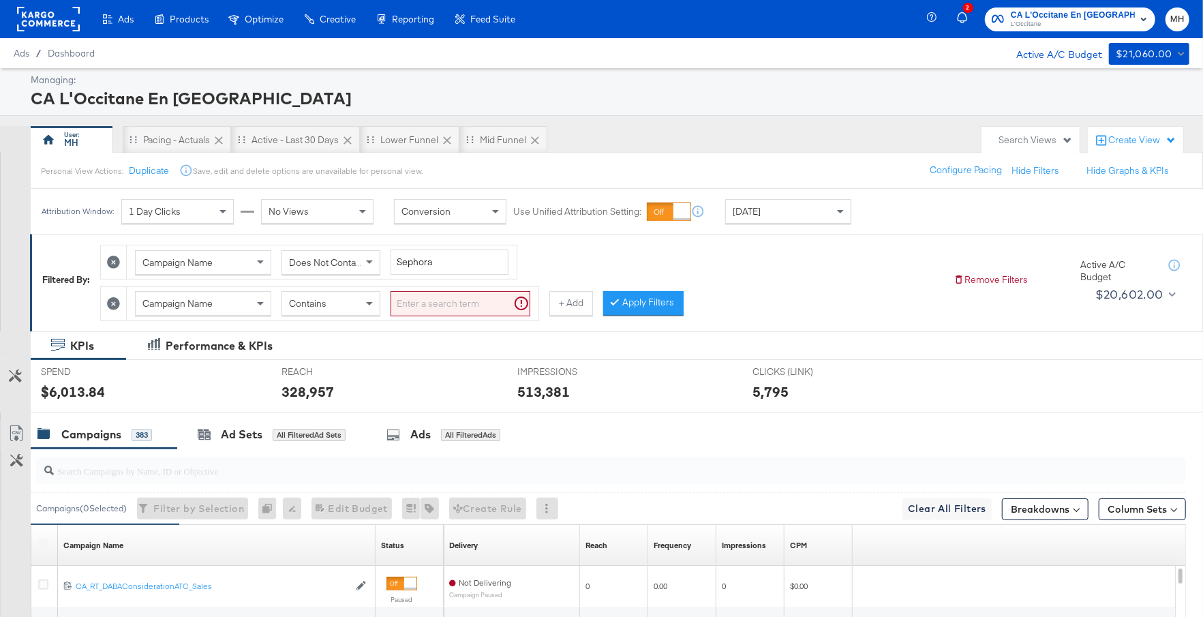
click at [247, 299] on div "Campaign Name" at bounding box center [203, 303] width 135 height 23
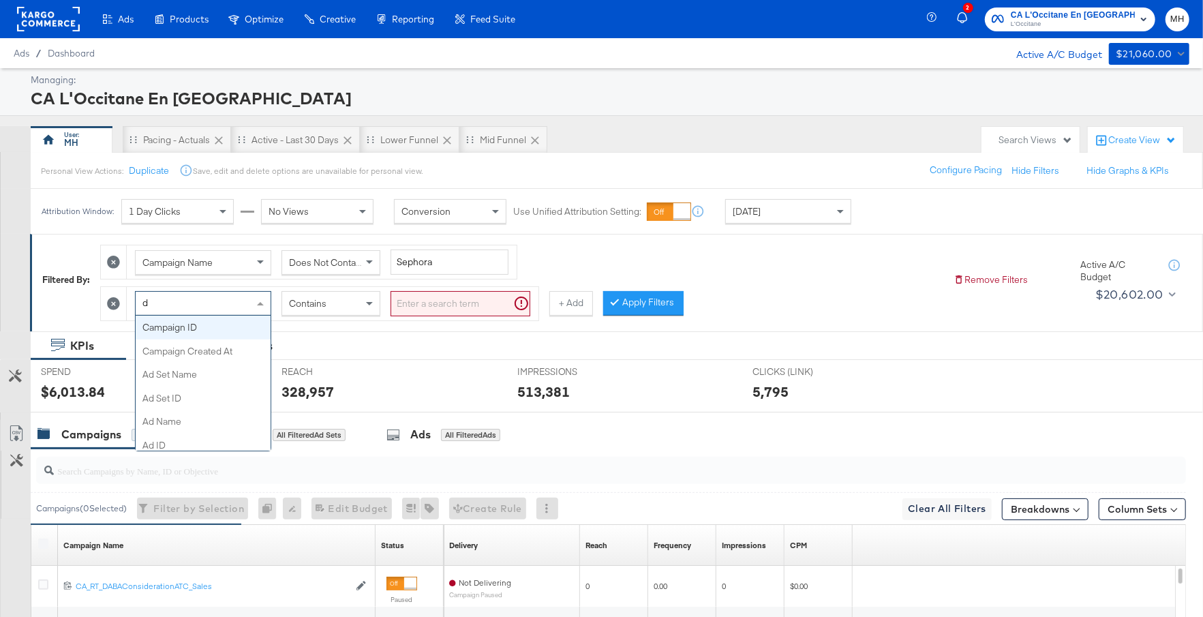
type input "de"
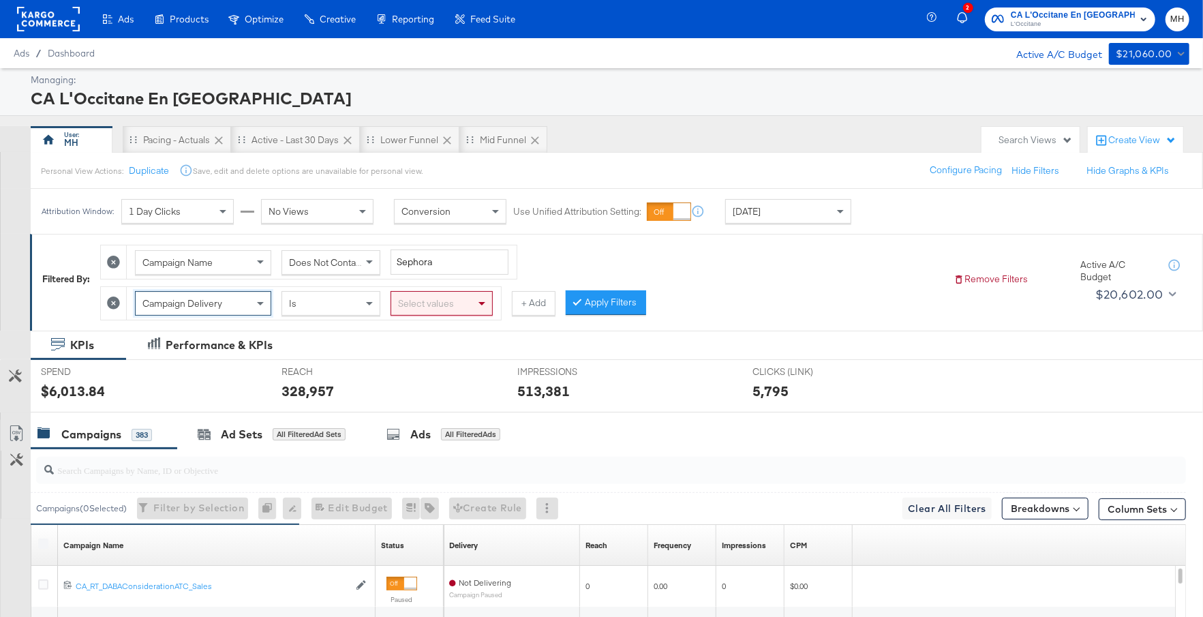
click at [443, 303] on div "Select values" at bounding box center [441, 303] width 101 height 23
click at [592, 303] on button "Apply Filters" at bounding box center [606, 302] width 80 height 25
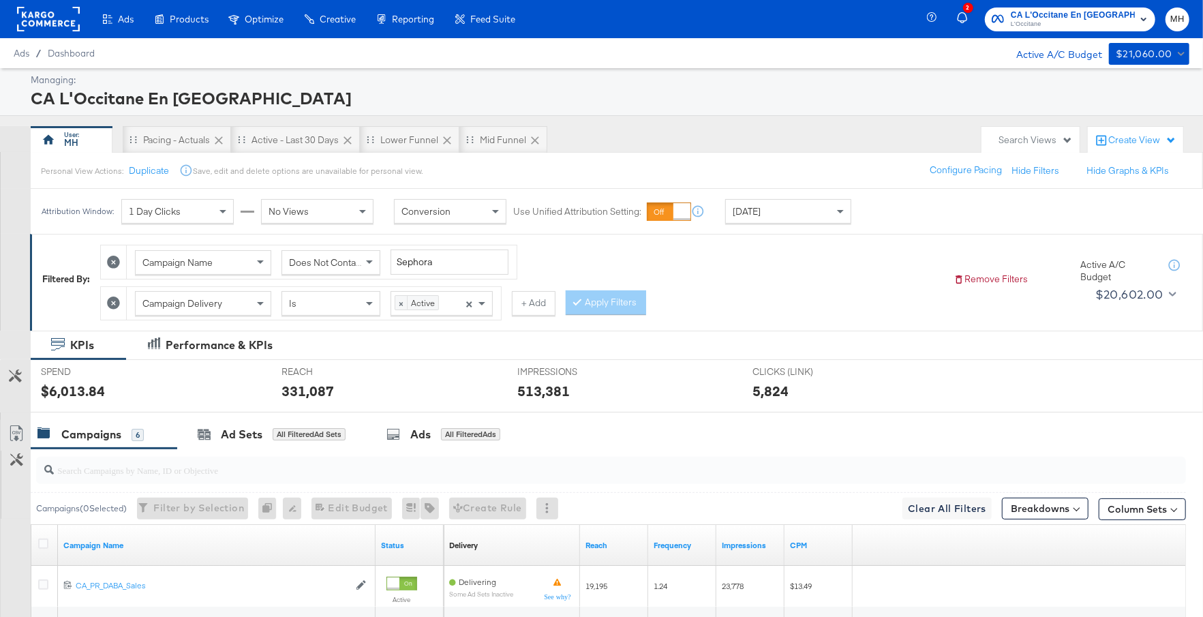
scroll to position [331, 0]
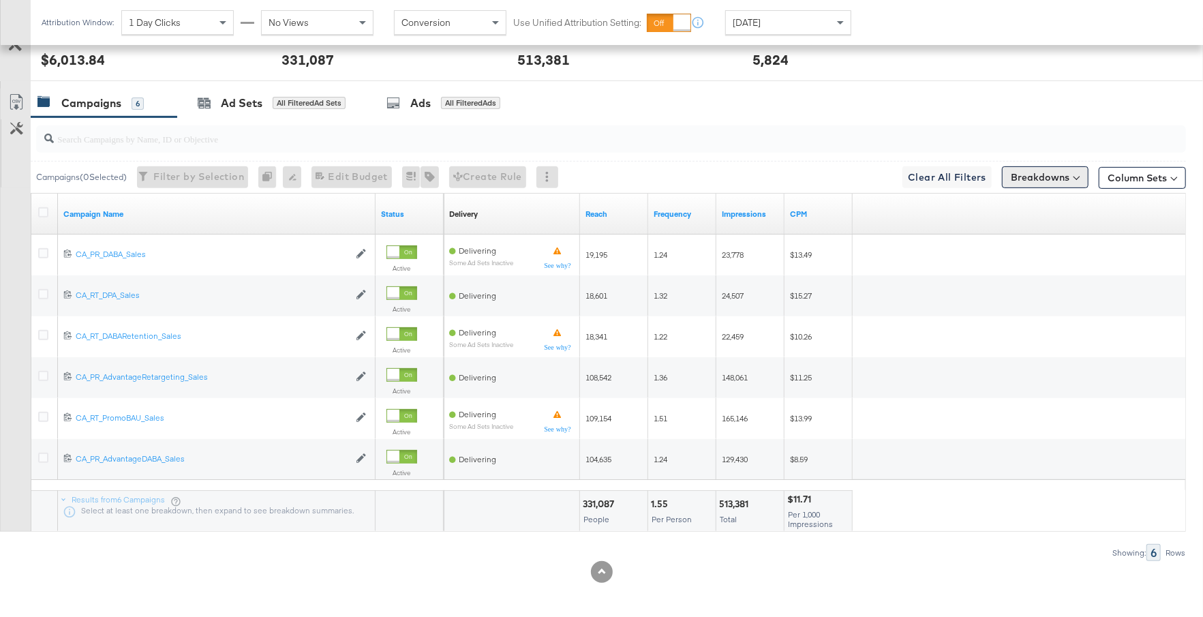
click at [1046, 175] on button "Breakdowns" at bounding box center [1045, 177] width 87 height 22
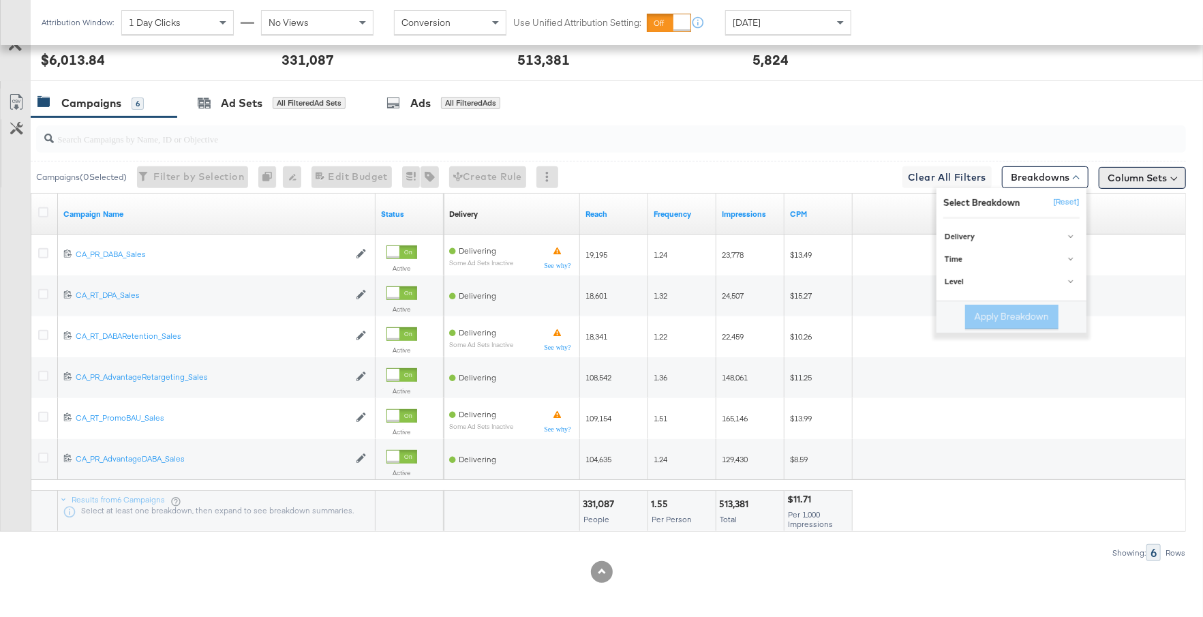
click at [1142, 171] on button "Column Sets" at bounding box center [1142, 178] width 87 height 22
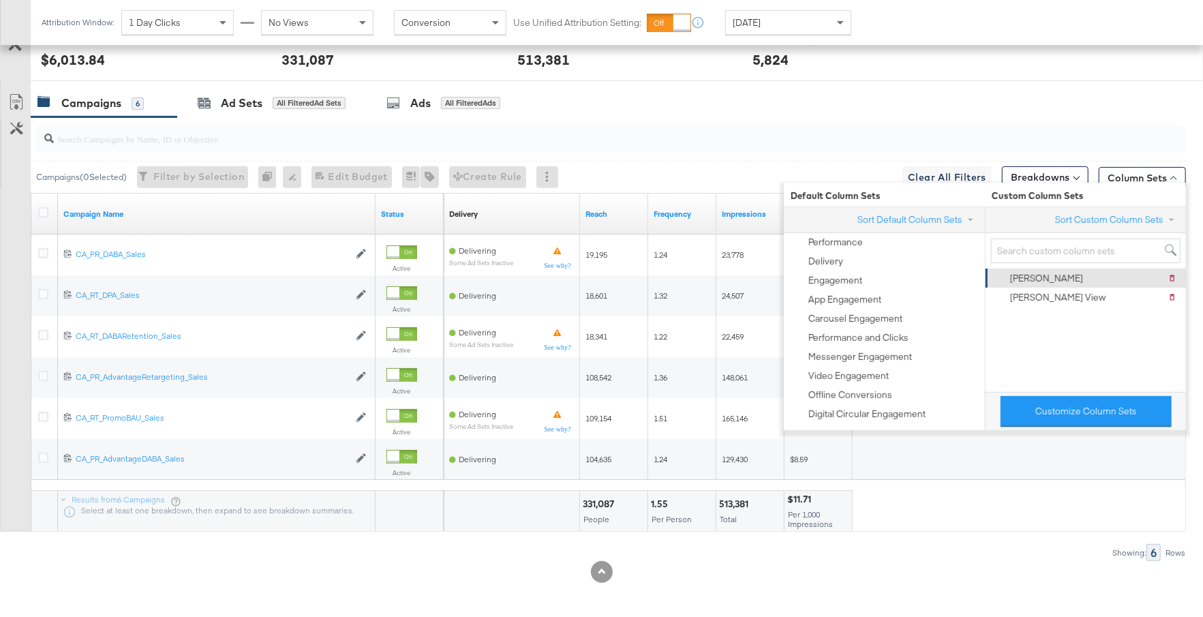
click at [1049, 279] on div "Mansi Delete Mansi" at bounding box center [1084, 278] width 183 height 19
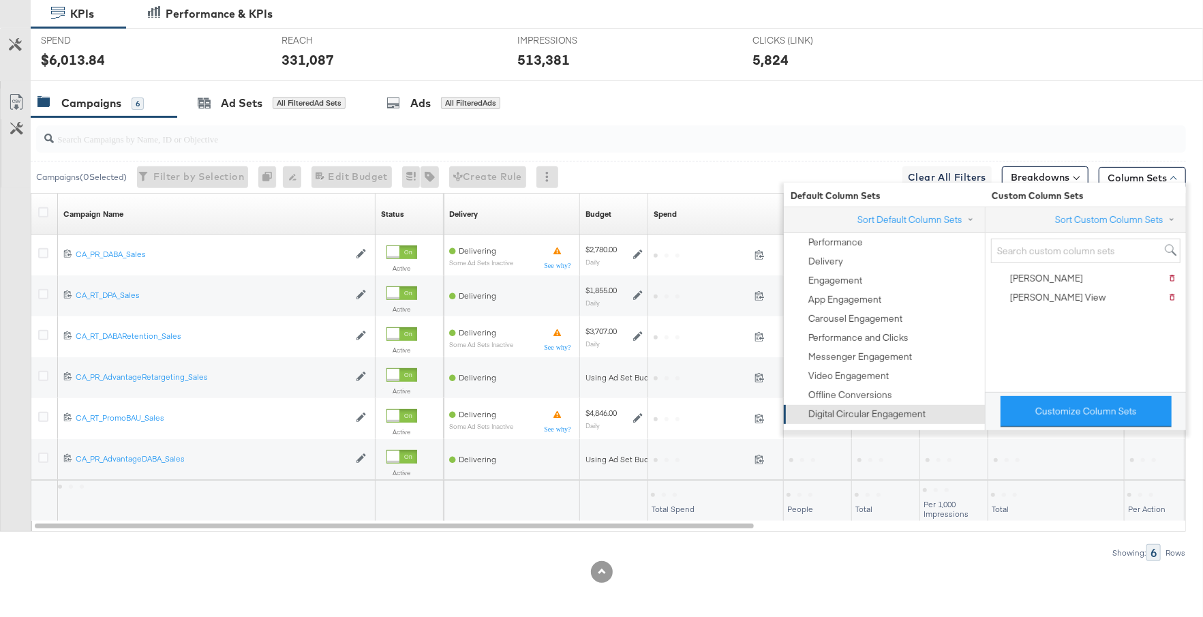
scroll to position [168, 0]
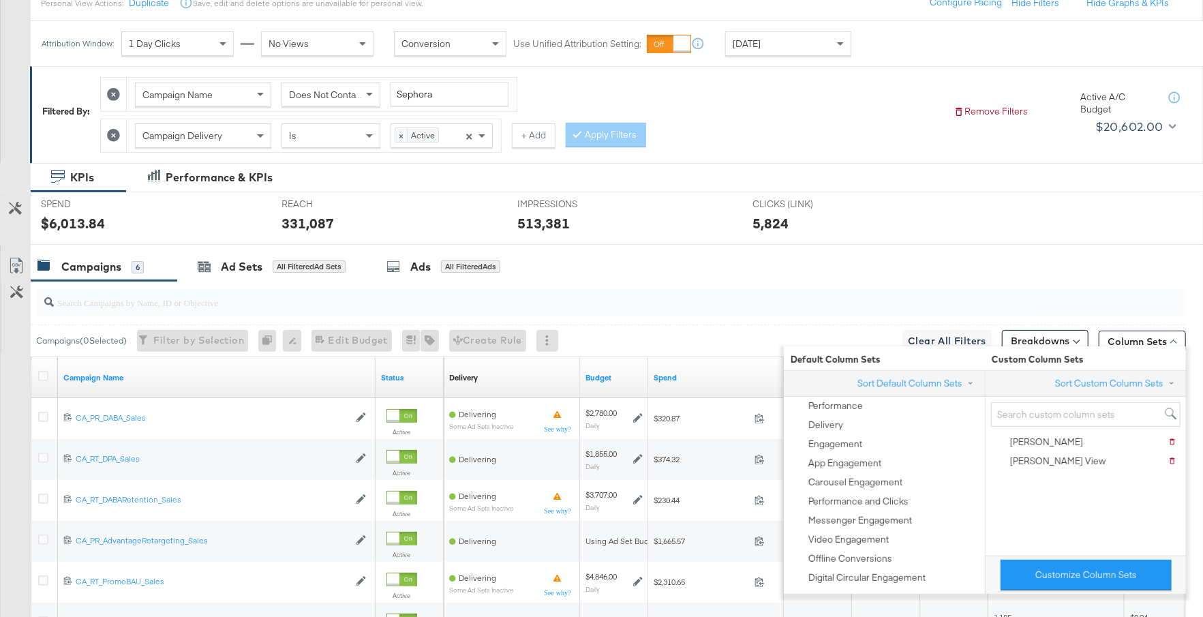
click at [875, 264] on div "Campaigns 6 Ad Sets All Filtered Ad Sets Ads All Filtered Ads" at bounding box center [617, 266] width 1172 height 29
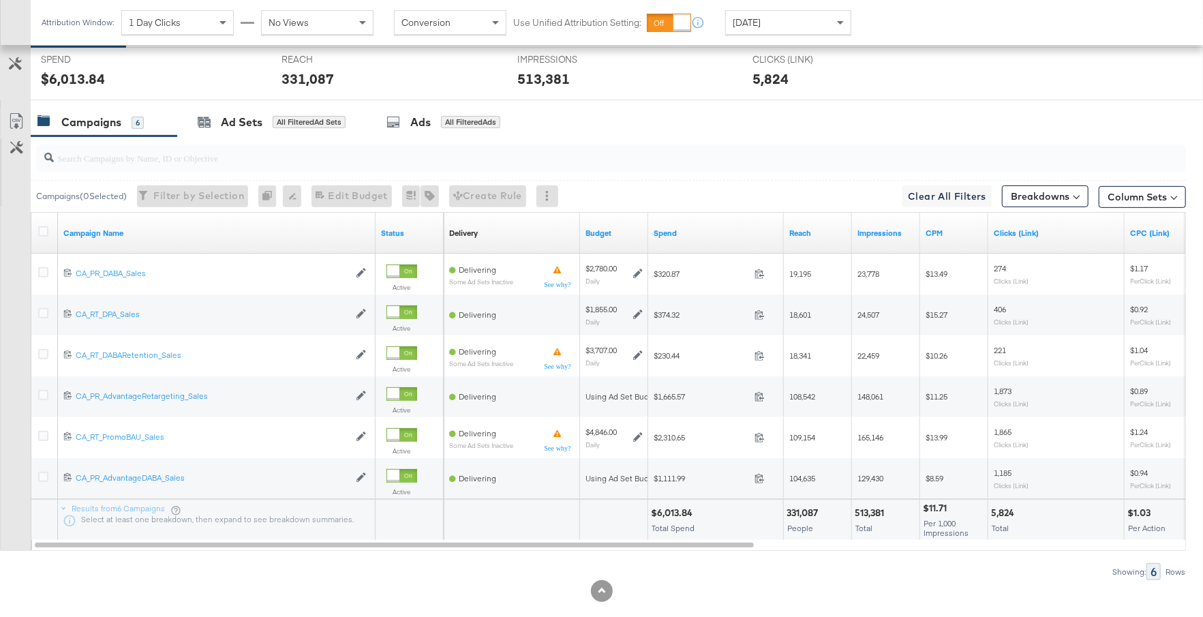
scroll to position [316, 0]
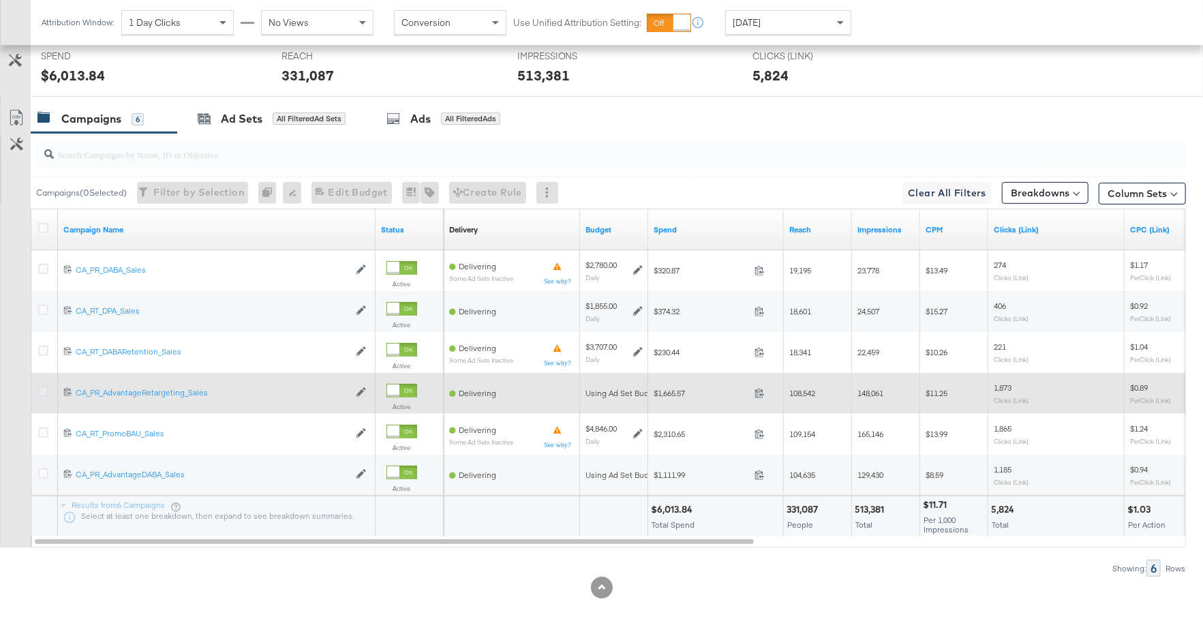
click at [43, 391] on icon at bounding box center [43, 391] width 10 height 10
click at [0, 0] on input "checkbox" at bounding box center [0, 0] width 0 height 0
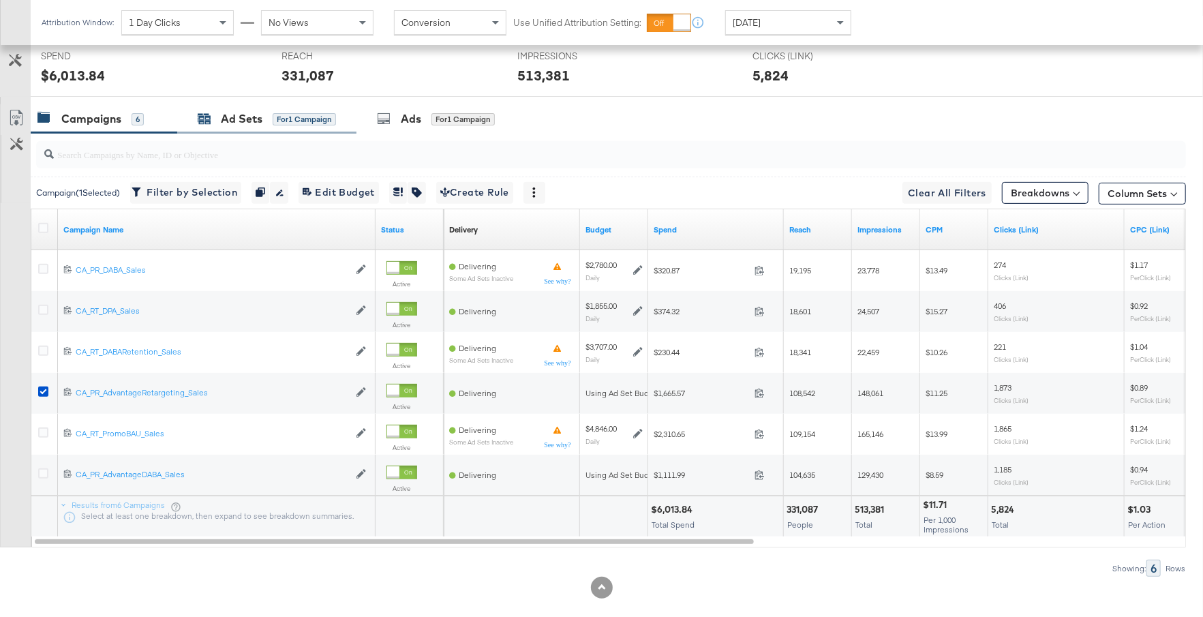
click at [221, 111] on div "Ad Sets" at bounding box center [242, 119] width 42 height 16
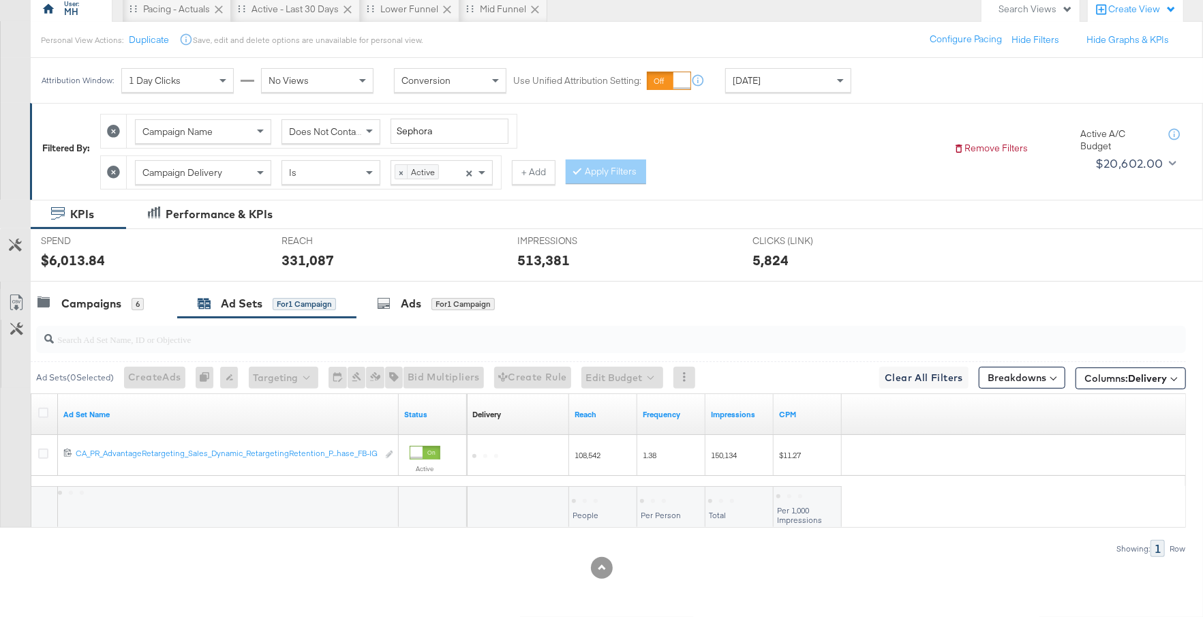
scroll to position [127, 0]
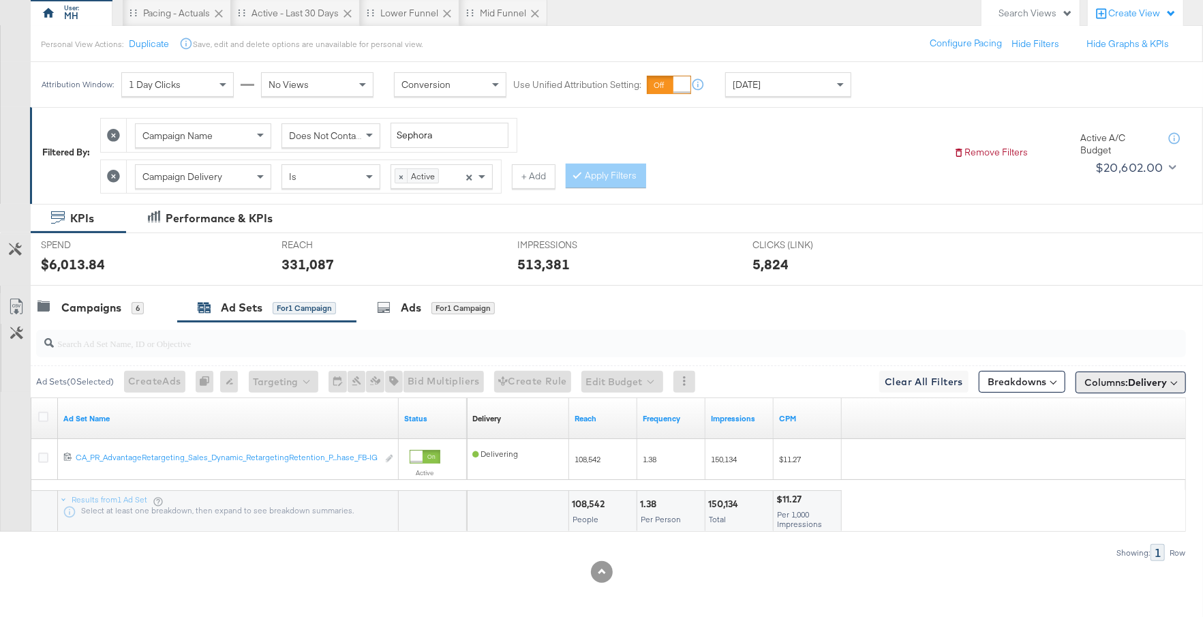
click at [1120, 385] on span "Columns: Delivery" at bounding box center [1125, 383] width 82 height 14
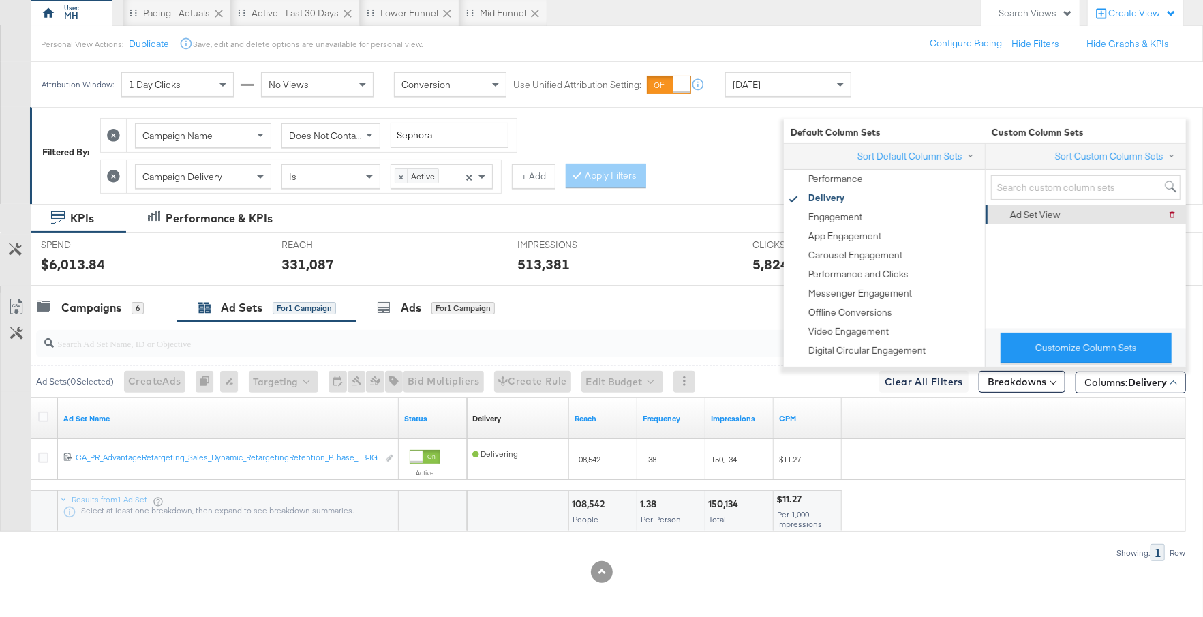
click at [1039, 217] on div "Ad Set View" at bounding box center [1035, 215] width 50 height 13
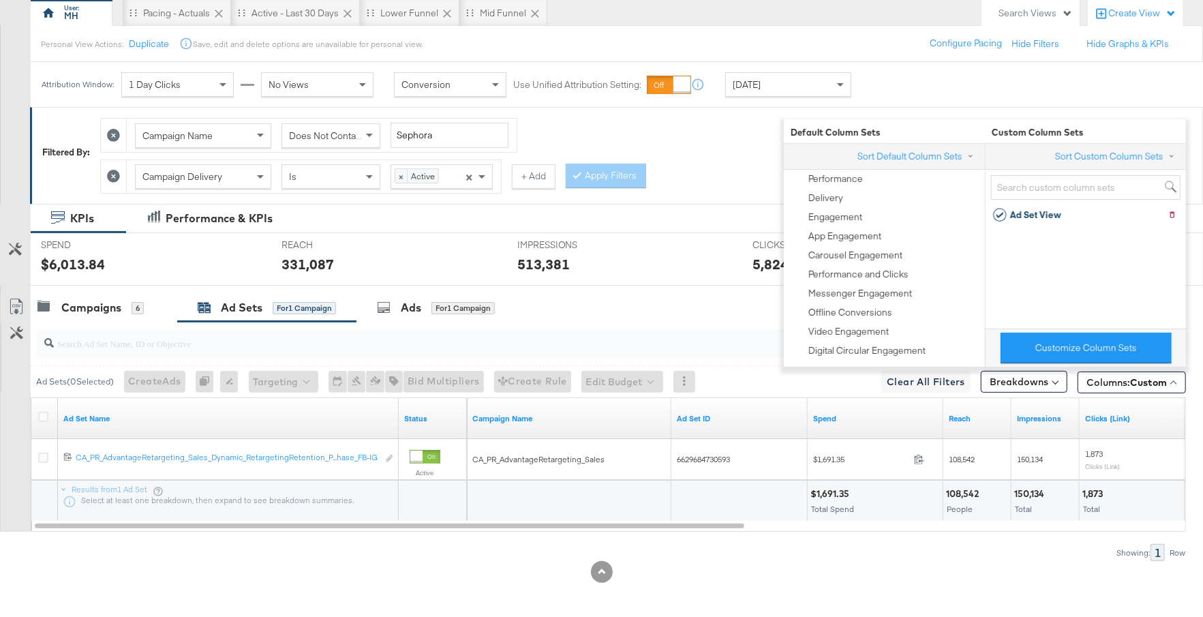
click at [954, 573] on div at bounding box center [601, 572] width 1203 height 22
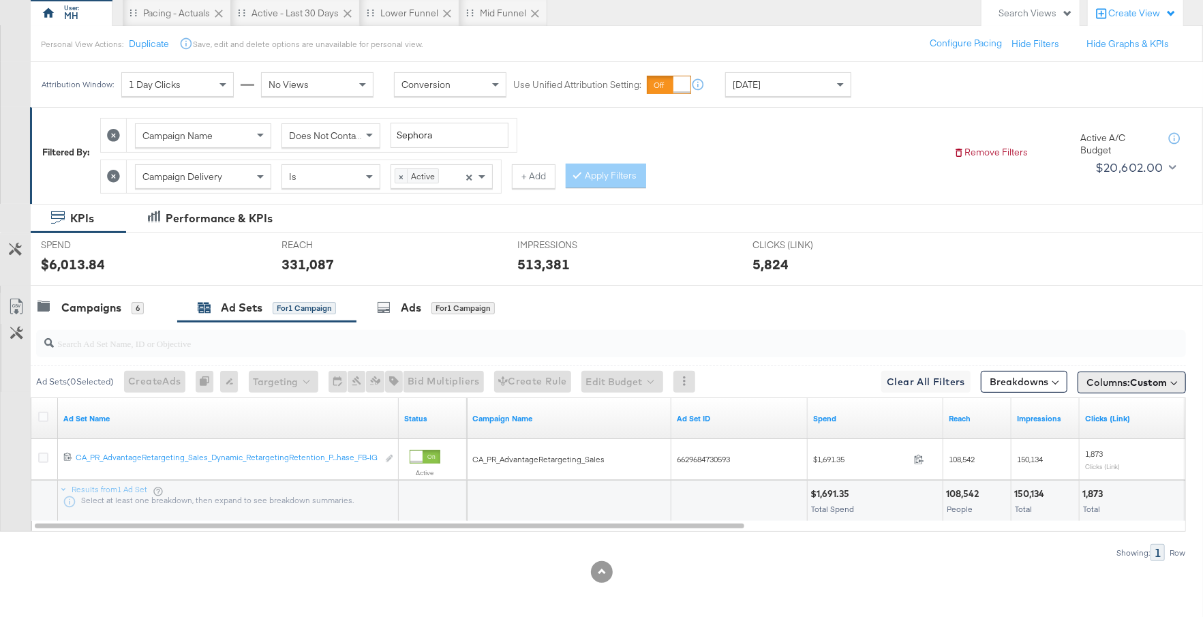
click at [1129, 384] on span "Columns: Custom" at bounding box center [1127, 383] width 80 height 14
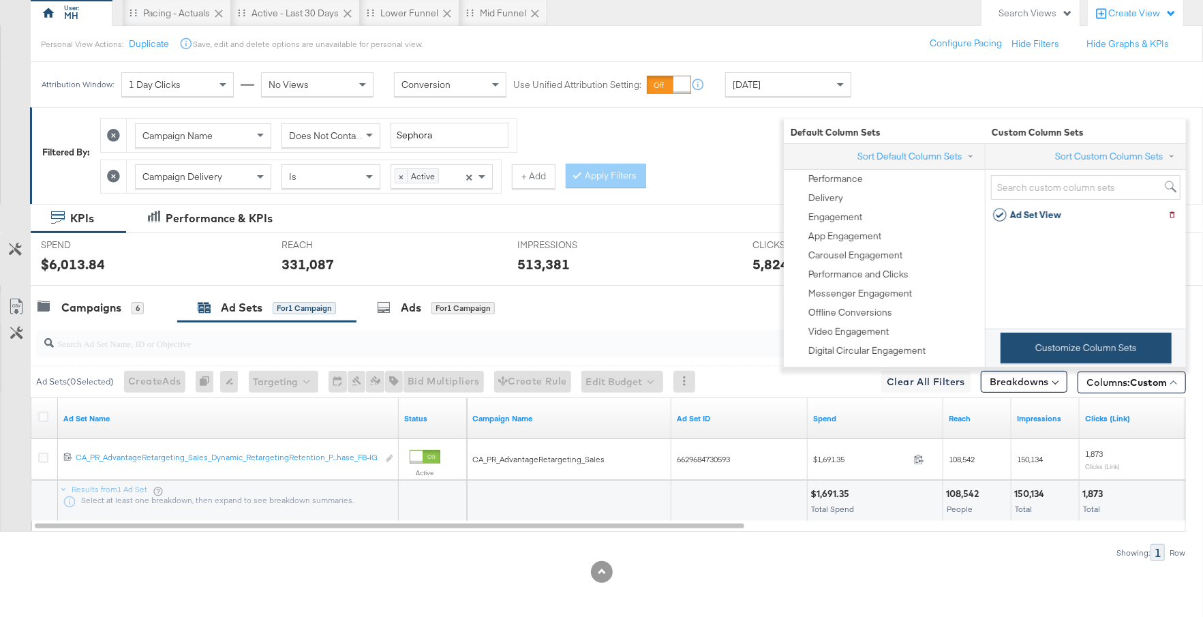
click at [1071, 354] on button "Customize Column Sets" at bounding box center [1086, 348] width 171 height 31
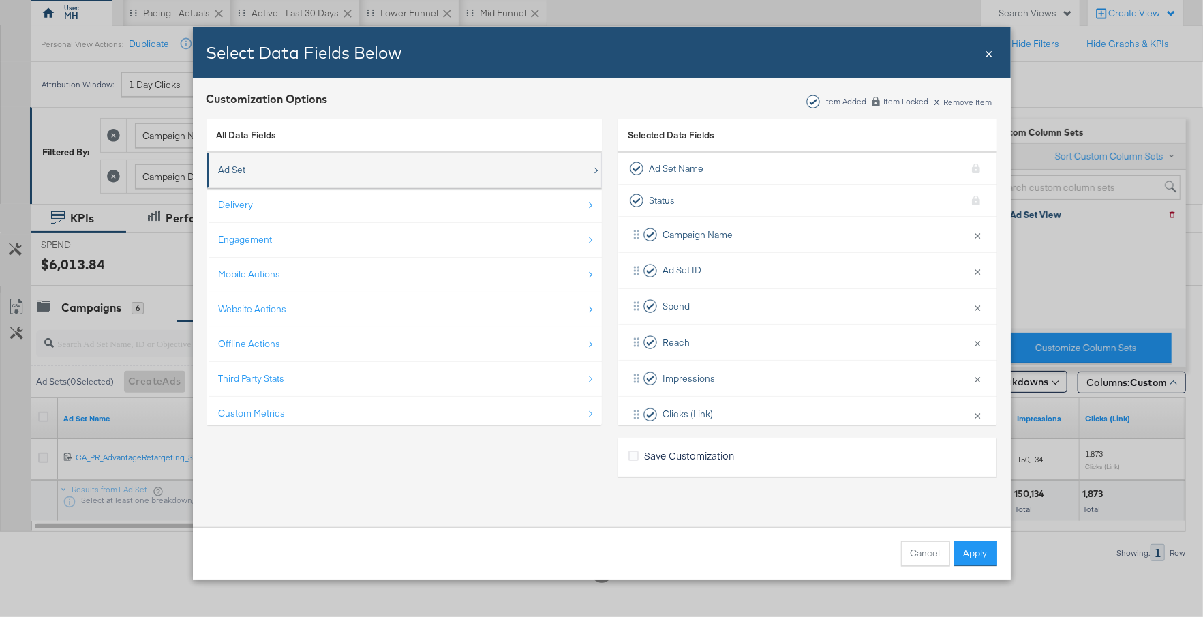
click at [379, 168] on div "Ad Set" at bounding box center [405, 170] width 373 height 28
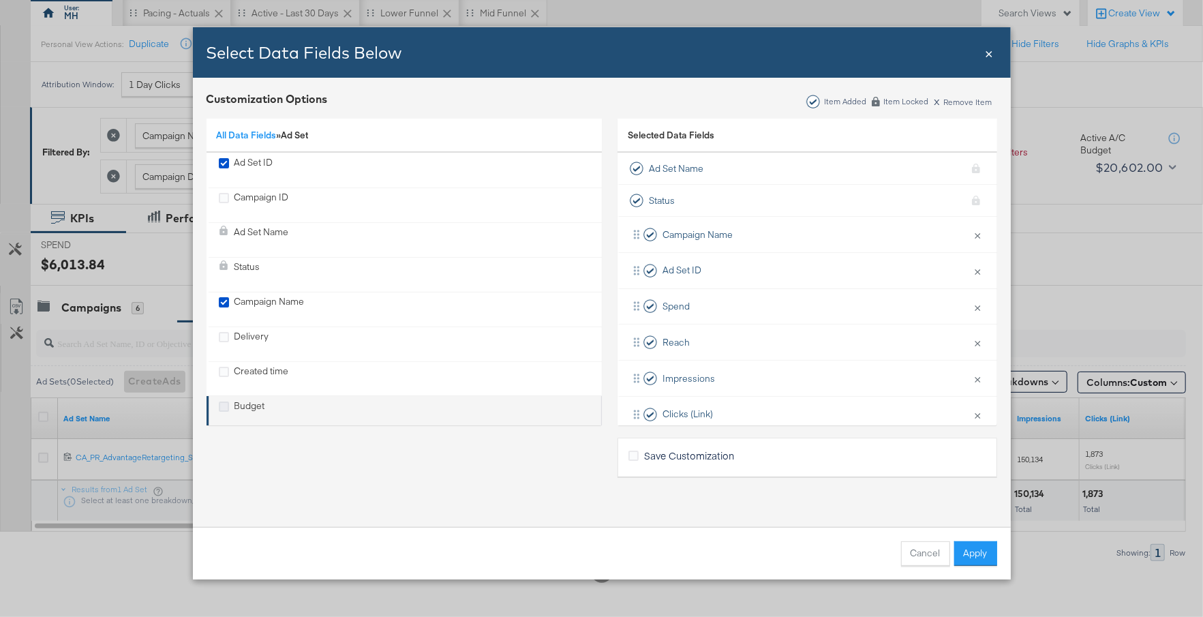
click at [225, 403] on icon "Budget" at bounding box center [224, 406] width 10 height 10
click at [0, 0] on input "Budget" at bounding box center [0, 0] width 0 height 0
drag, startPoint x: 763, startPoint y: 381, endPoint x: 770, endPoint y: 260, distance: 121.5
click at [770, 260] on div "Campaign Name × Remove from KPIs Ad Set ID × Remove from KPIs Spend × Remove fr…" at bounding box center [808, 449] width 380 height 467
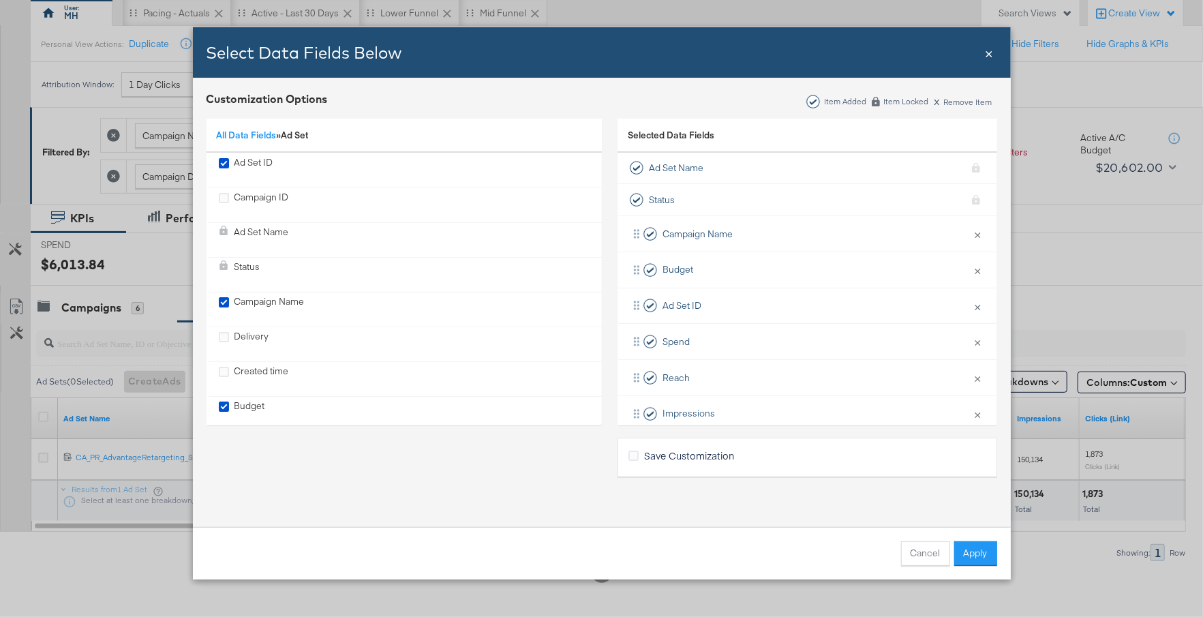
click at [680, 451] on span "Save Customization" at bounding box center [689, 456] width 90 height 14
click at [0, 0] on input "Save Customization" at bounding box center [0, 0] width 0 height 0
click at [968, 553] on button "Apply" at bounding box center [975, 553] width 43 height 25
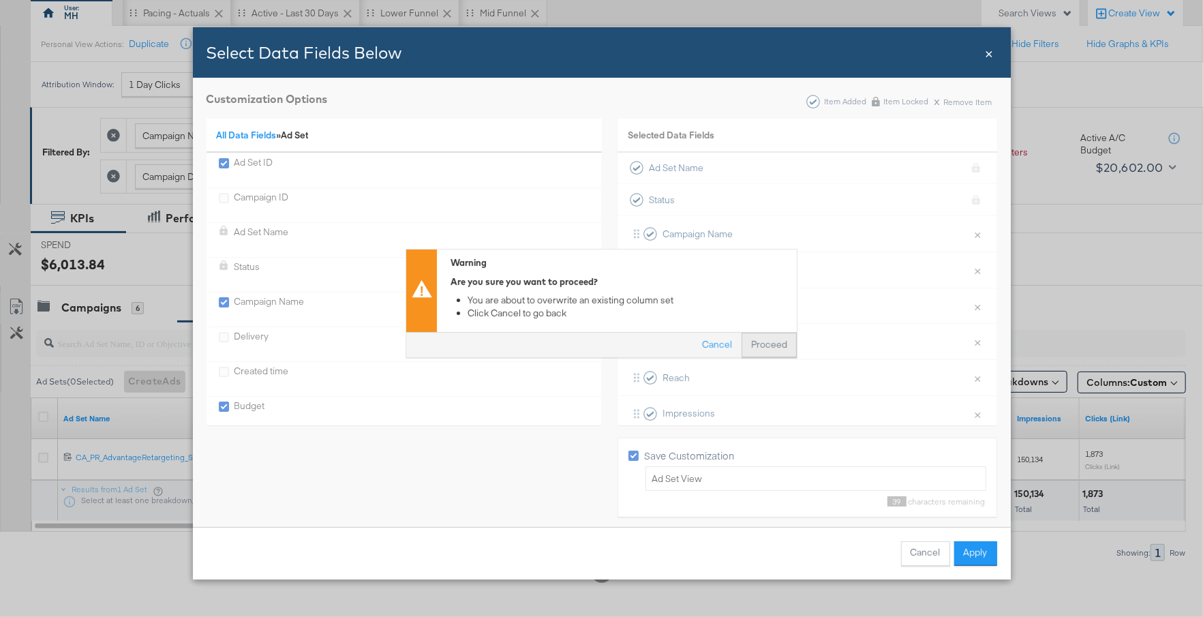
click at [774, 346] on button "Proceed" at bounding box center [769, 345] width 55 height 25
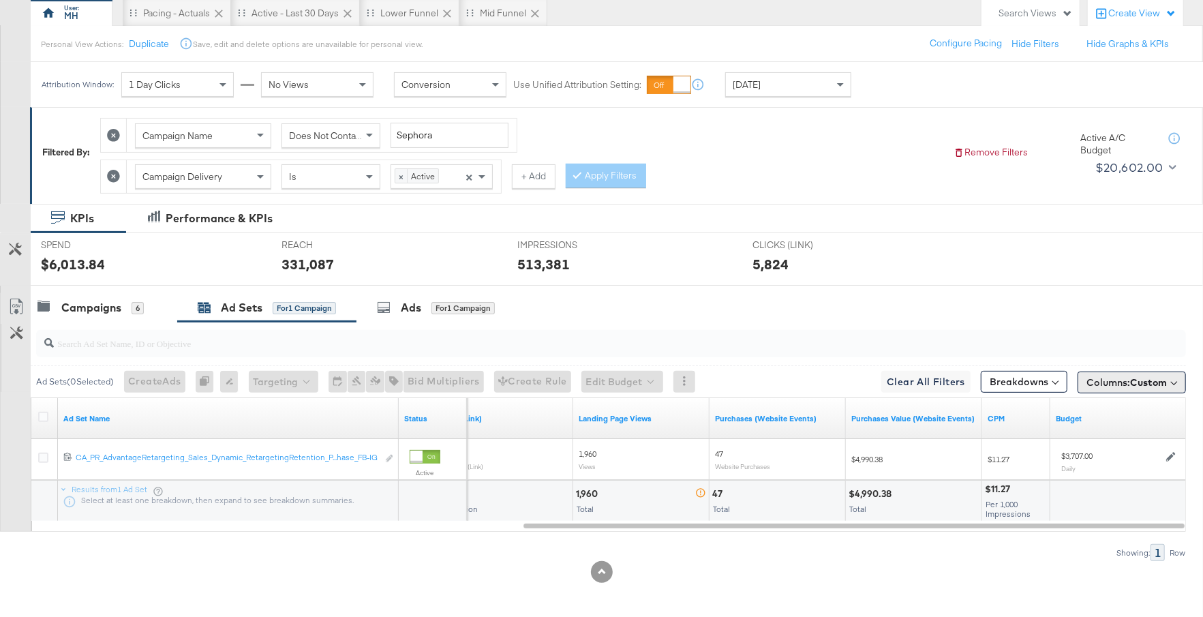
click at [1161, 383] on span "Custom" at bounding box center [1148, 382] width 37 height 12
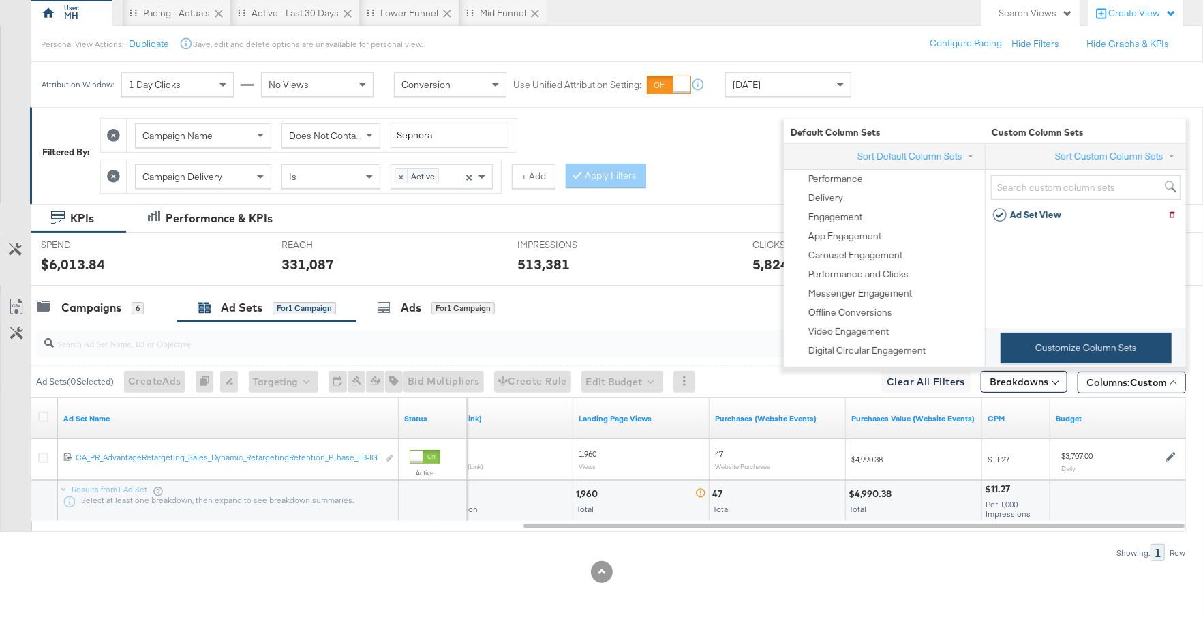
click at [1094, 348] on button "Customize Column Sets" at bounding box center [1086, 348] width 171 height 31
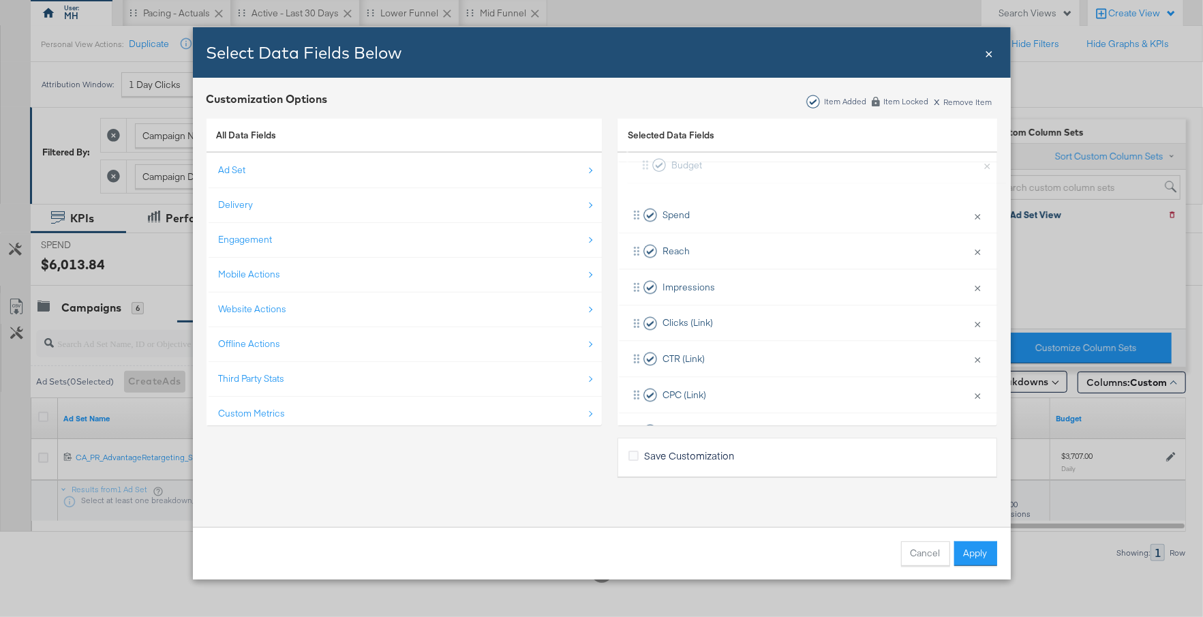
scroll to position [0, 0]
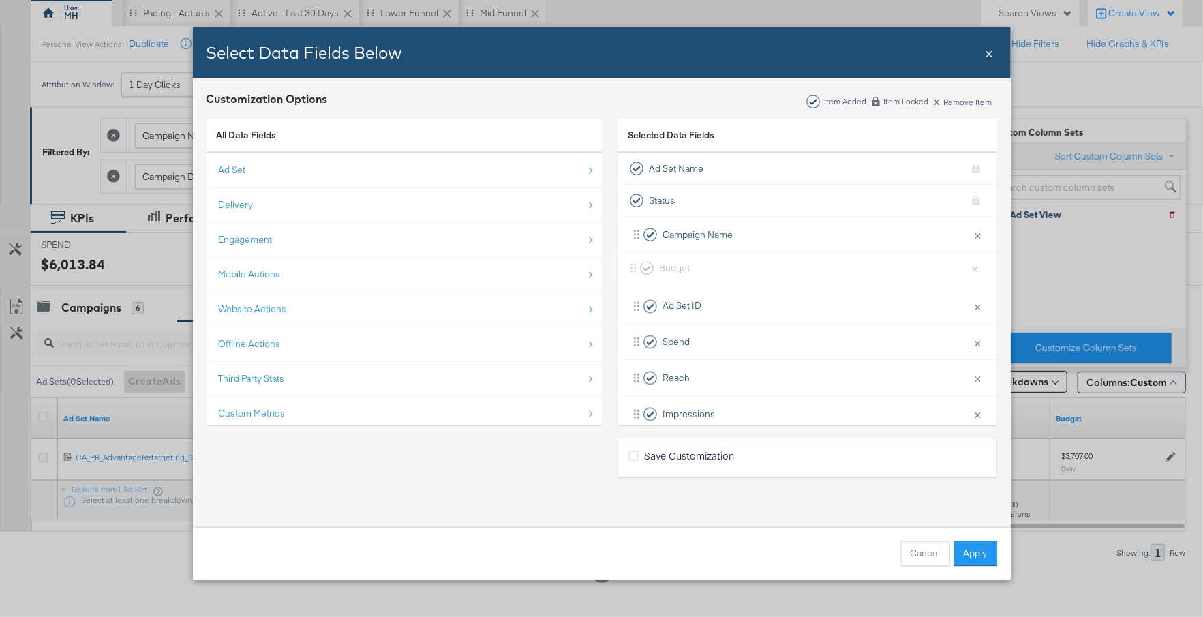
drag, startPoint x: 705, startPoint y: 395, endPoint x: 702, endPoint y: 256, distance: 138.4
click at [702, 256] on div "Campaign Name × Remove from KPIs Ad Set ID × Remove from KPIs Spend × Remove fr…" at bounding box center [808, 450] width 380 height 467
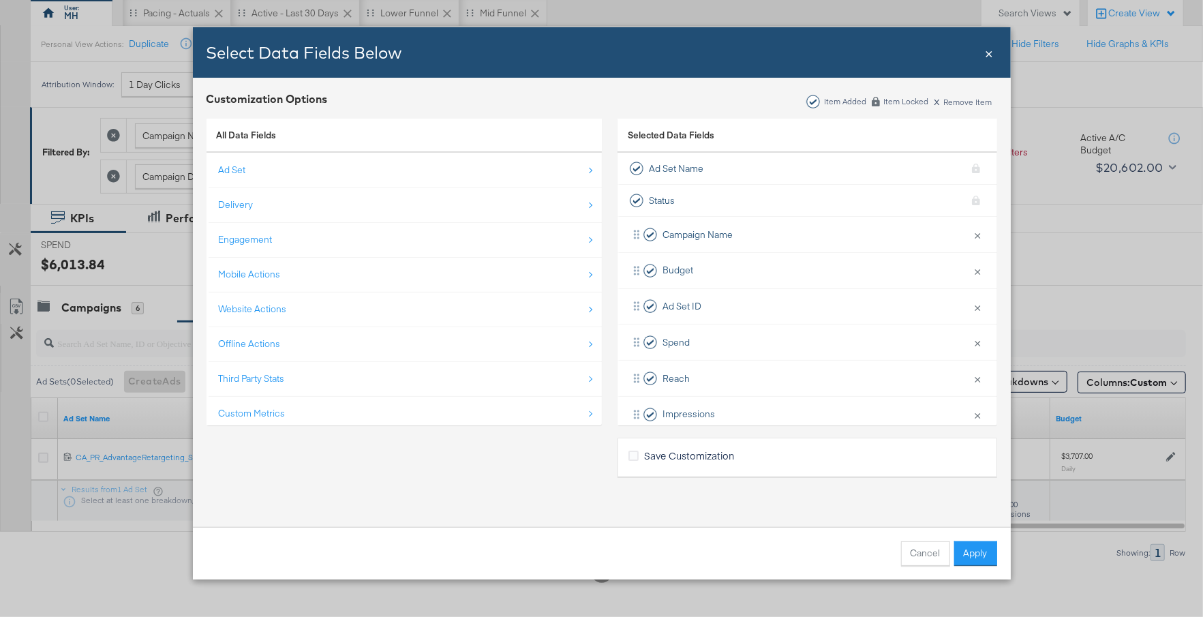
click at [650, 449] on span "Save Customization" at bounding box center [689, 456] width 90 height 14
click at [0, 0] on input "Save Customization" at bounding box center [0, 0] width 0 height 0
click at [974, 554] on button "Apply" at bounding box center [975, 553] width 43 height 25
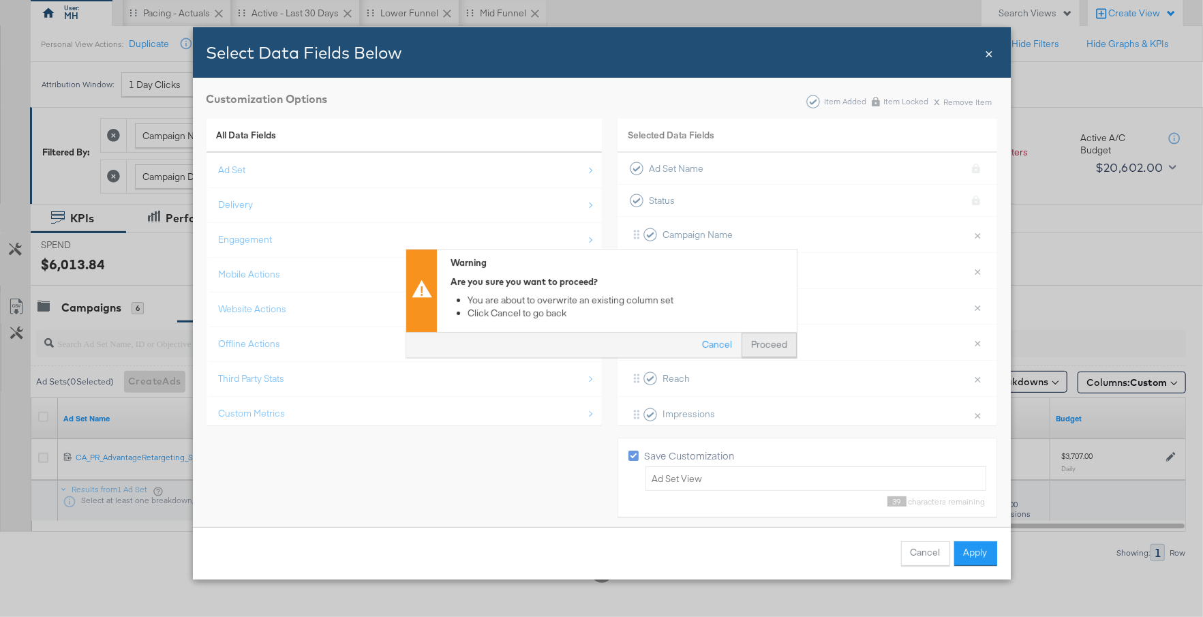
click at [764, 341] on button "Proceed" at bounding box center [769, 345] width 55 height 25
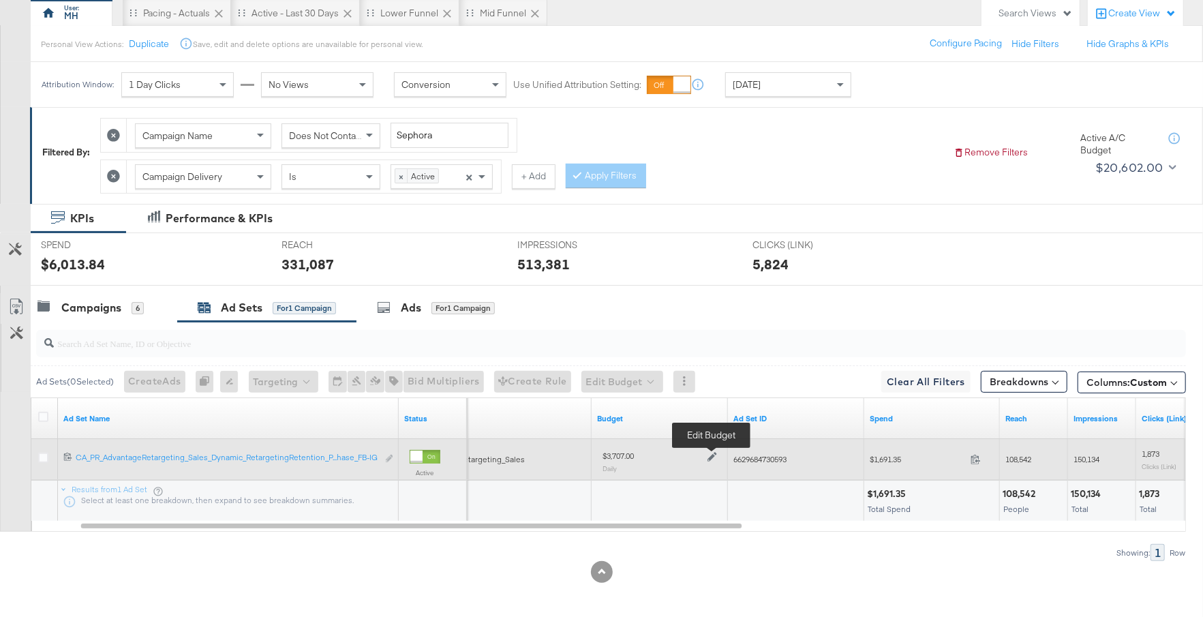
click at [713, 454] on icon at bounding box center [713, 457] width 10 height 10
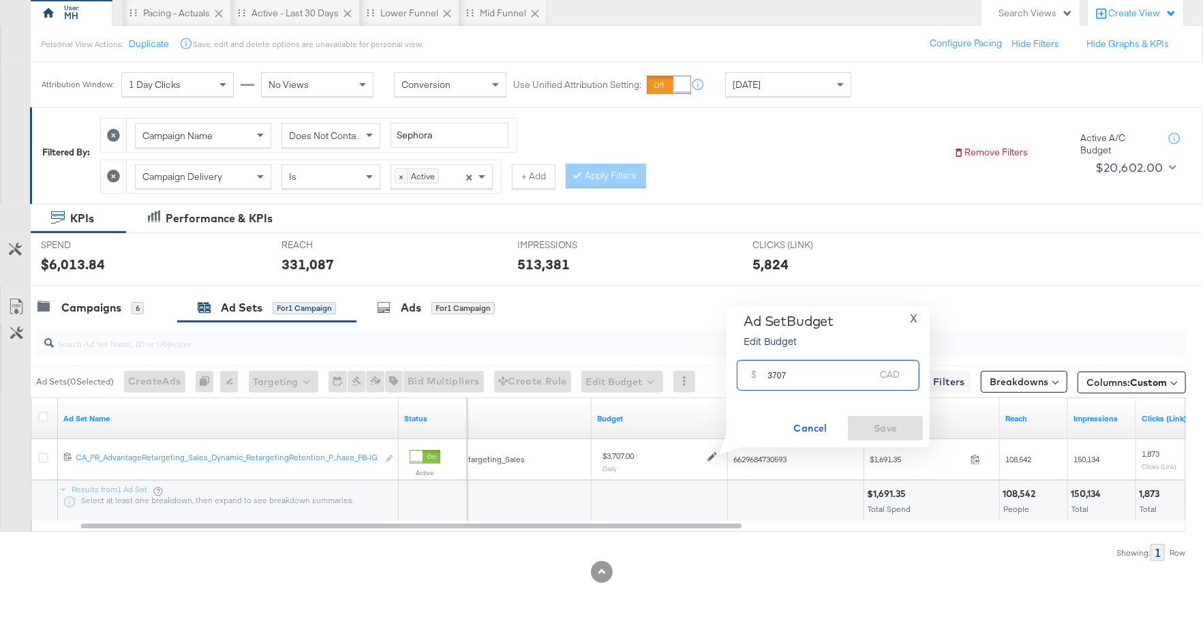
drag, startPoint x: 792, startPoint y: 376, endPoint x: 746, endPoint y: 370, distance: 46.1
click at [746, 370] on div "$ 3707 CAD" at bounding box center [828, 375] width 183 height 31
type input "5000"
click at [877, 424] on span "Save" at bounding box center [885, 428] width 64 height 17
click at [116, 307] on div "Campaigns" at bounding box center [91, 308] width 60 height 16
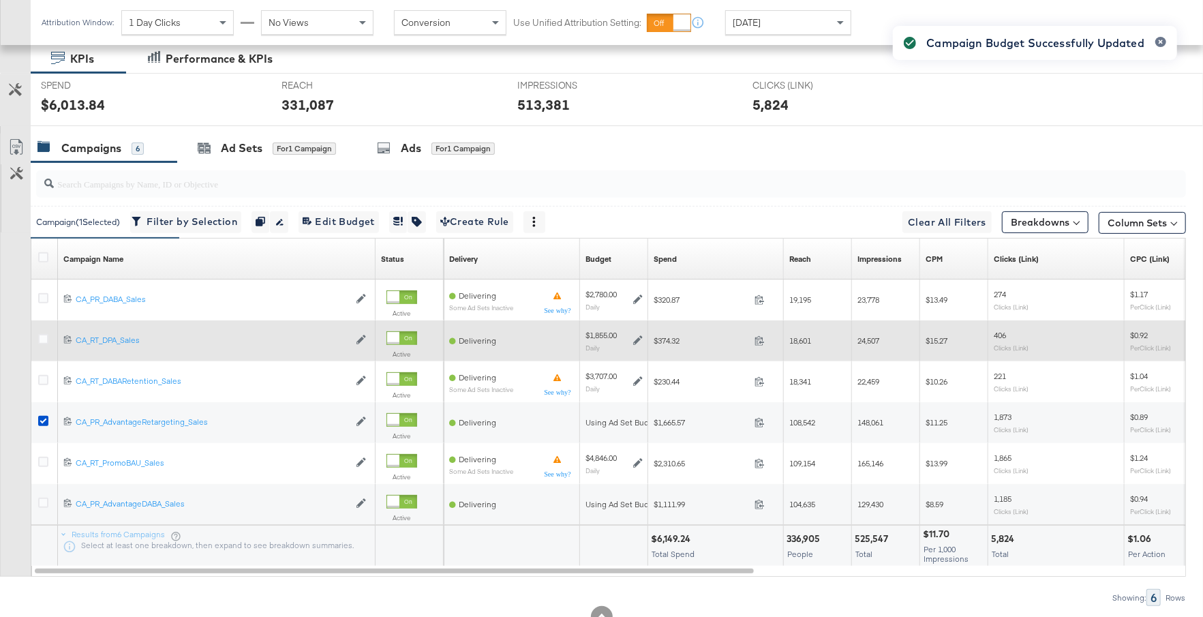
scroll to position [288, 0]
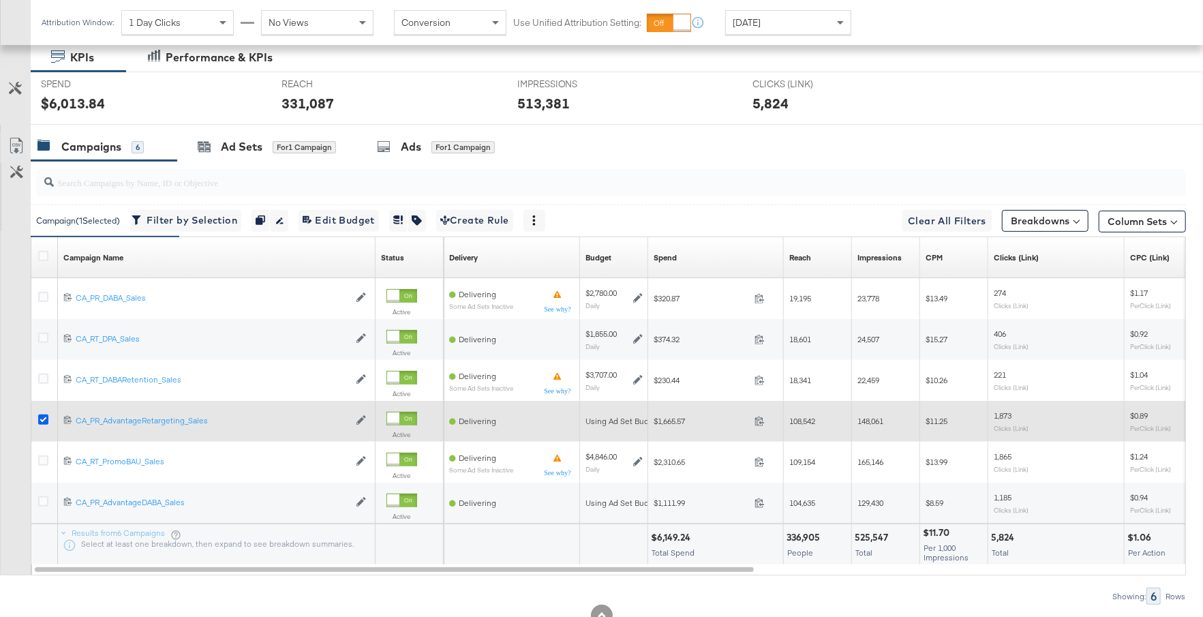
click at [46, 419] on icon at bounding box center [43, 419] width 10 height 10
click at [0, 0] on input "checkbox" at bounding box center [0, 0] width 0 height 0
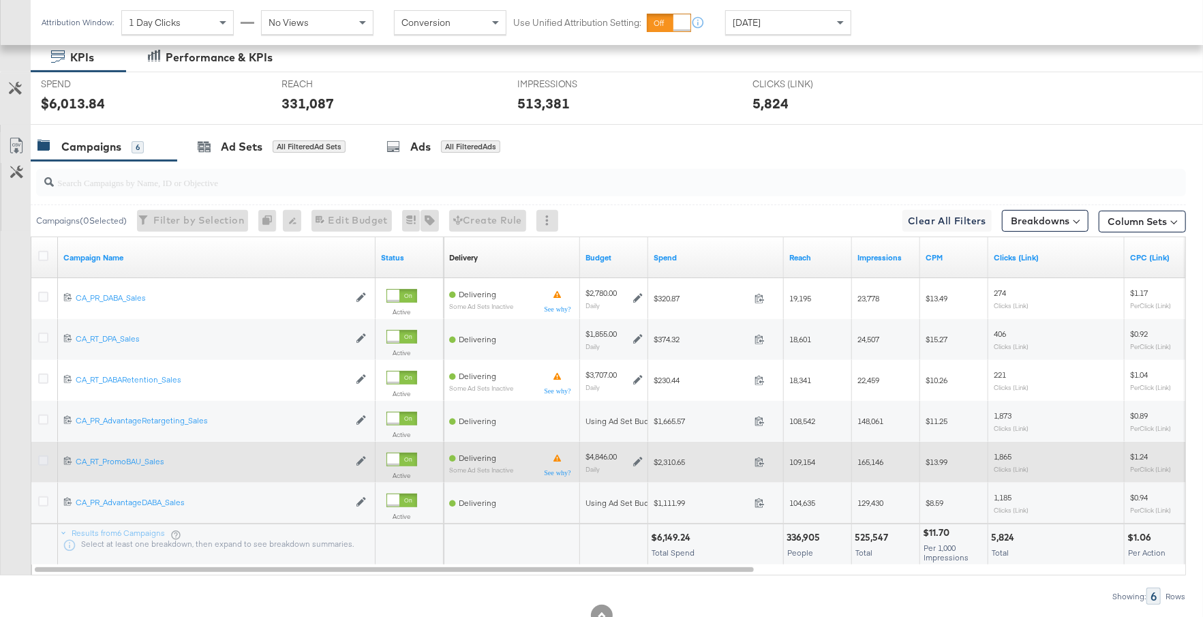
click at [40, 459] on icon at bounding box center [43, 460] width 10 height 10
click at [0, 0] on input "checkbox" at bounding box center [0, 0] width 0 height 0
click at [638, 458] on icon at bounding box center [638, 462] width 10 height 10
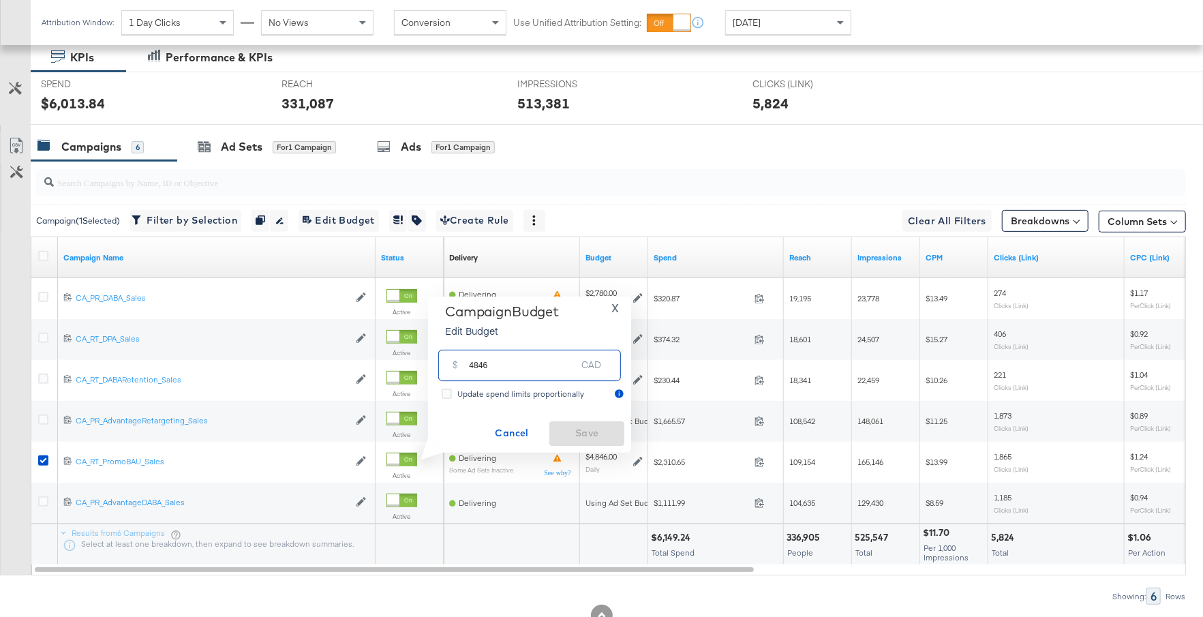
drag, startPoint x: 495, startPoint y: 371, endPoint x: 457, endPoint y: 369, distance: 38.2
click at [455, 369] on div "$ 4846 CAD" at bounding box center [529, 365] width 183 height 31
type input "4900"
click at [575, 437] on span "Save" at bounding box center [587, 433] width 64 height 17
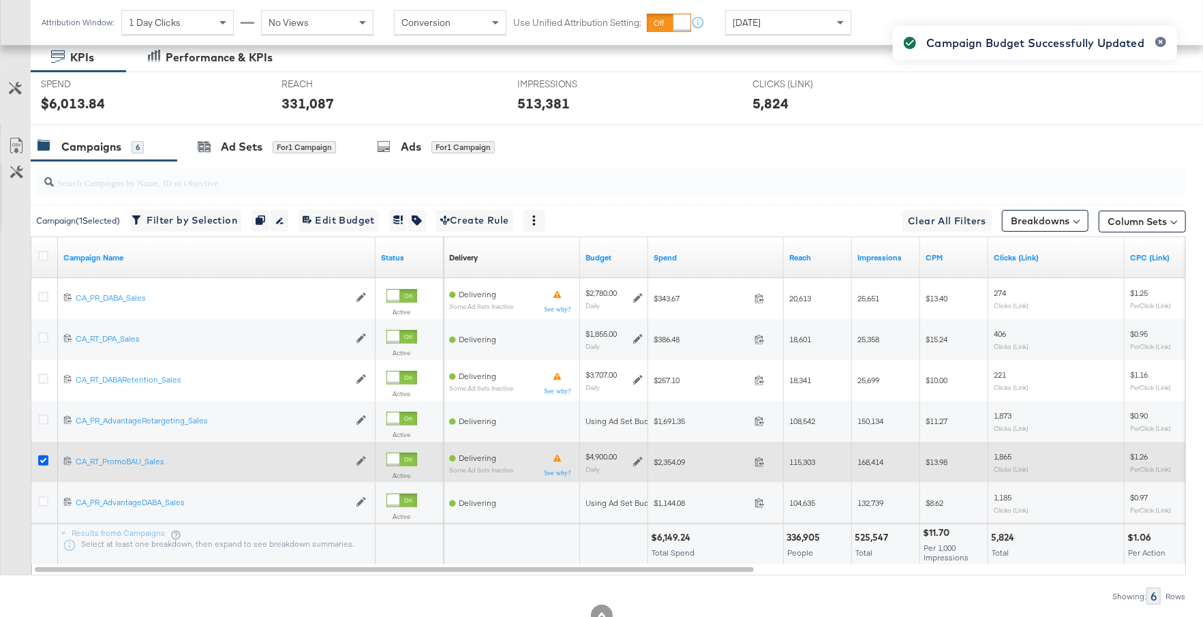
click at [38, 455] on icon at bounding box center [43, 460] width 10 height 10
click at [0, 0] on input "checkbox" at bounding box center [0, 0] width 0 height 0
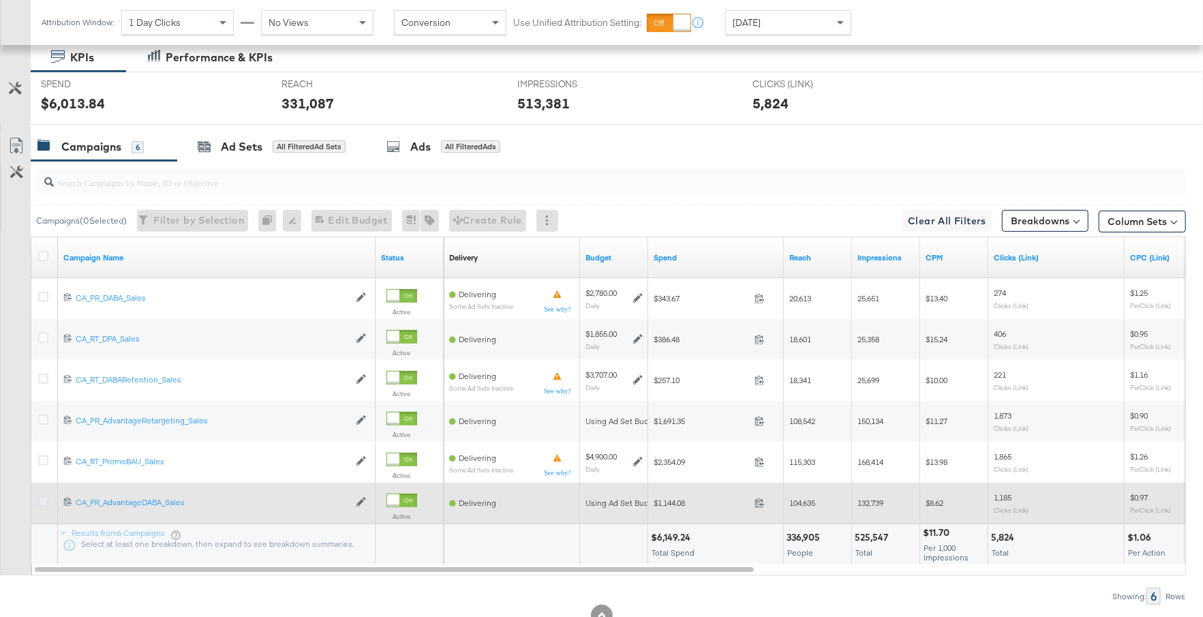
click at [42, 499] on icon at bounding box center [43, 501] width 10 height 10
click at [0, 0] on input "checkbox" at bounding box center [0, 0] width 0 height 0
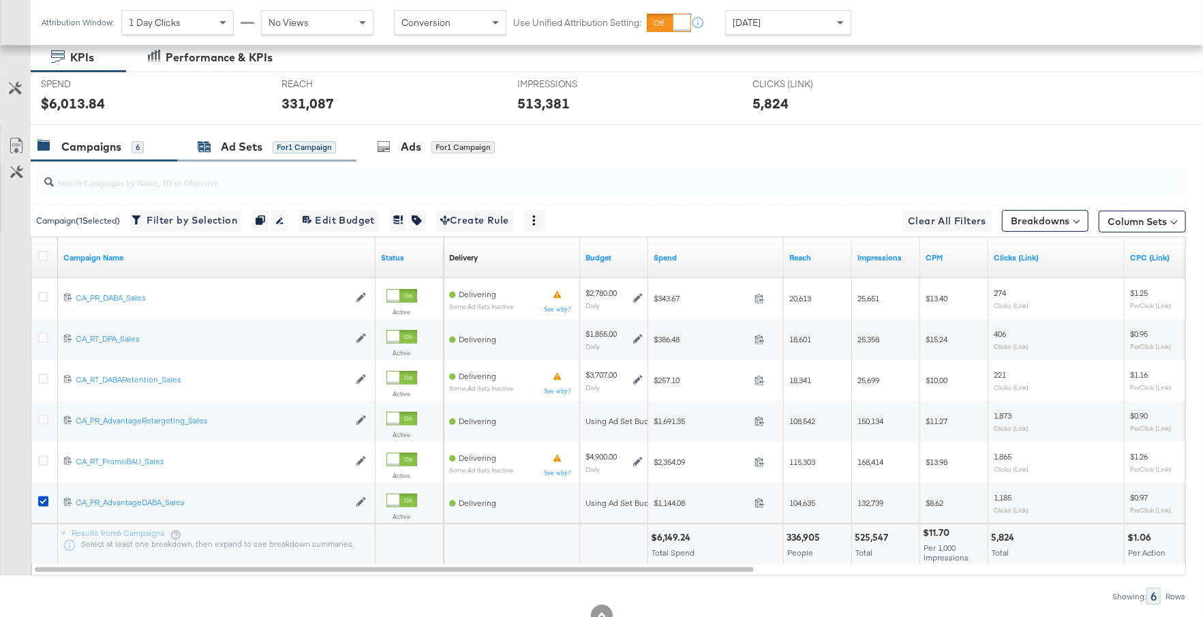
click at [298, 141] on div "for 1 Campaign" at bounding box center [304, 147] width 63 height 12
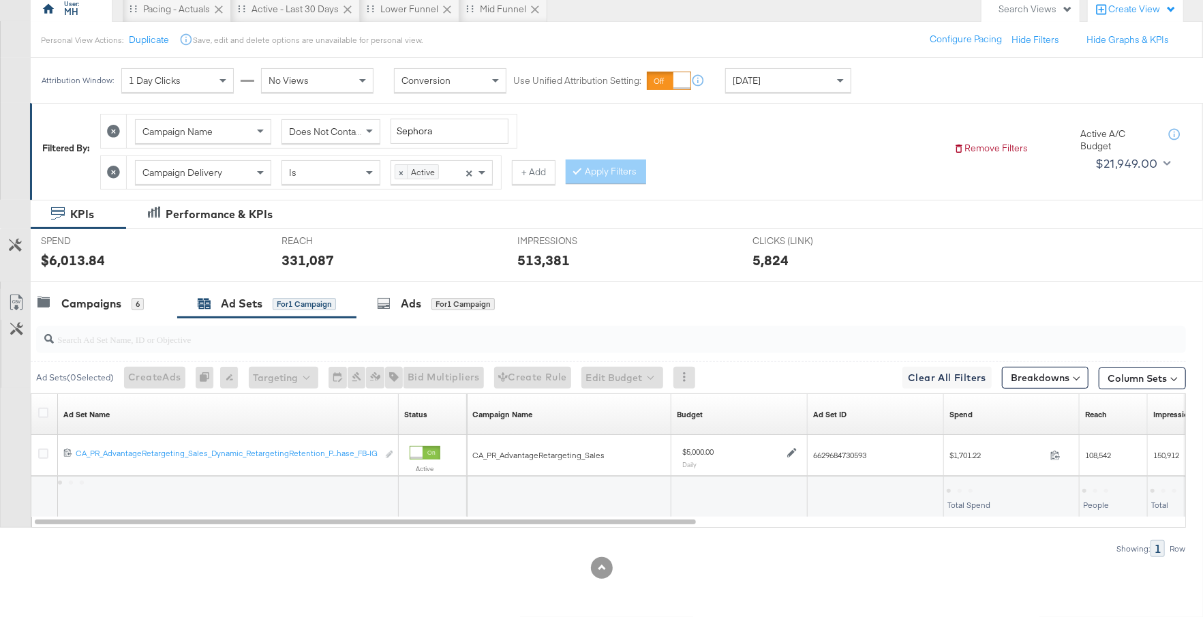
scroll to position [127, 0]
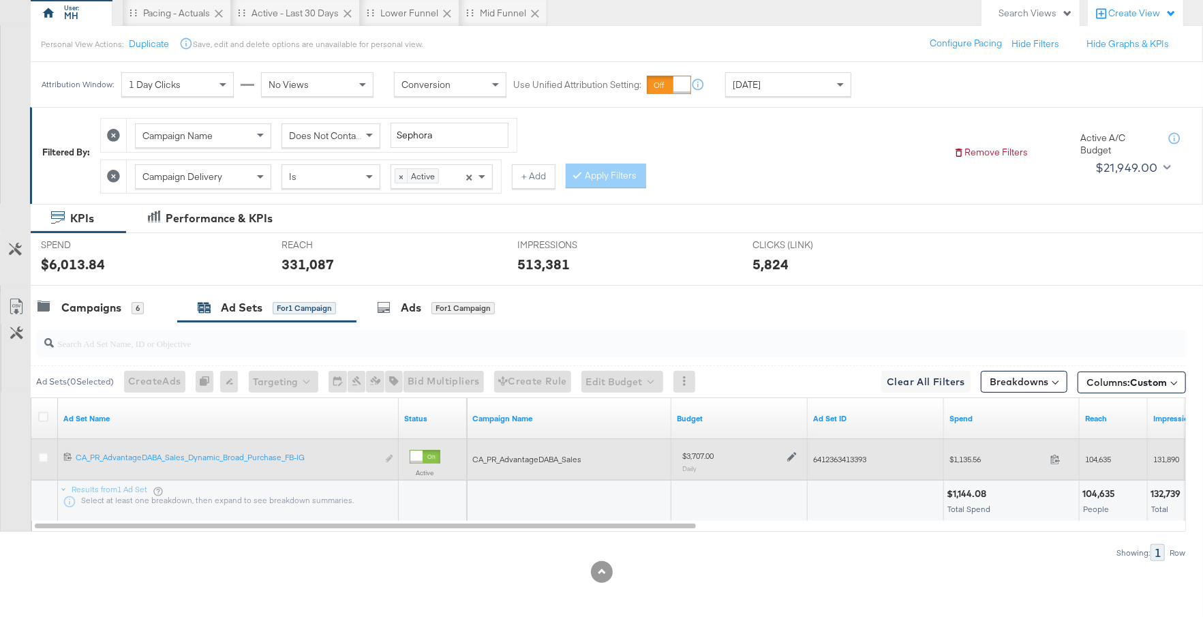
click at [791, 455] on icon at bounding box center [792, 457] width 10 height 10
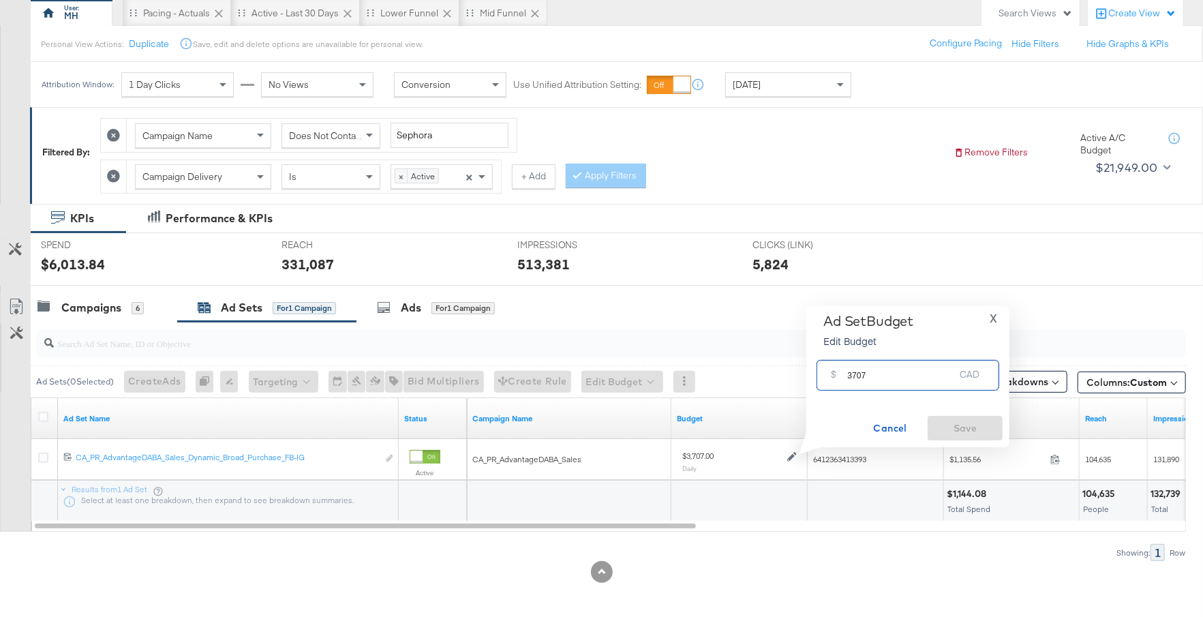
drag, startPoint x: 874, startPoint y: 372, endPoint x: 830, endPoint y: 372, distance: 44.3
click at [828, 372] on div "$ 3707 CAD" at bounding box center [908, 375] width 183 height 31
click at [991, 316] on span "X" at bounding box center [993, 318] width 7 height 19
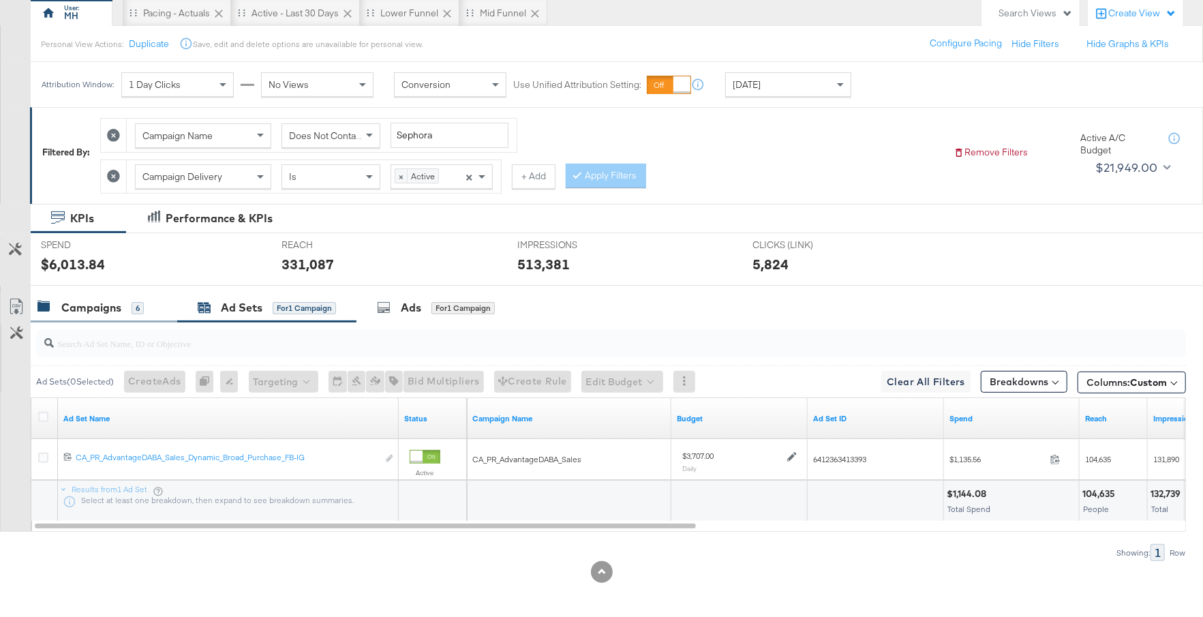
click at [119, 317] on div "Campaigns 6" at bounding box center [104, 307] width 147 height 29
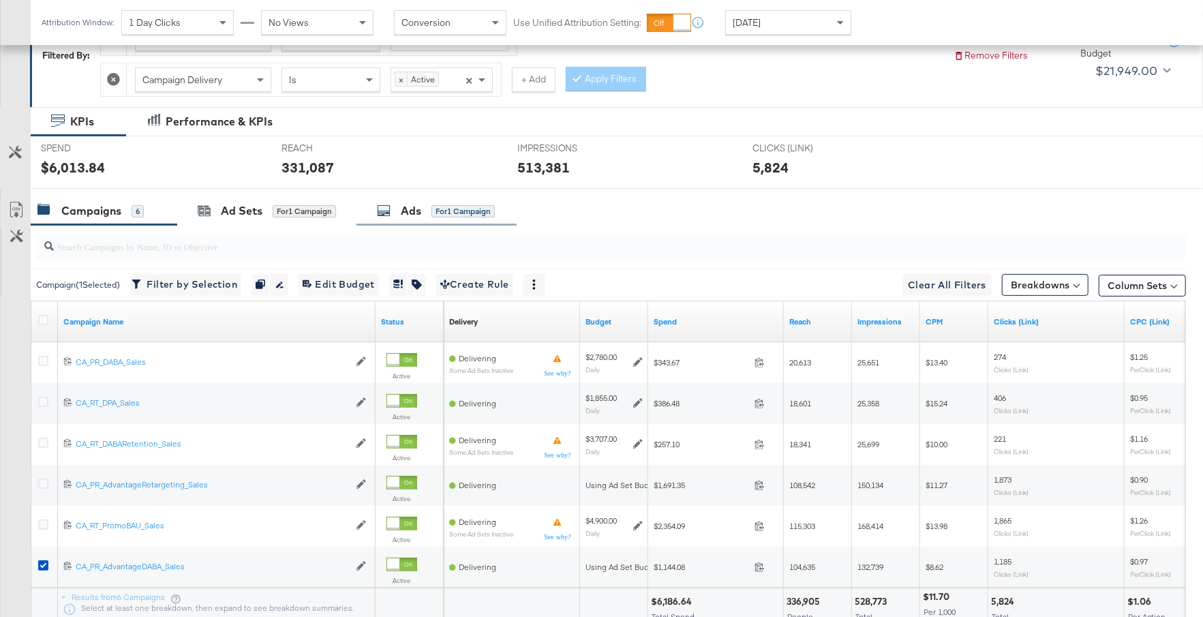
scroll to position [236, 0]
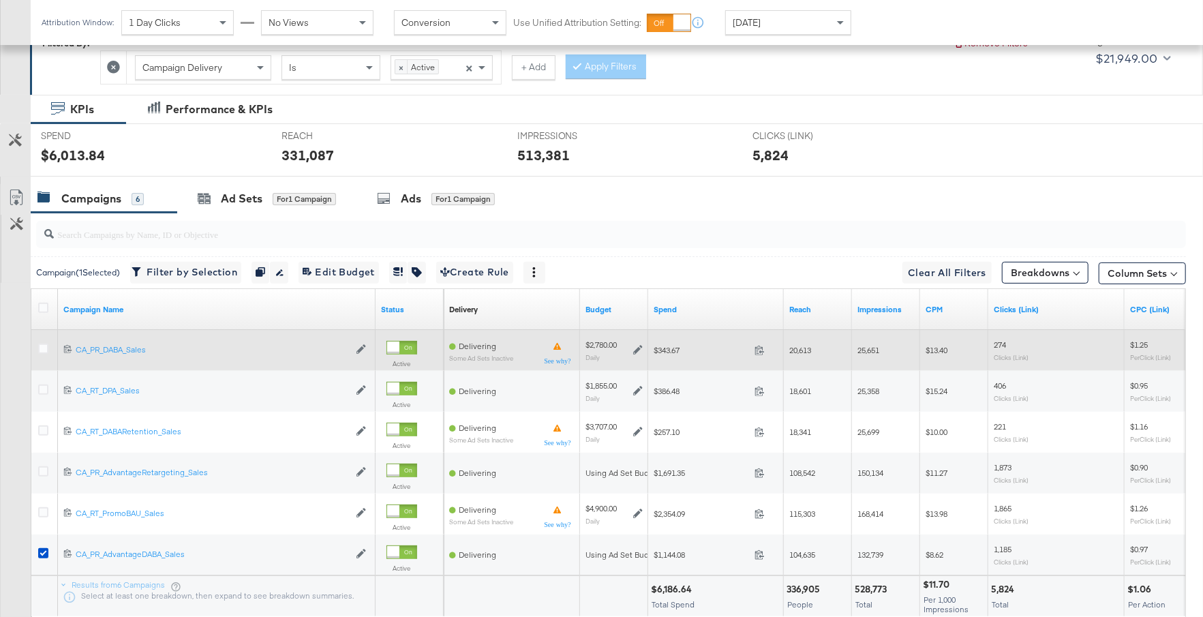
click at [633, 347] on icon at bounding box center [638, 350] width 10 height 10
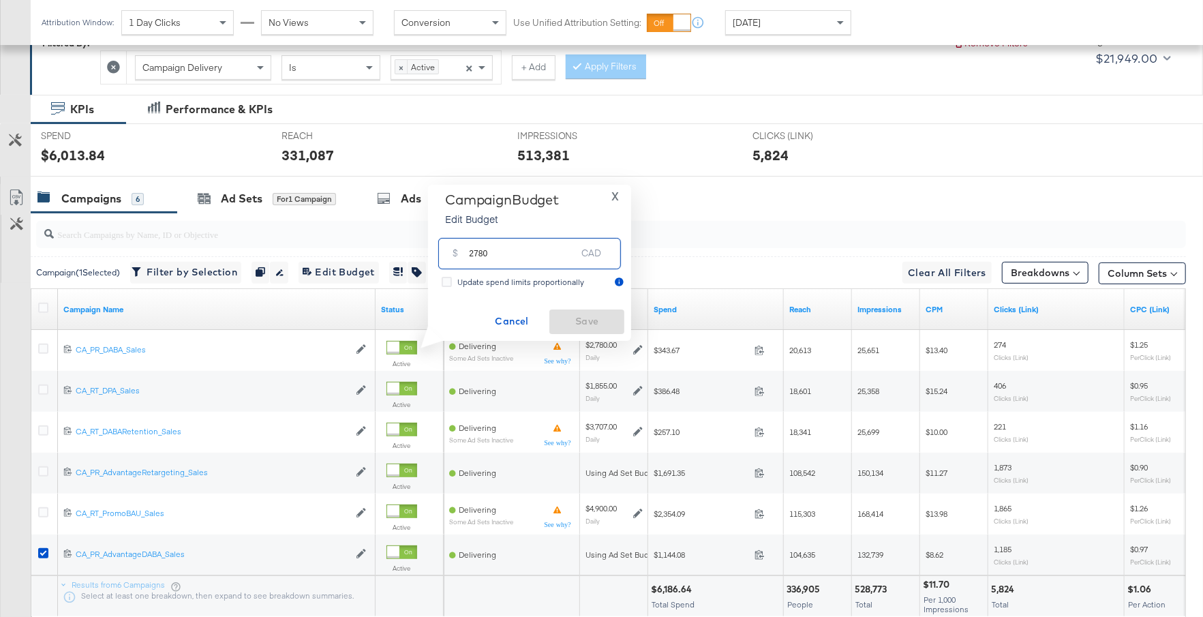
drag, startPoint x: 491, startPoint y: 256, endPoint x: 444, endPoint y: 254, distance: 46.4
click at [444, 254] on div "$ 2780 CAD" at bounding box center [529, 253] width 183 height 31
type input "1900"
click at [579, 323] on span "Save" at bounding box center [587, 321] width 64 height 17
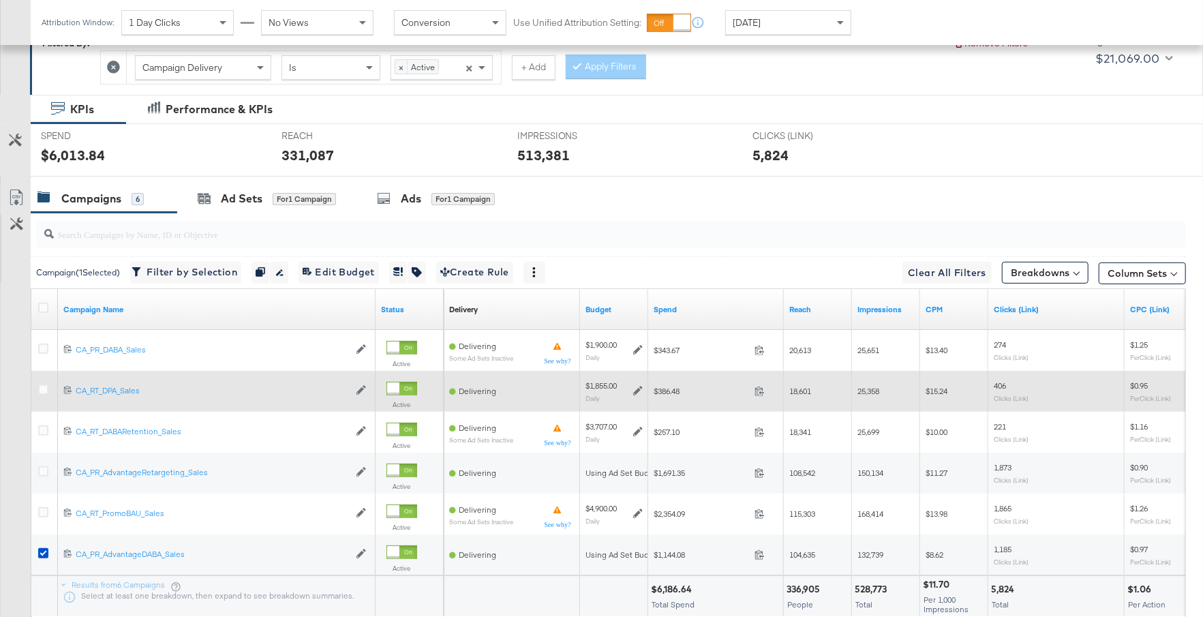
click at [637, 391] on icon at bounding box center [638, 391] width 10 height 10
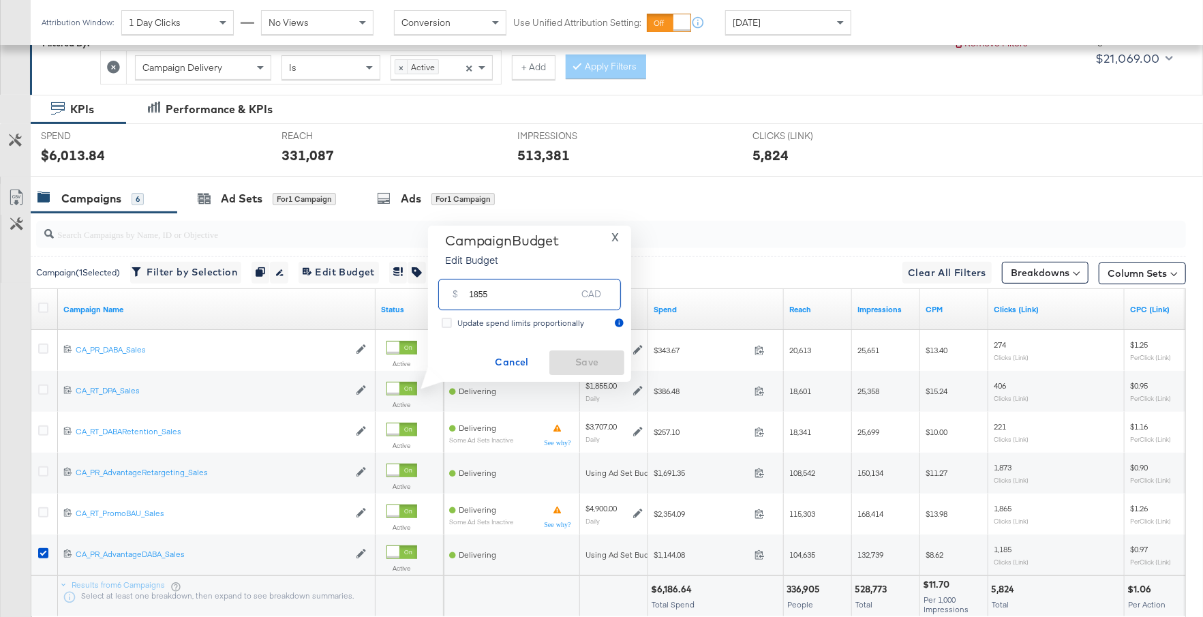
drag, startPoint x: 501, startPoint y: 297, endPoint x: 446, endPoint y: 297, distance: 55.2
click at [446, 297] on div "$ 1855 CAD" at bounding box center [529, 294] width 183 height 31
type input "2800"
click at [586, 354] on span "Save" at bounding box center [587, 362] width 64 height 17
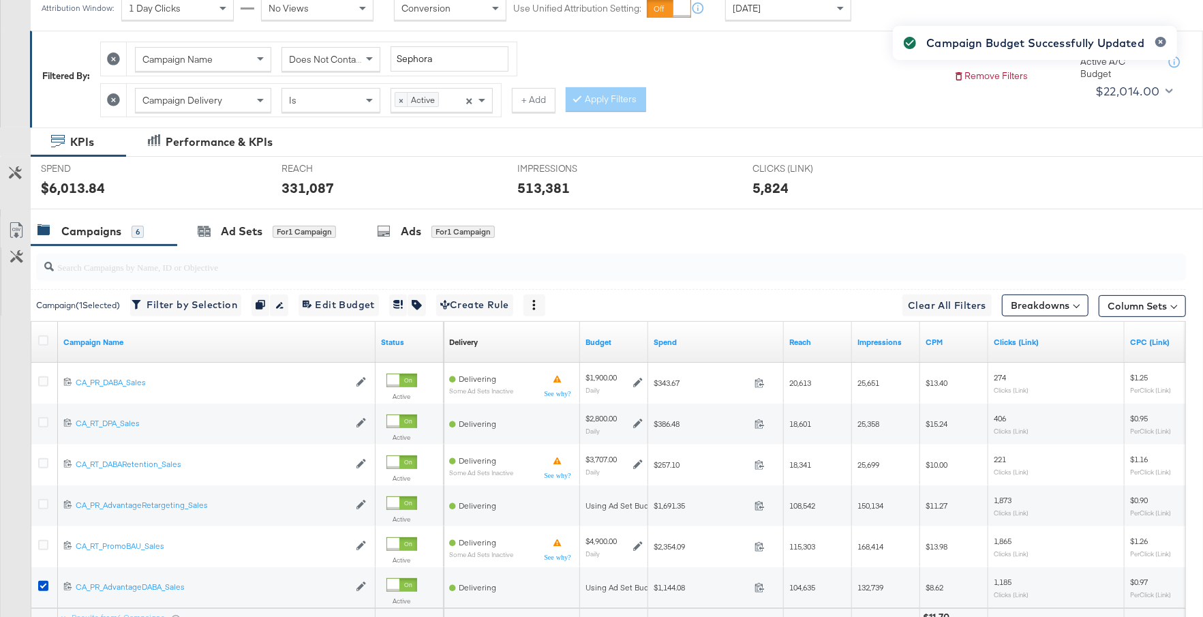
scroll to position [280, 0]
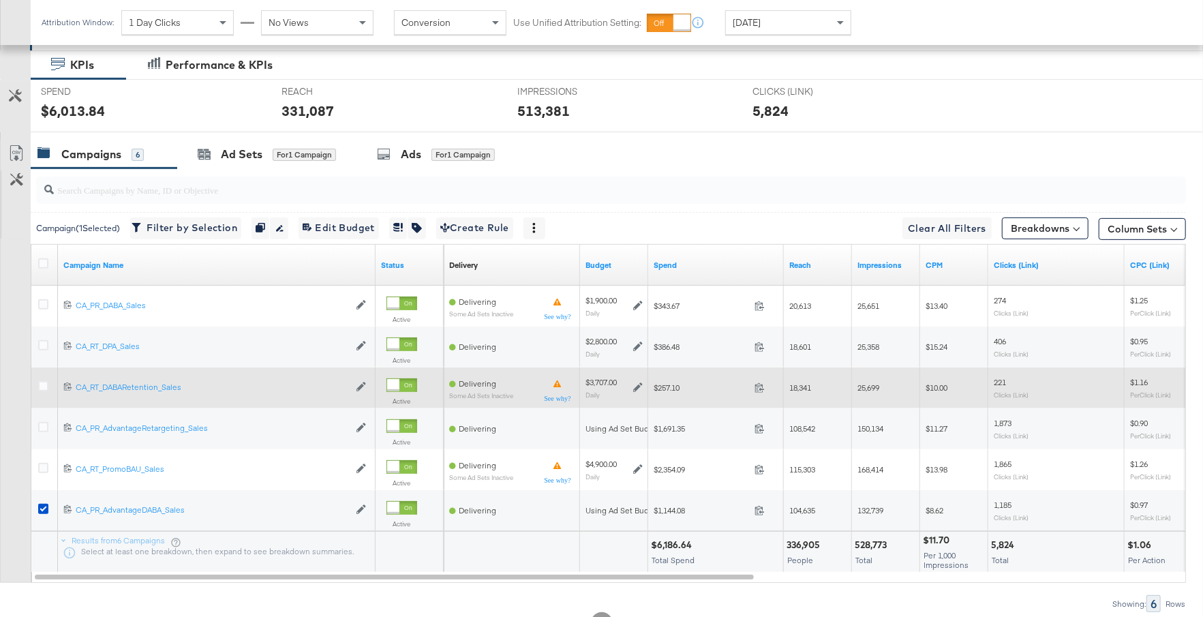
click at [635, 384] on icon at bounding box center [638, 387] width 10 height 10
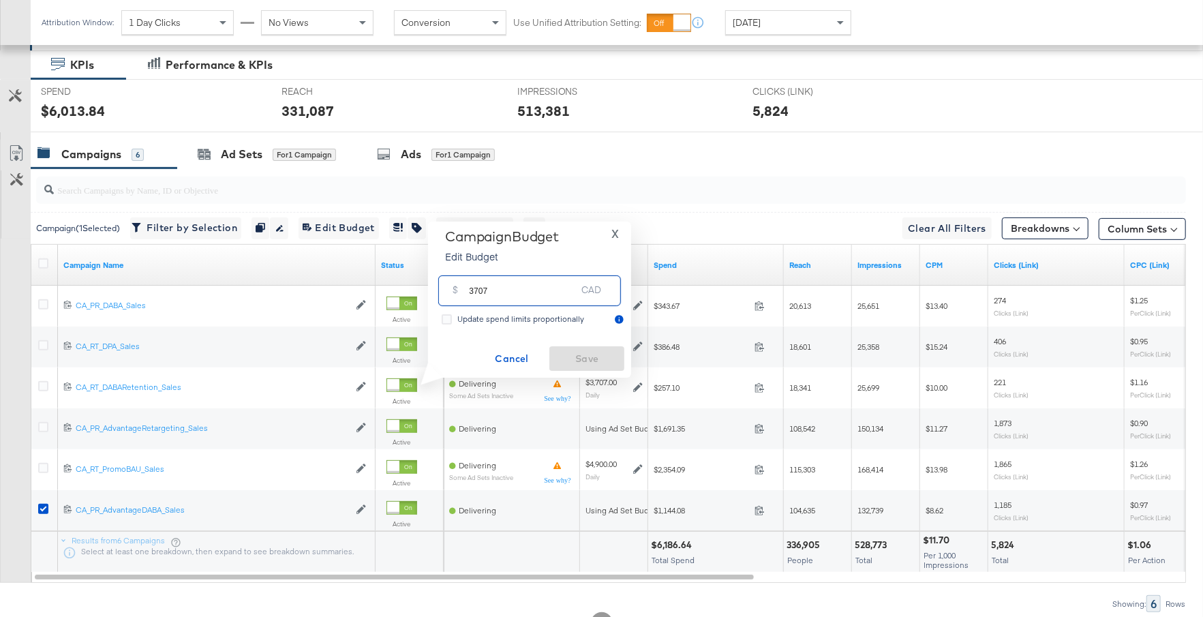
drag, startPoint x: 494, startPoint y: 294, endPoint x: 451, endPoint y: 292, distance: 43.7
click at [449, 292] on div "$ 3707 CAD" at bounding box center [529, 290] width 183 height 31
type input "1200"
click at [585, 361] on span "Save" at bounding box center [587, 358] width 64 height 17
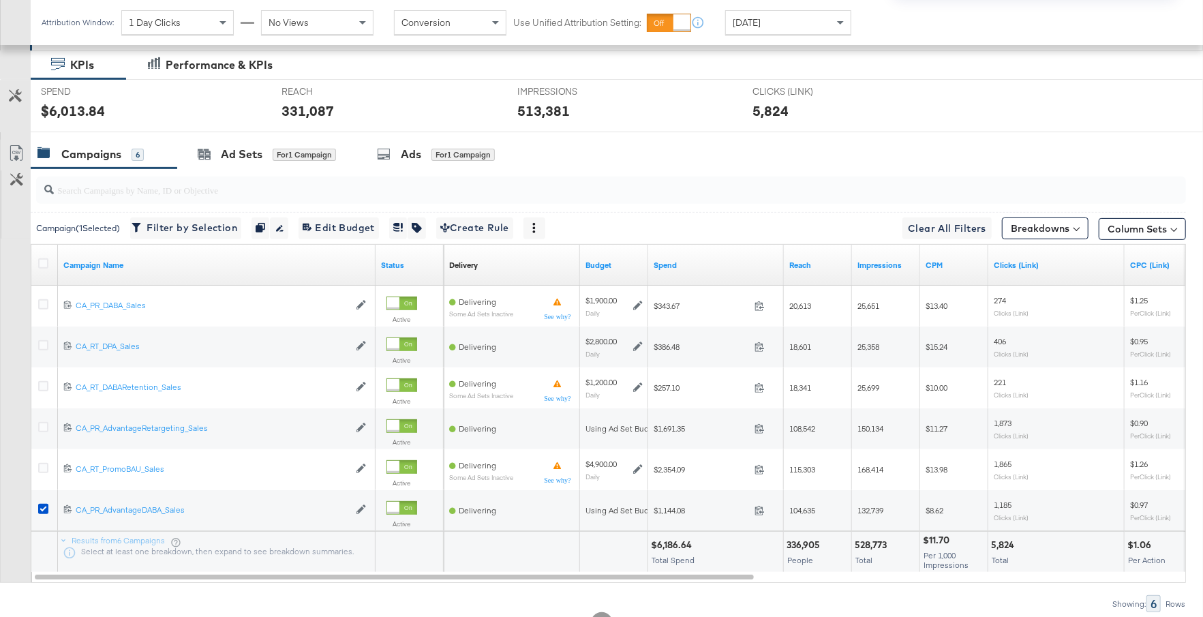
scroll to position [0, 0]
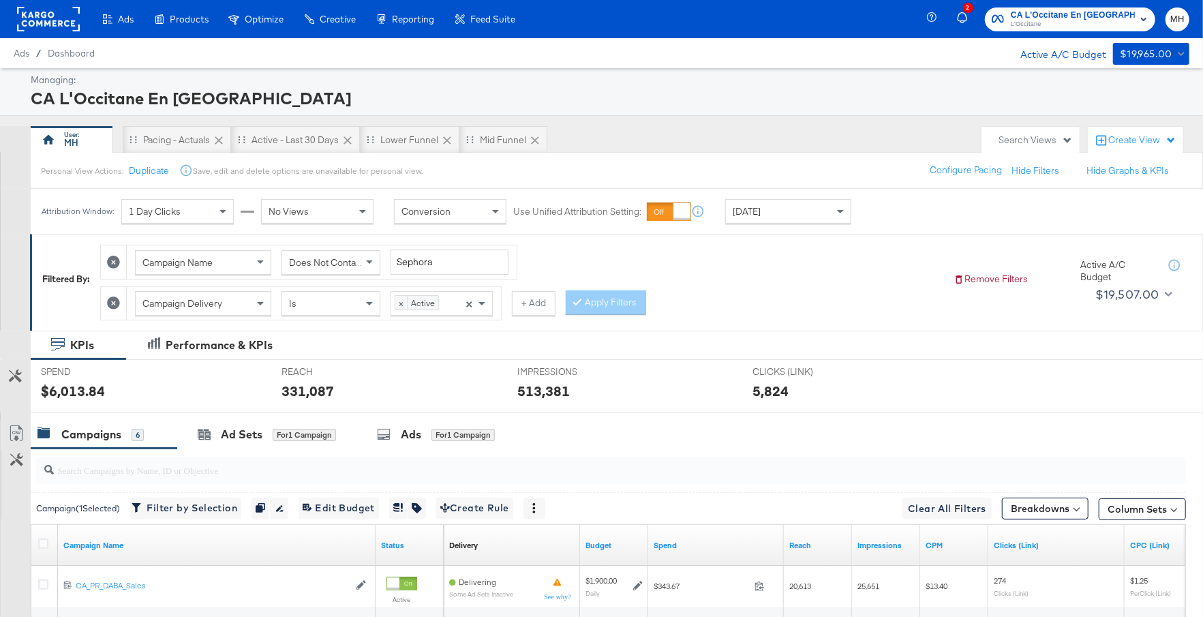
click at [55, 26] on rect at bounding box center [48, 19] width 63 height 25
